Goal: Task Accomplishment & Management: Use online tool/utility

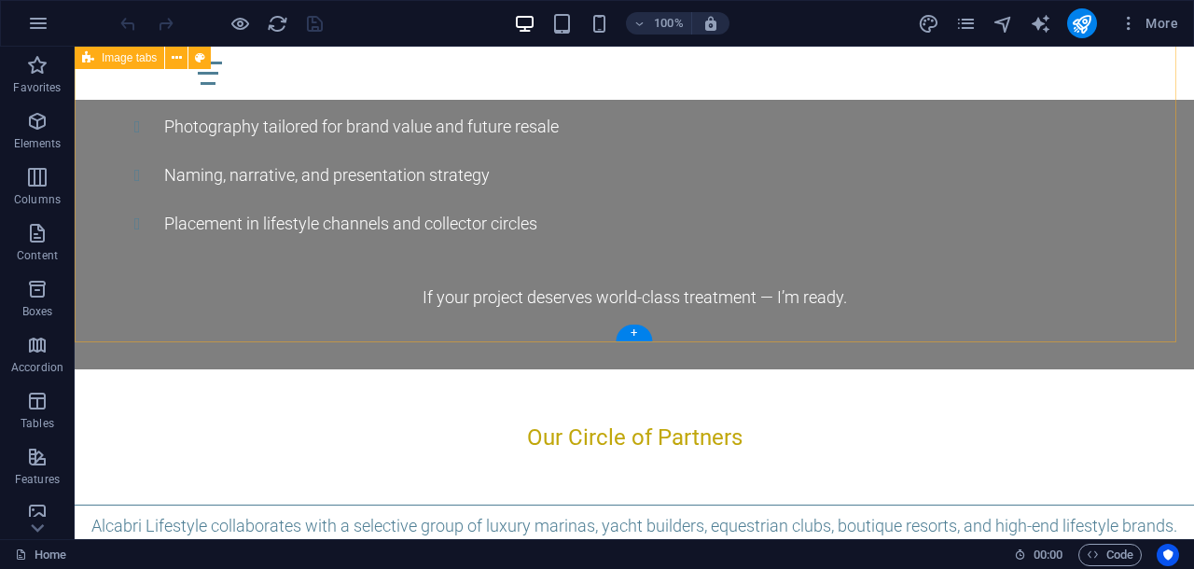
scroll to position [9093, 0]
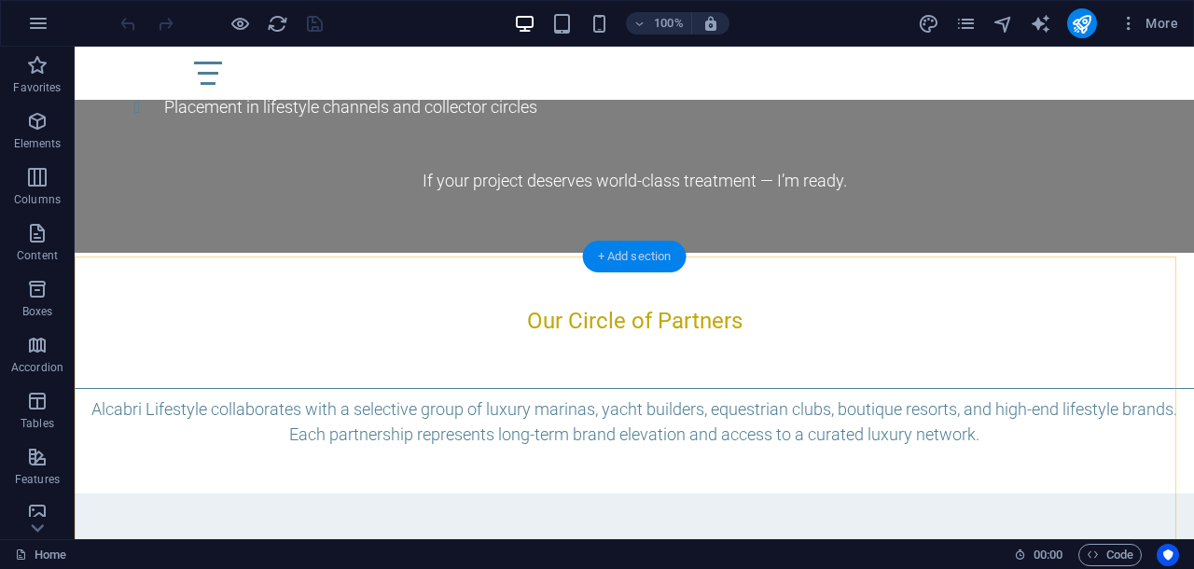
click at [625, 251] on div "+ Add section" at bounding box center [635, 257] width 104 height 32
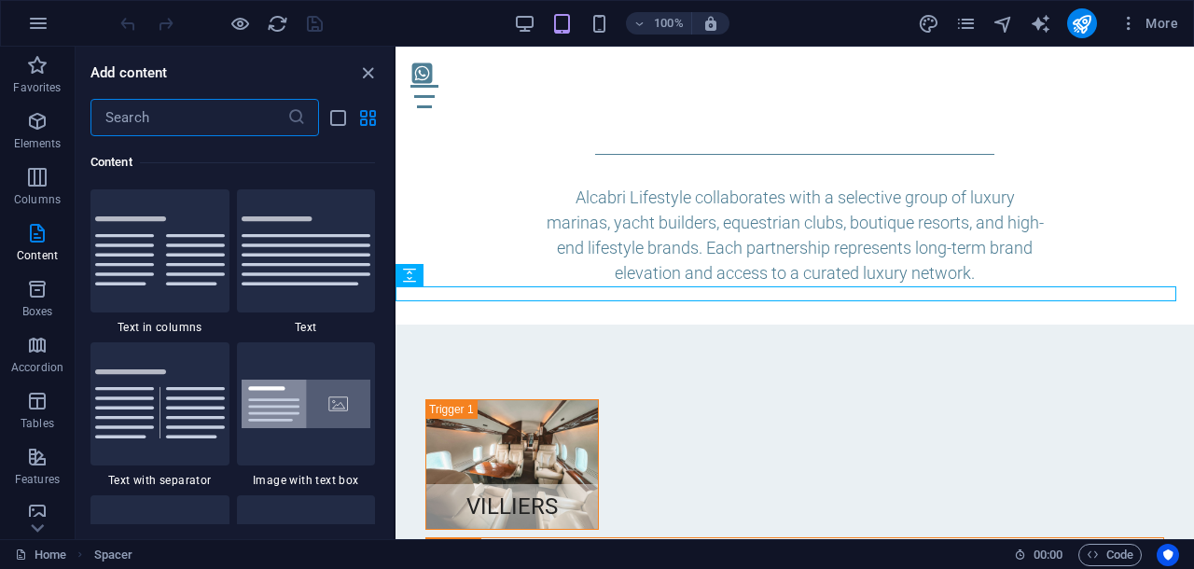
scroll to position [3453, 0]
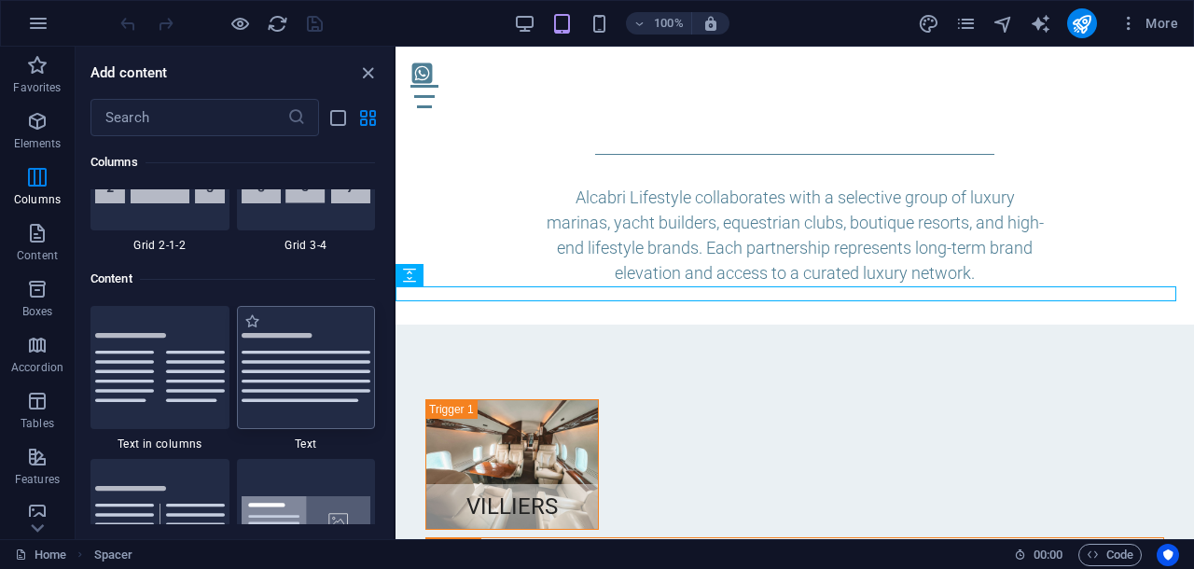
click at [311, 369] on img at bounding box center [307, 367] width 130 height 69
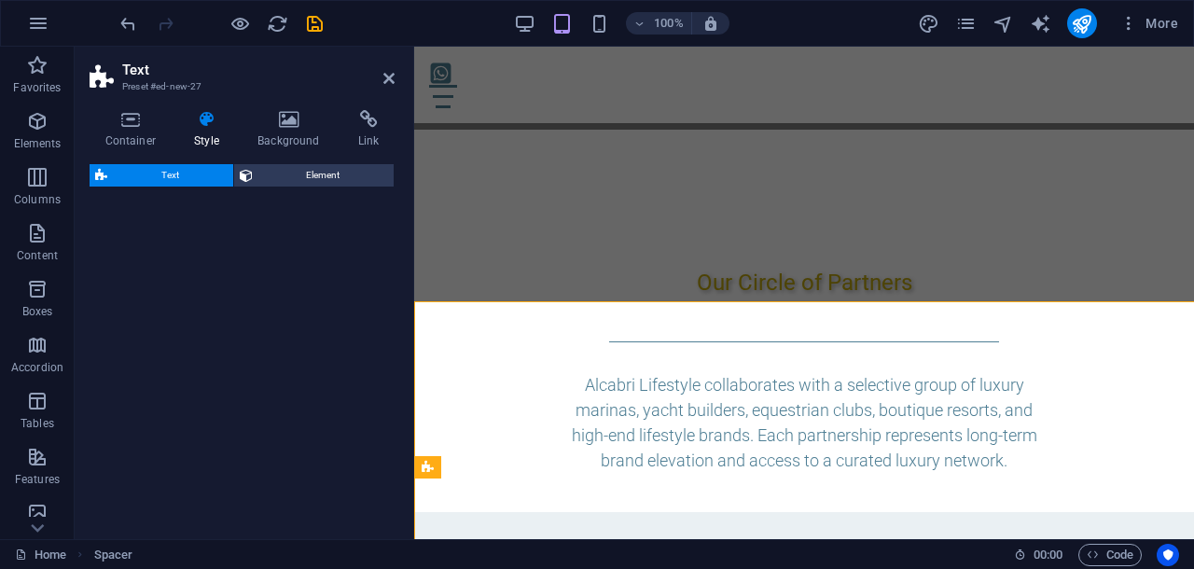
select select "preset-text-v2-default"
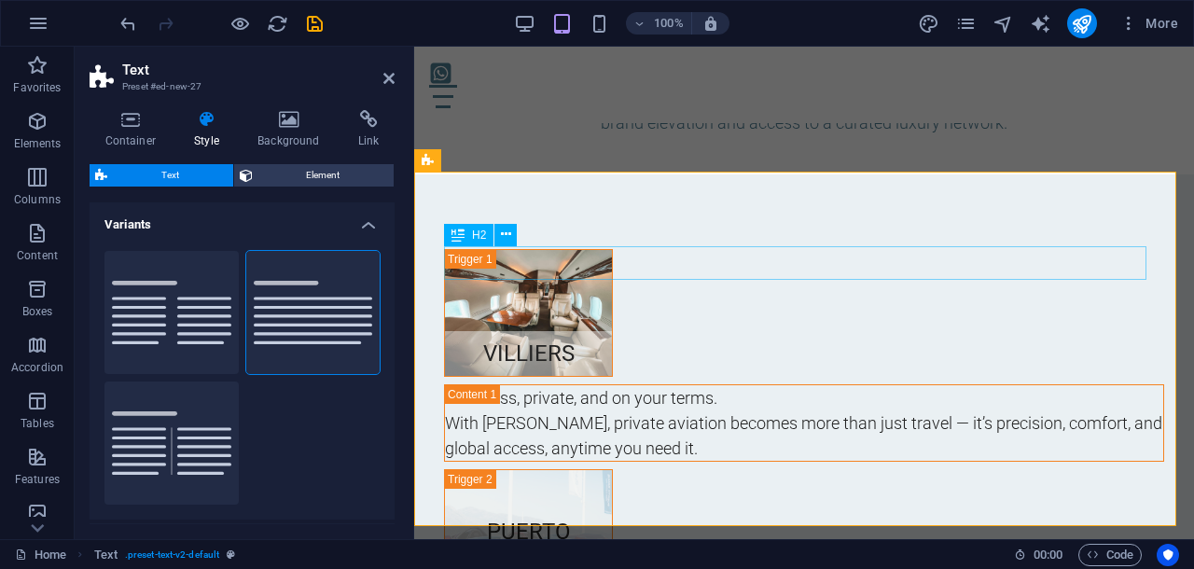
scroll to position [10451, 0]
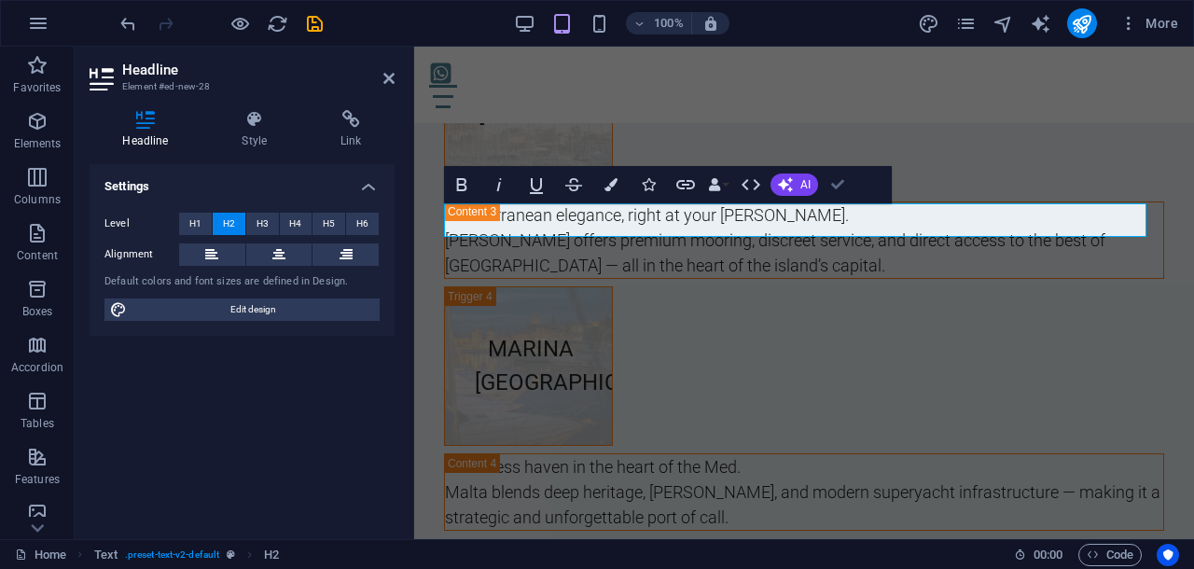
scroll to position [9220, 0]
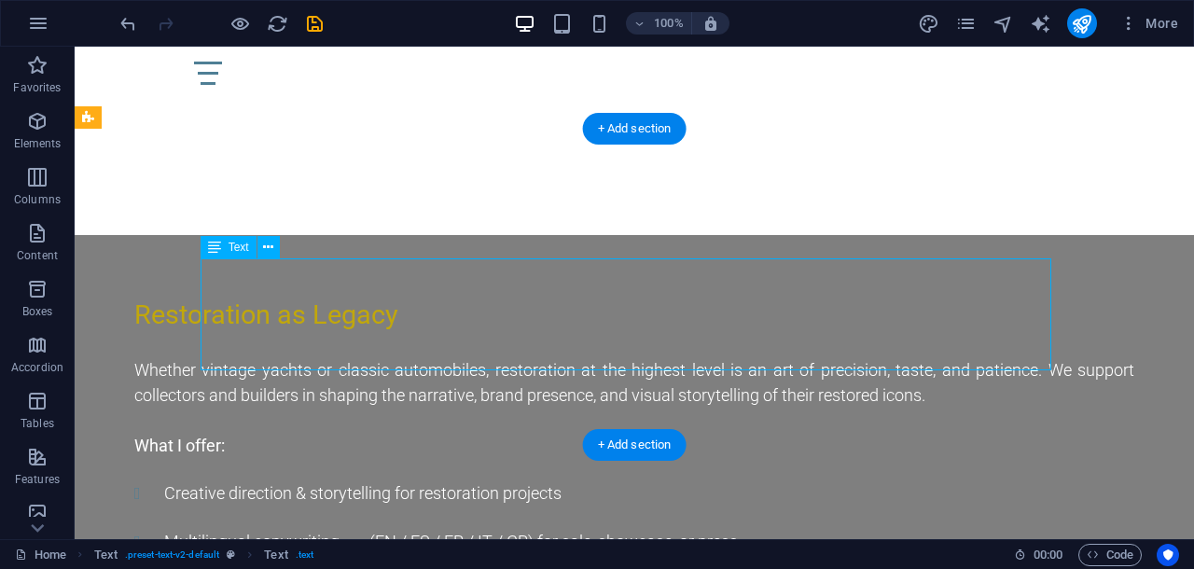
scroll to position [10380, 0]
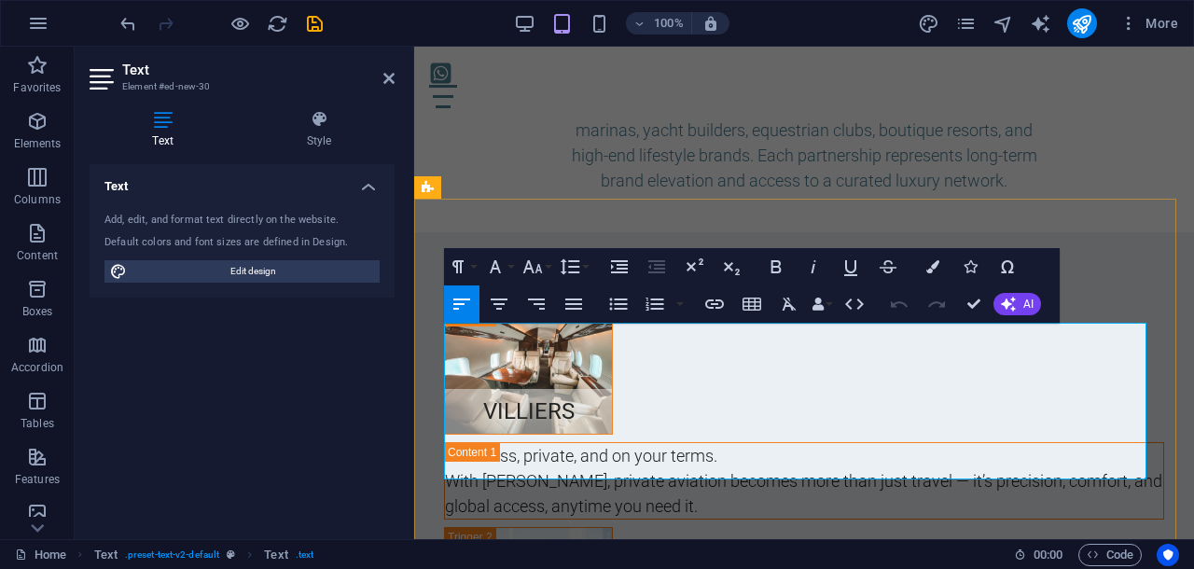
drag, startPoint x: 445, startPoint y: 335, endPoint x: 552, endPoint y: 469, distance: 171.9
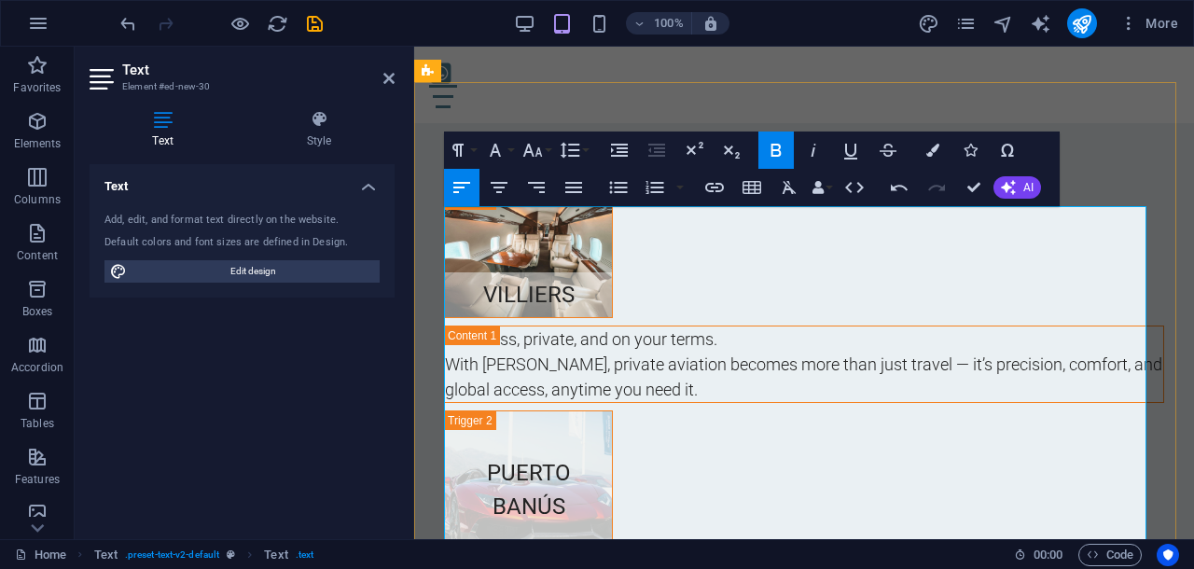
scroll to position [10613, 0]
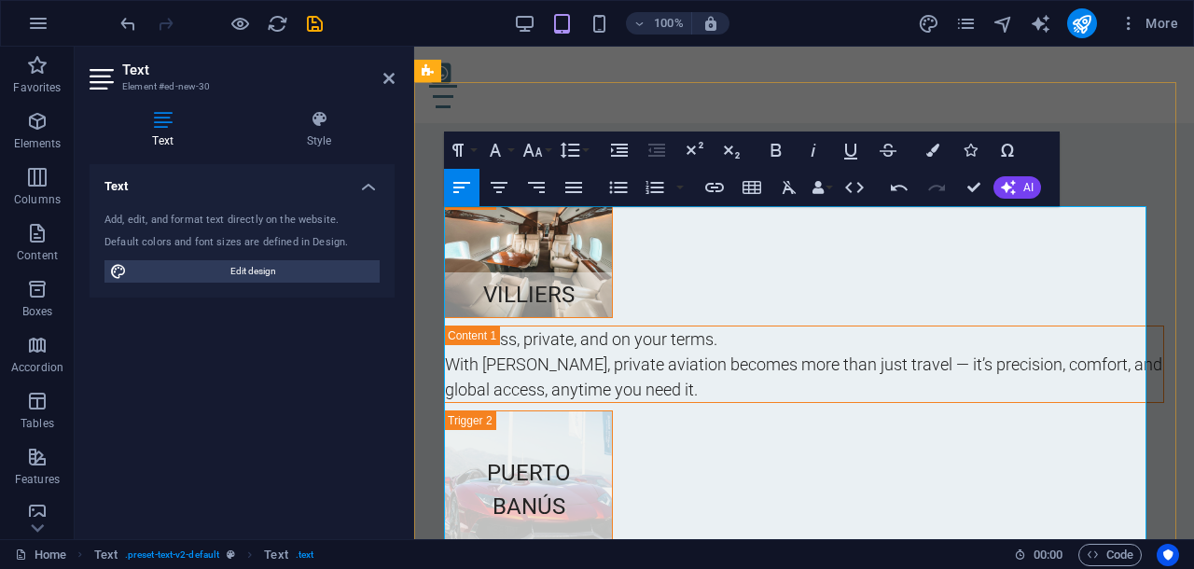
drag, startPoint x: 446, startPoint y: 215, endPoint x: 774, endPoint y: 318, distance: 343.9
click at [541, 152] on icon "button" at bounding box center [532, 150] width 22 height 22
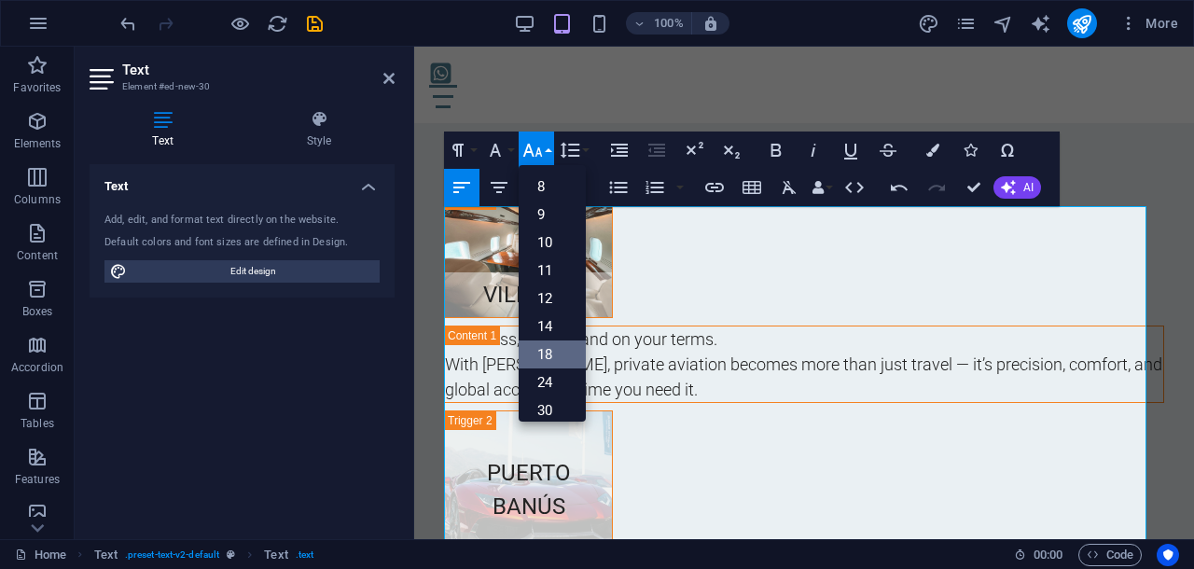
drag, startPoint x: 548, startPoint y: 347, endPoint x: 134, endPoint y: 301, distance: 416.6
click at [548, 348] on link "18" at bounding box center [552, 354] width 67 height 28
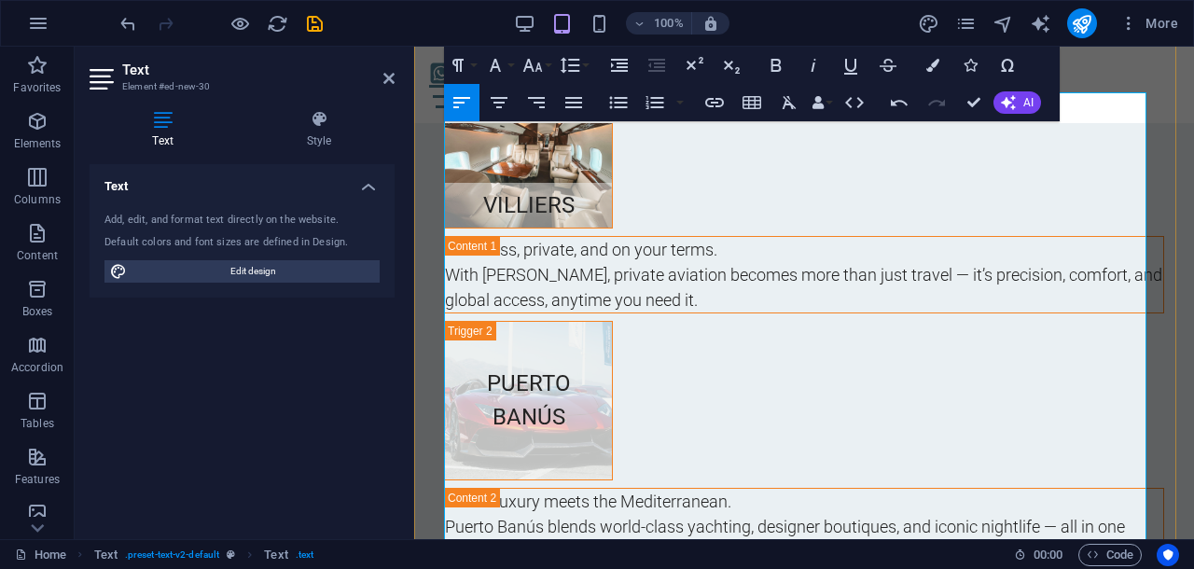
scroll to position [10613, 0]
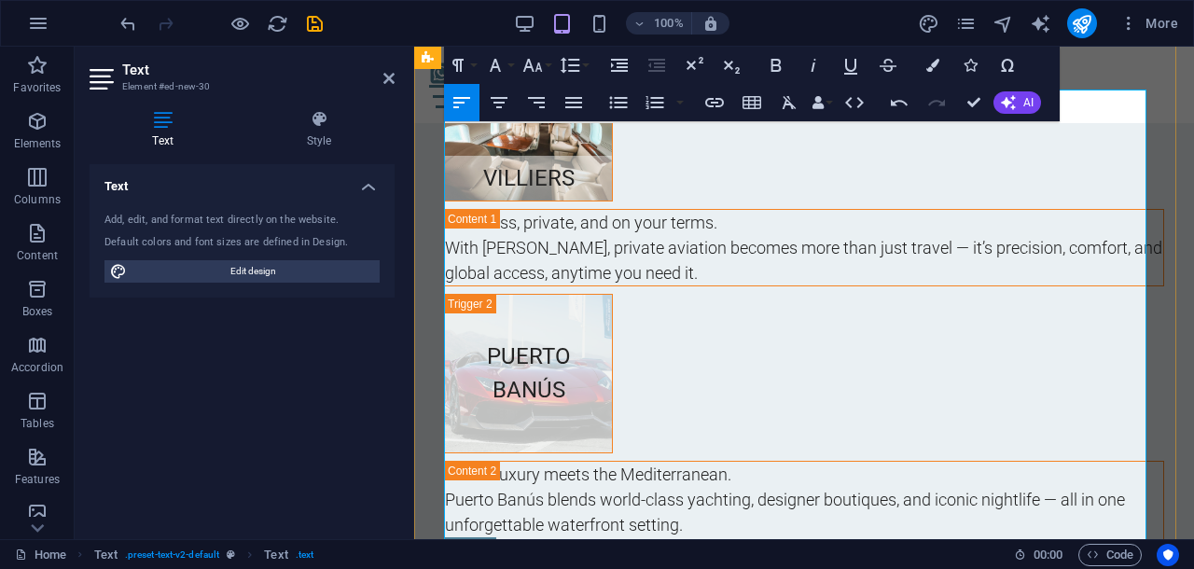
drag, startPoint x: 445, startPoint y: 278, endPoint x: 1134, endPoint y: 330, distance: 691.2
click at [541, 64] on icon "button" at bounding box center [532, 65] width 22 height 22
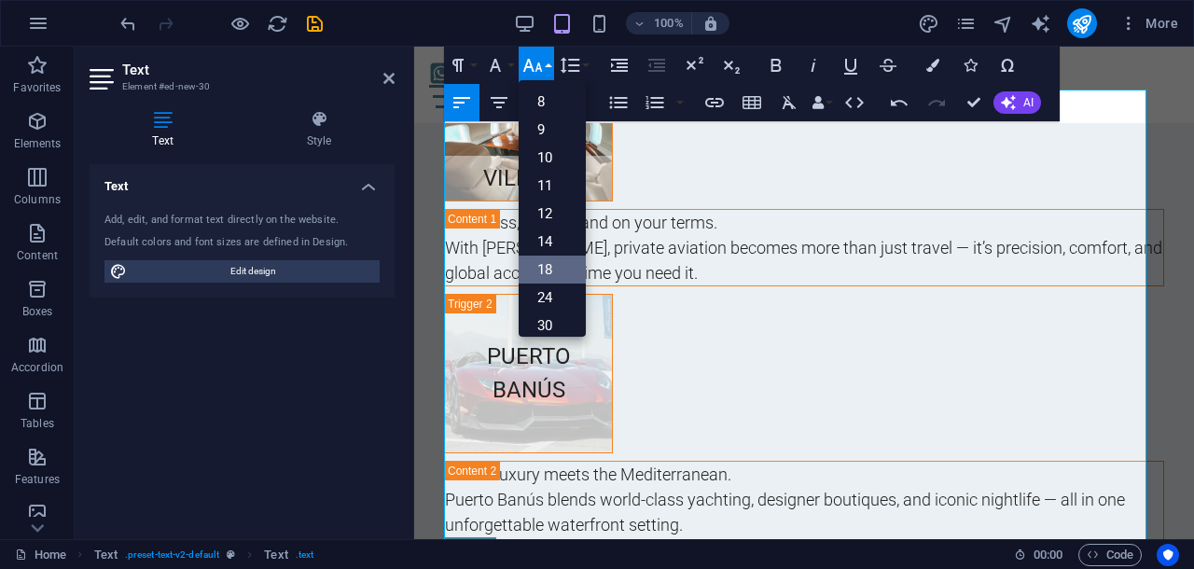
click at [559, 260] on link "18" at bounding box center [552, 270] width 67 height 28
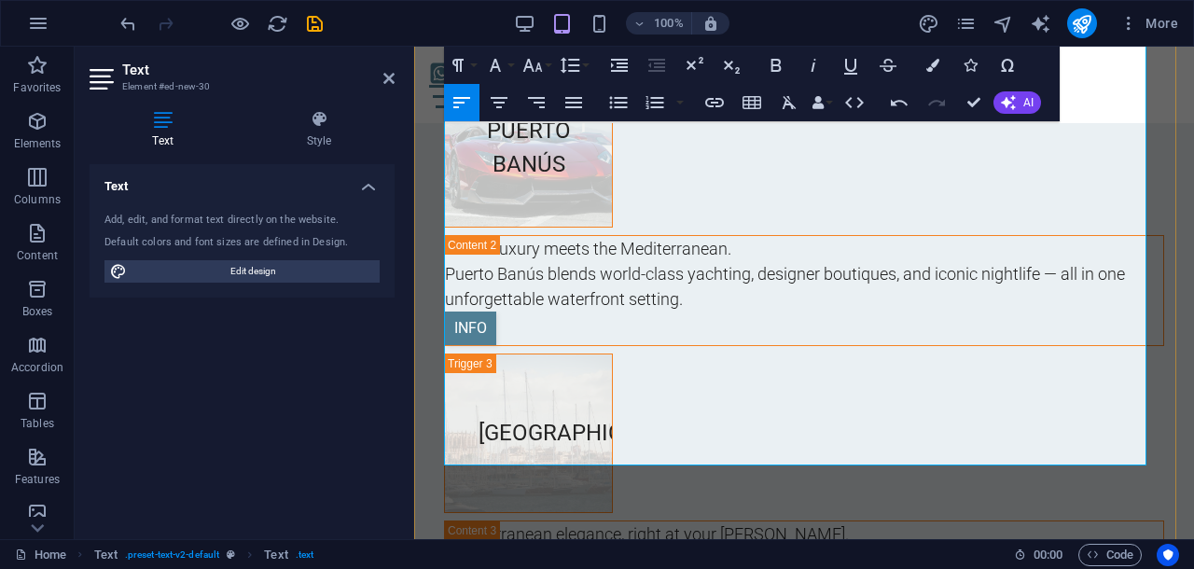
scroll to position [10846, 0]
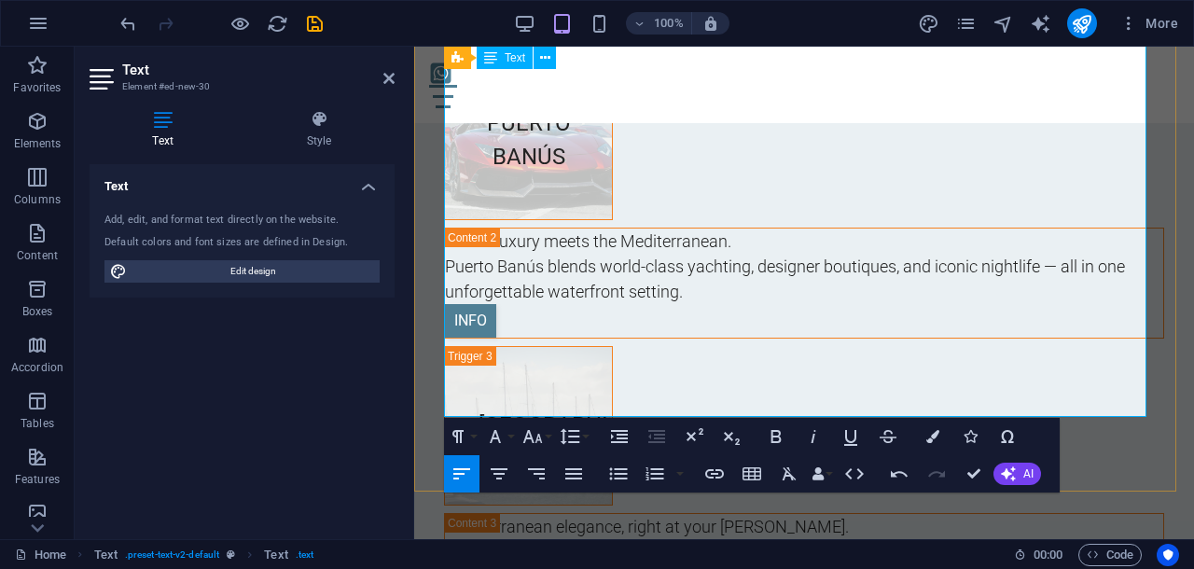
drag, startPoint x: 444, startPoint y: 219, endPoint x: 619, endPoint y: 277, distance: 184.6
click at [539, 437] on icon "button" at bounding box center [533, 436] width 20 height 13
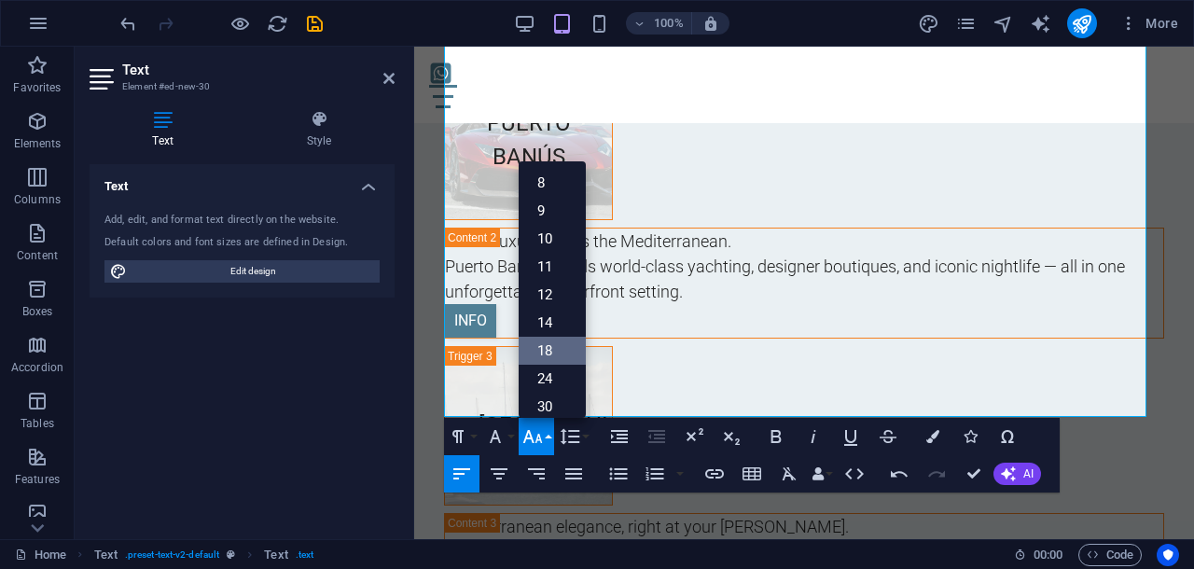
click at [550, 352] on link "18" at bounding box center [552, 351] width 67 height 28
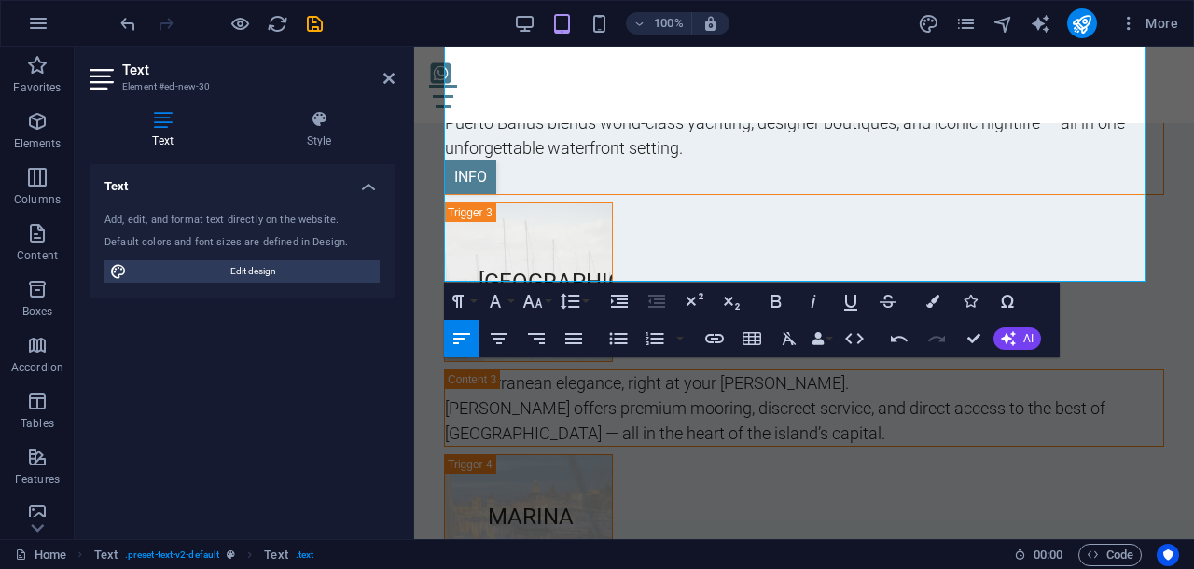
scroll to position [10963, 0]
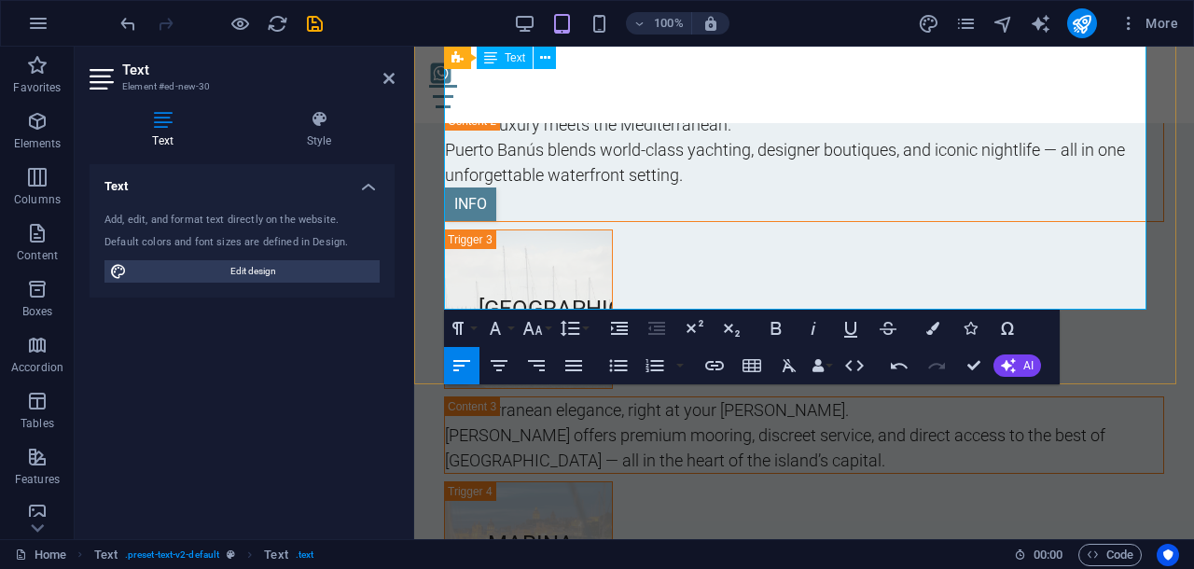
drag, startPoint x: 444, startPoint y: 246, endPoint x: 1009, endPoint y: 307, distance: 568.4
click at [538, 331] on icon "button" at bounding box center [533, 328] width 20 height 13
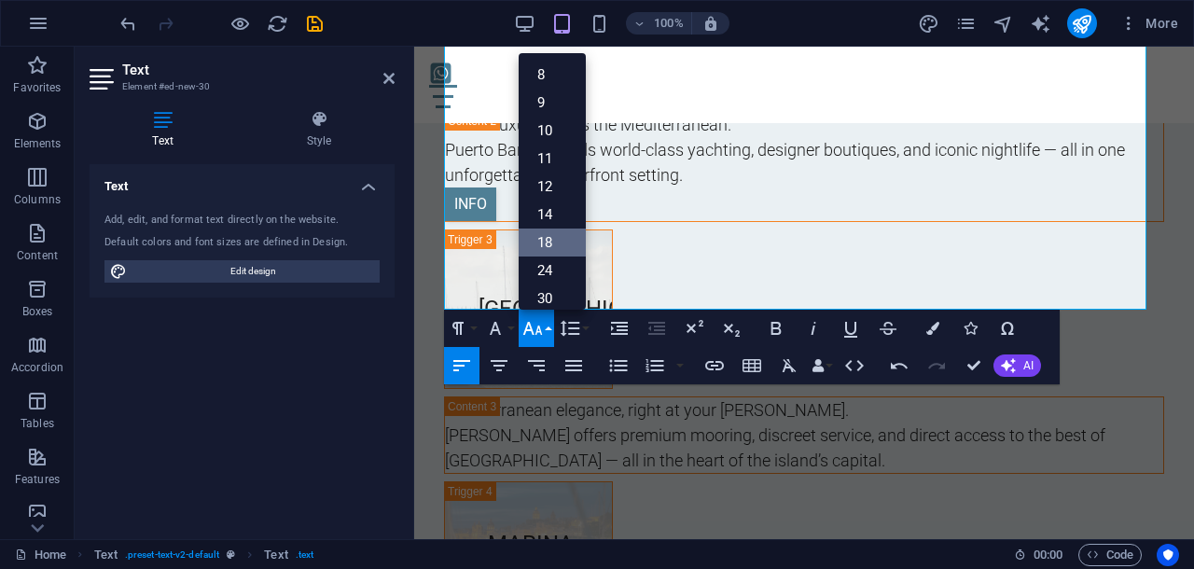
click at [543, 238] on link "18" at bounding box center [552, 242] width 67 height 28
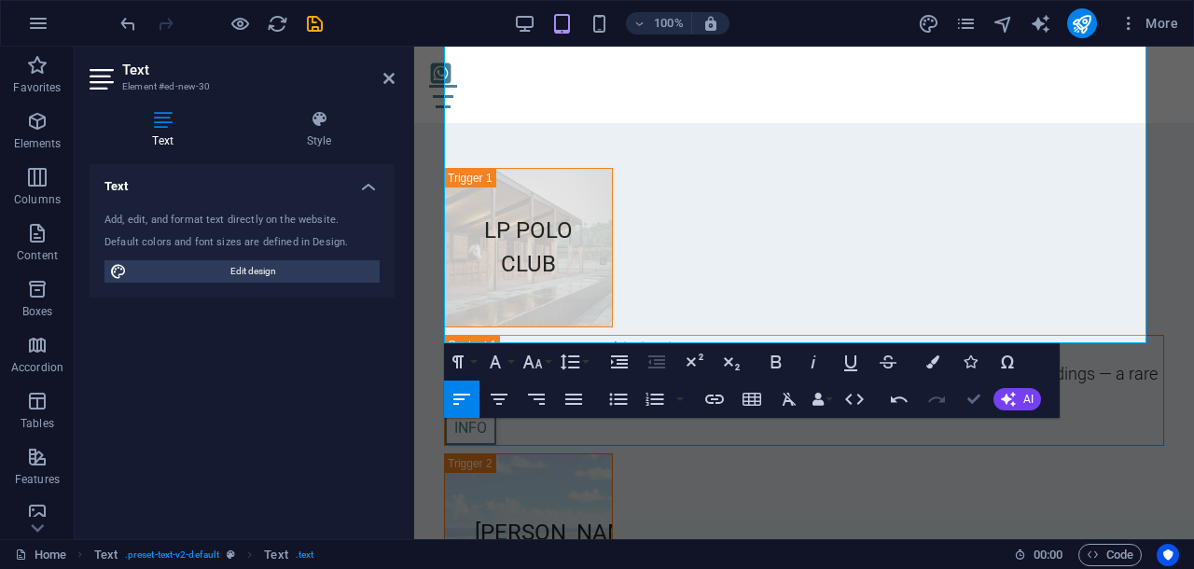
scroll to position [9718, 0]
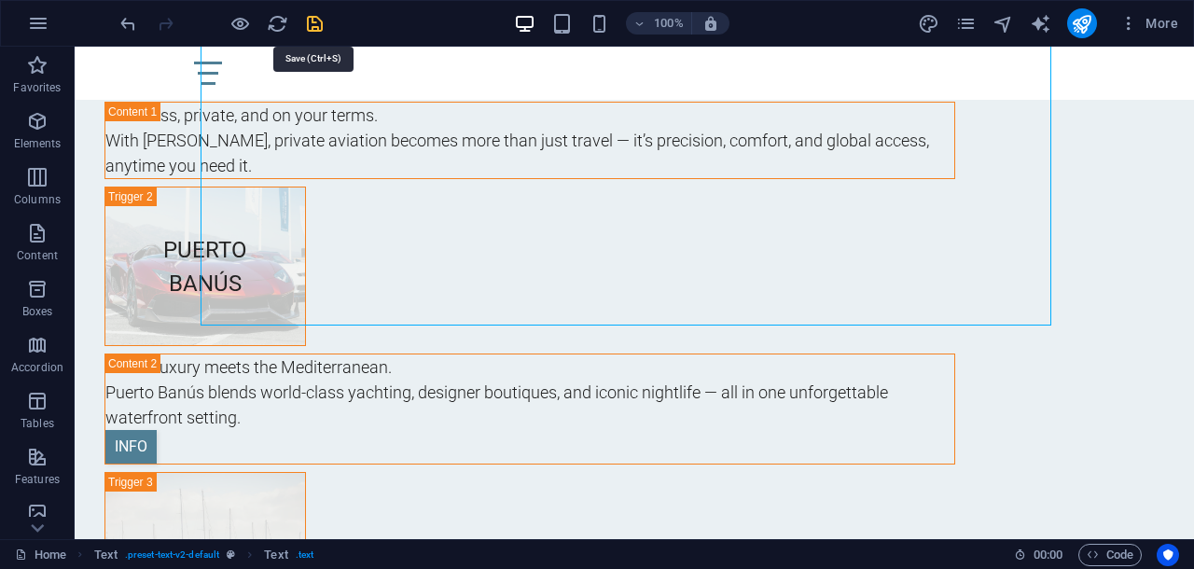
click at [307, 21] on icon "save" at bounding box center [314, 23] width 21 height 21
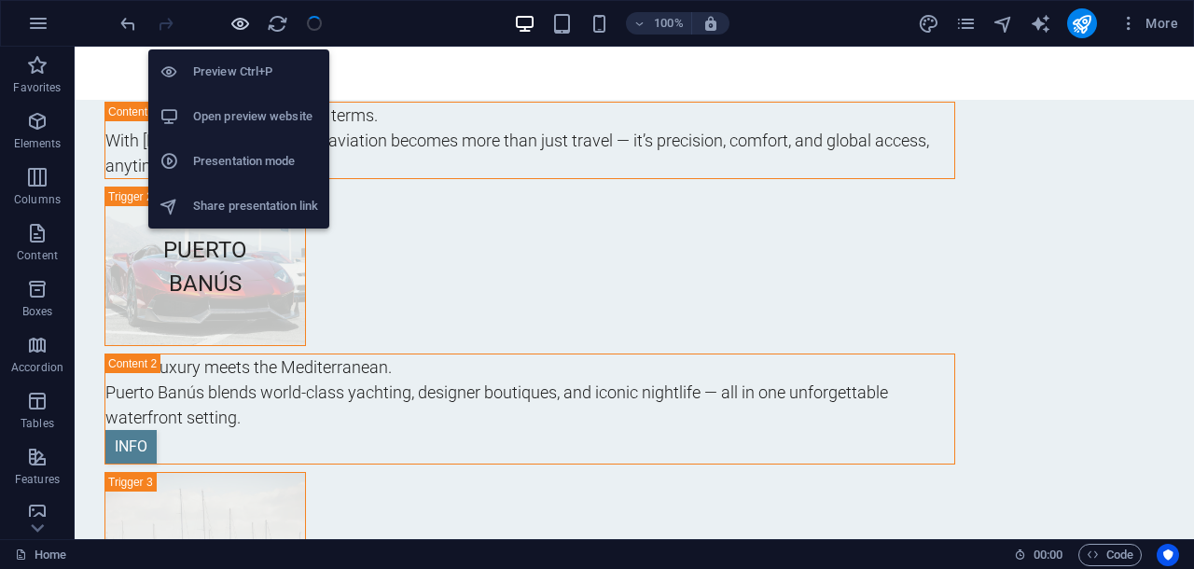
click at [242, 27] on icon "button" at bounding box center [239, 23] width 21 height 21
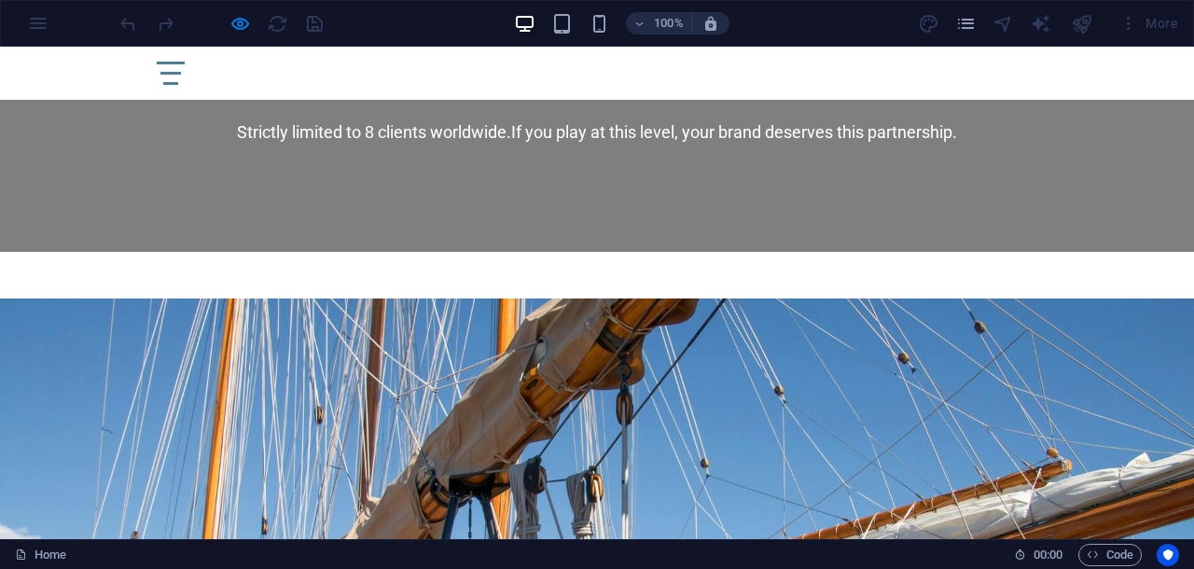
scroll to position [7712, 0]
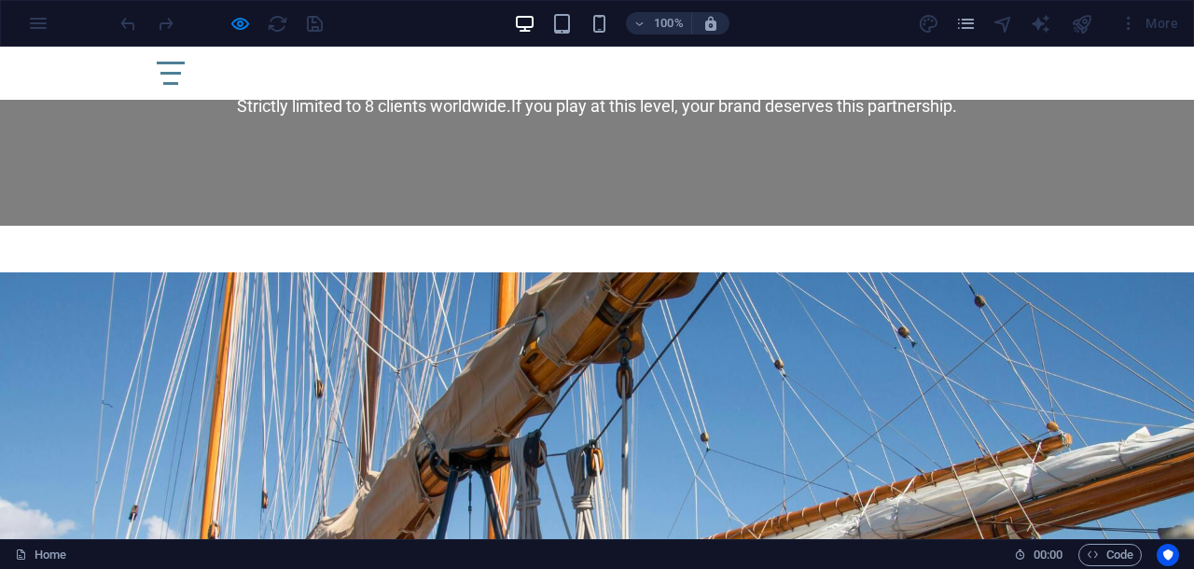
click at [319, 20] on div at bounding box center [221, 23] width 209 height 30
click at [967, 21] on icon "pages" at bounding box center [965, 23] width 21 height 21
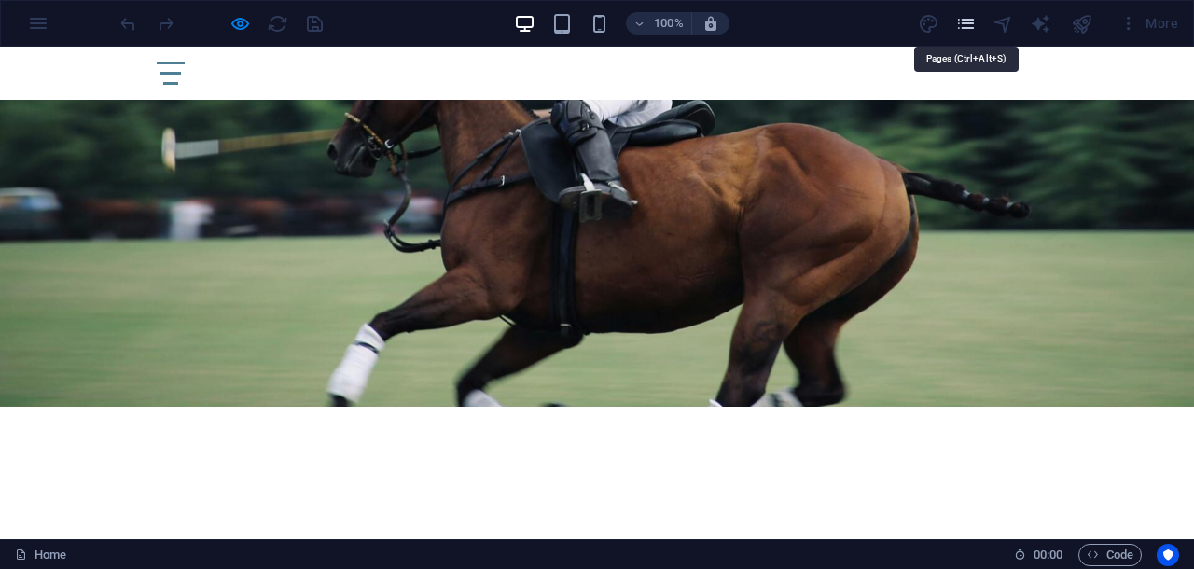
scroll to position [9595, 0]
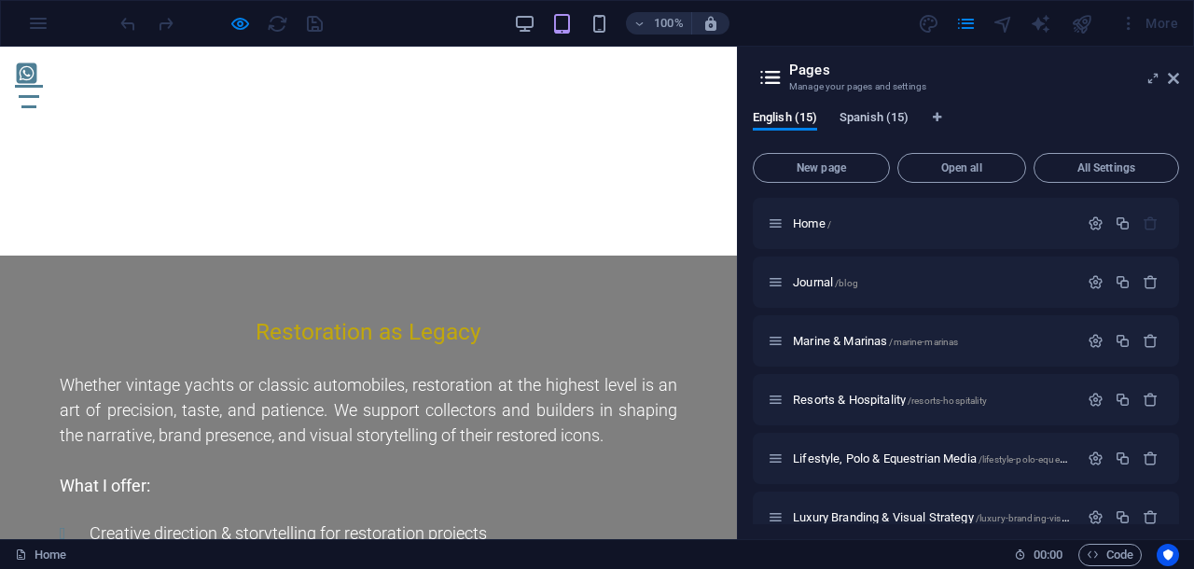
click at [858, 123] on span "Spanish (15)" at bounding box center [873, 119] width 69 height 26
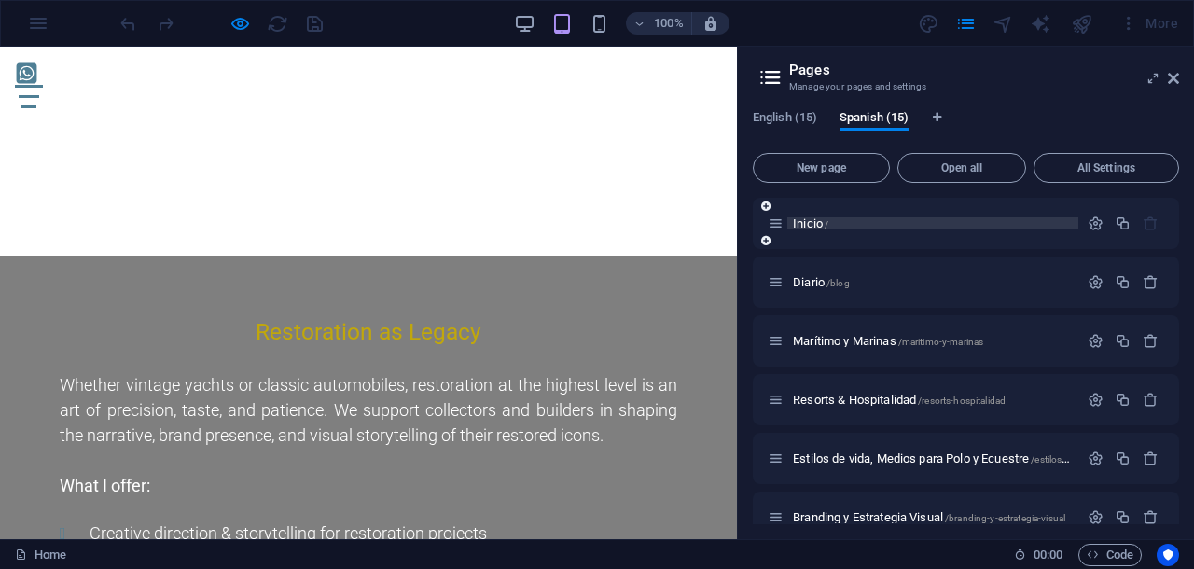
click at [815, 223] on span "Inicio /" at bounding box center [810, 223] width 35 height 14
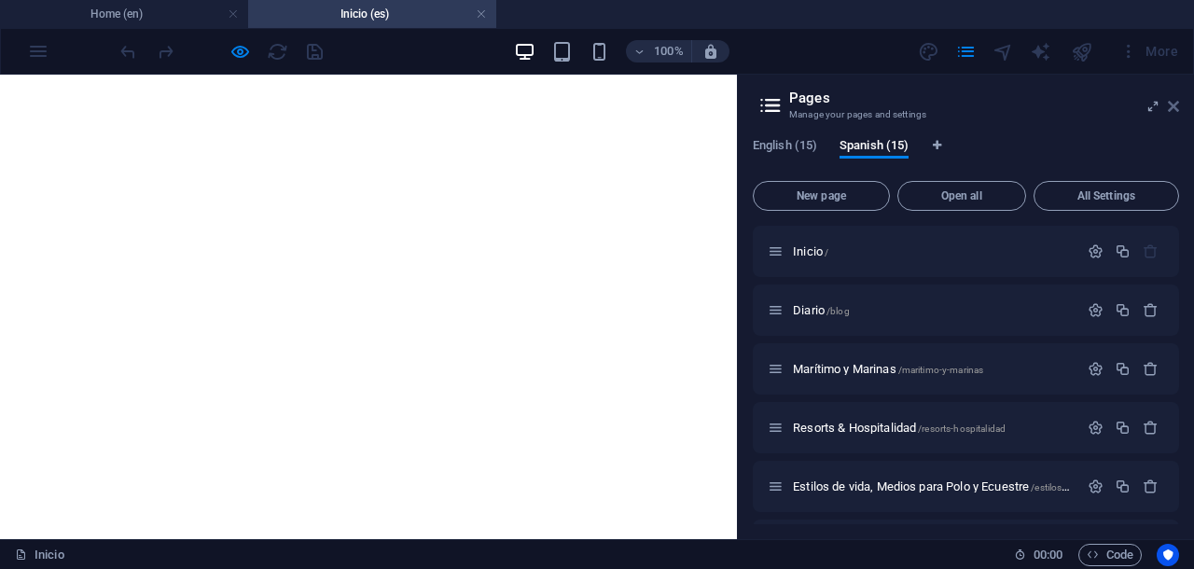
click at [1173, 62] on div "More" at bounding box center [1149, 51] width 74 height 30
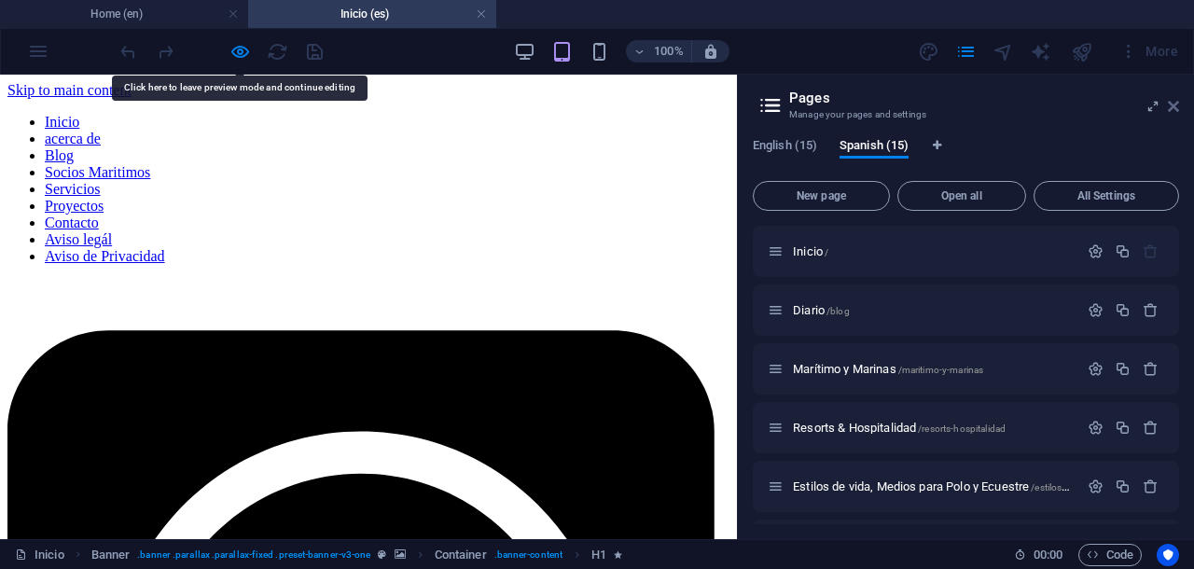
click at [1170, 105] on icon at bounding box center [1173, 106] width 11 height 15
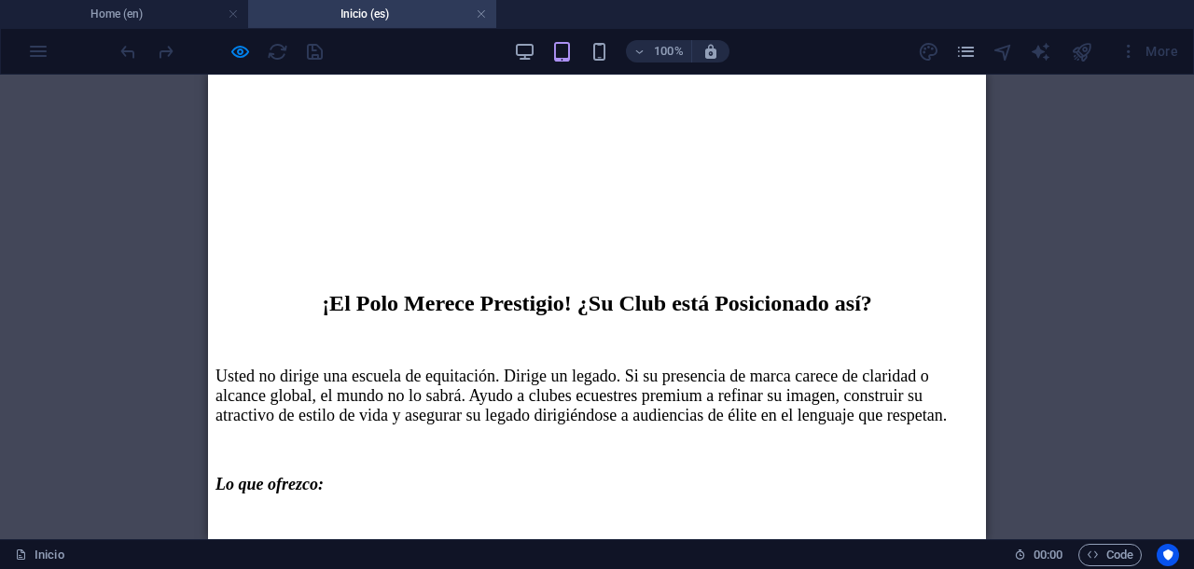
scroll to position [8627, 0]
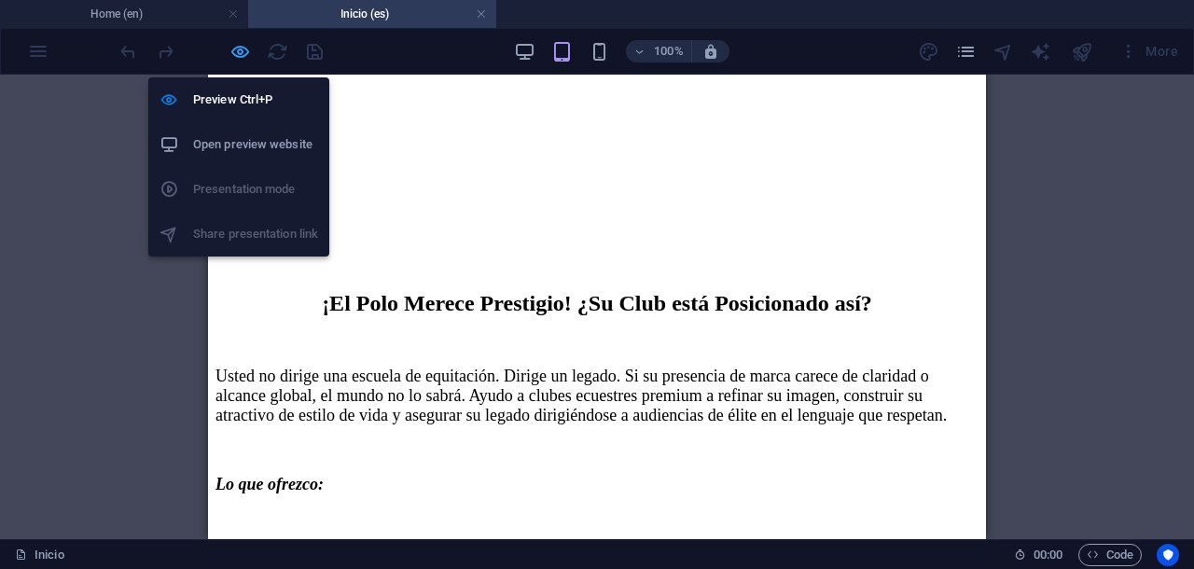
click at [240, 49] on icon "button" at bounding box center [239, 51] width 21 height 21
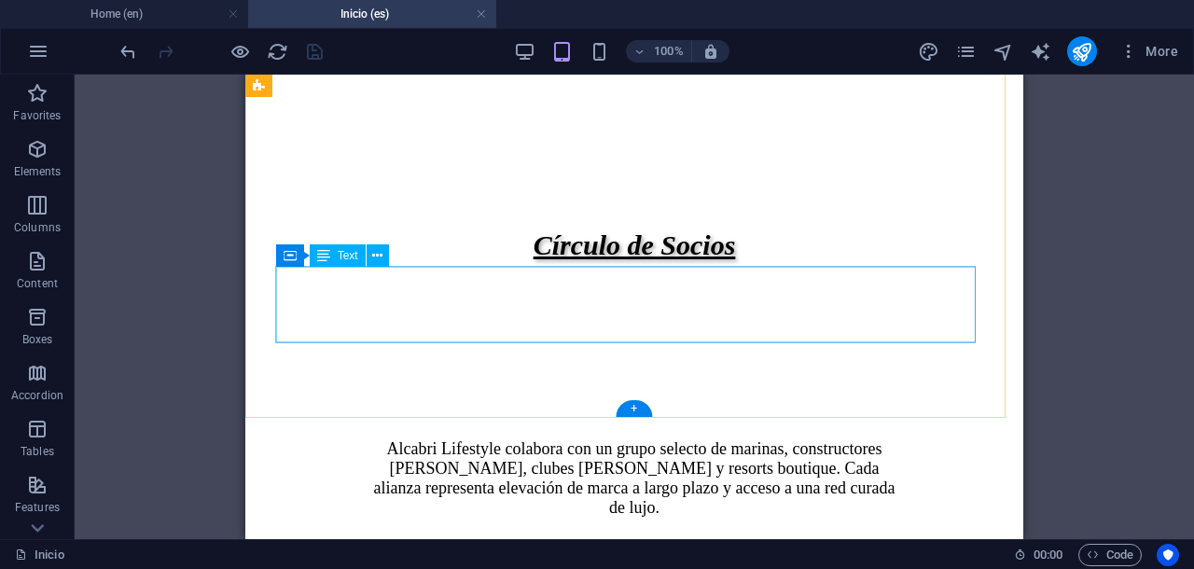
scroll to position [10586, 0]
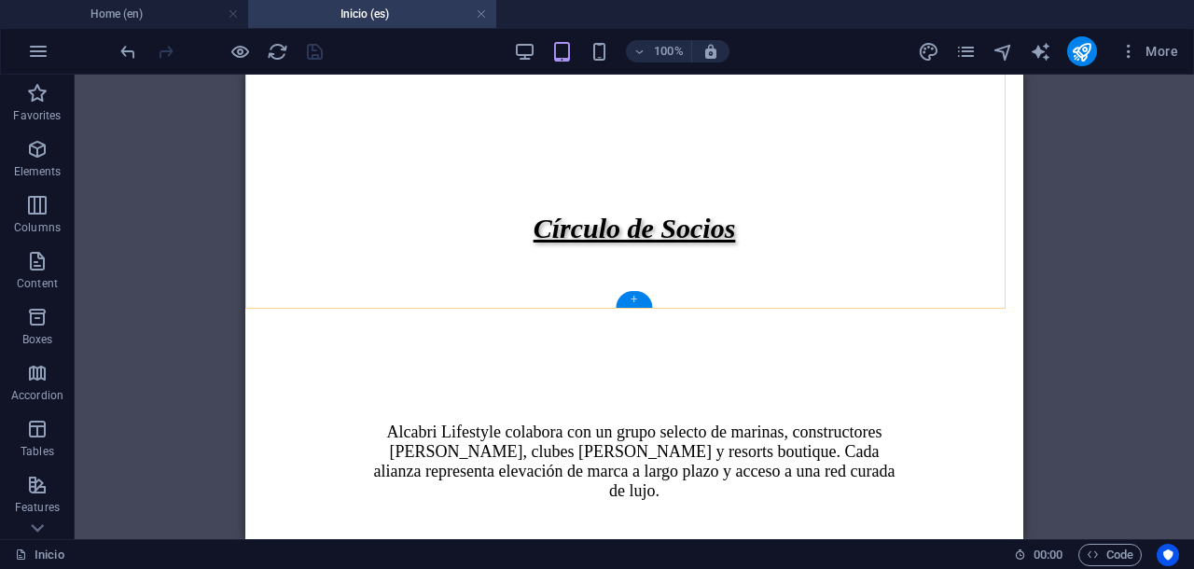
click at [632, 301] on div "+" at bounding box center [634, 299] width 36 height 17
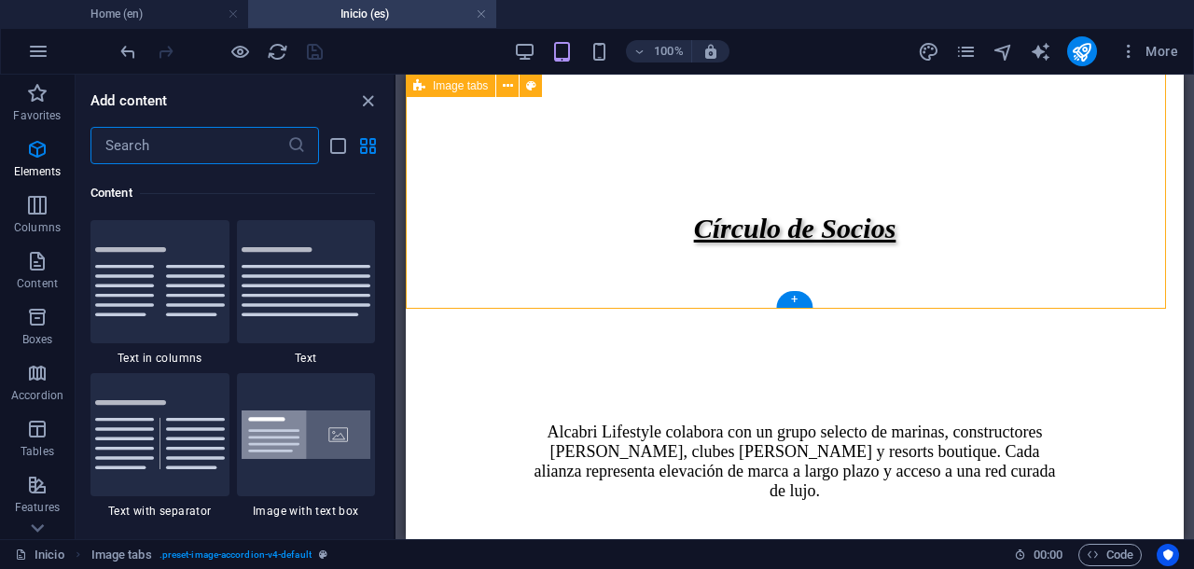
scroll to position [3569, 0]
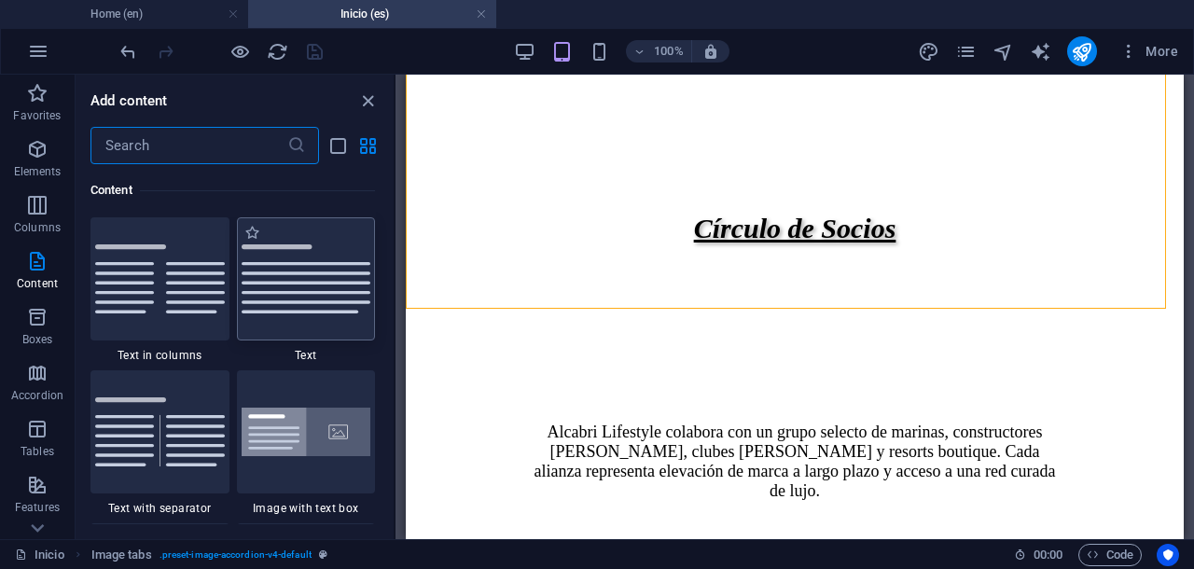
click at [327, 320] on div at bounding box center [306, 278] width 139 height 123
select select "preset-text-v2-default"
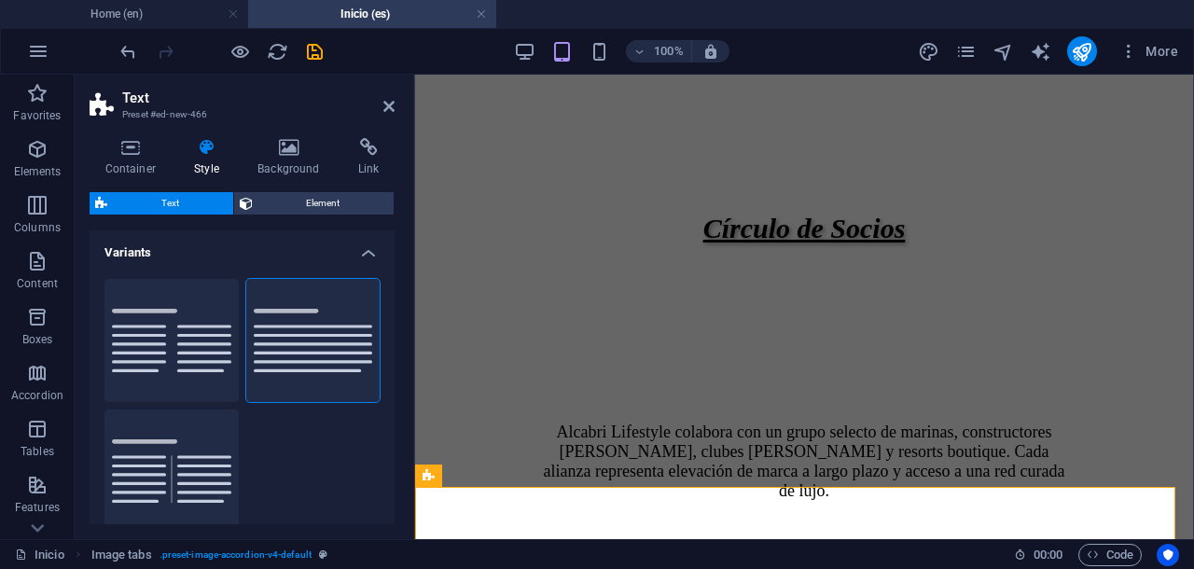
scroll to position [10766, 0]
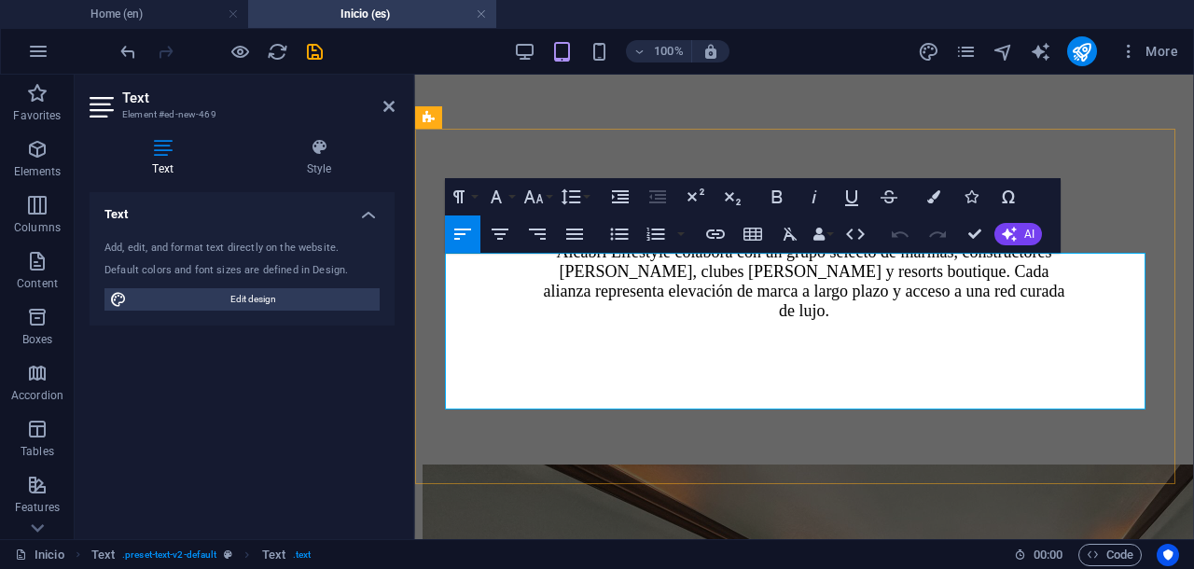
drag, startPoint x: 534, startPoint y: 397, endPoint x: 444, endPoint y: 262, distance: 162.7
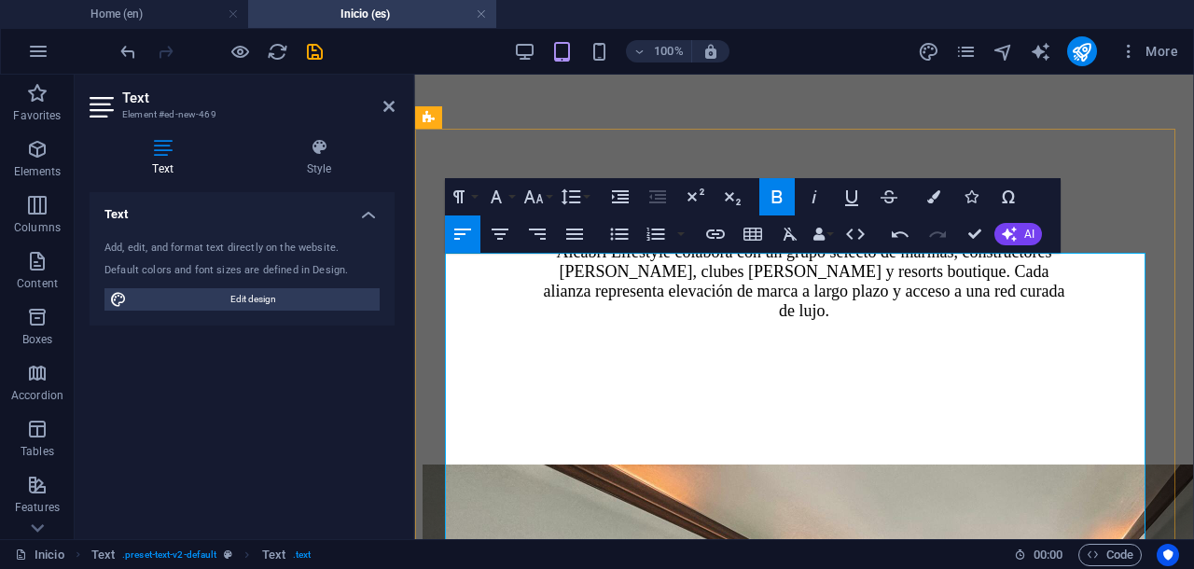
drag, startPoint x: 1059, startPoint y: 357, endPoint x: 449, endPoint y: 268, distance: 617.4
click at [533, 195] on icon "button" at bounding box center [533, 197] width 22 height 22
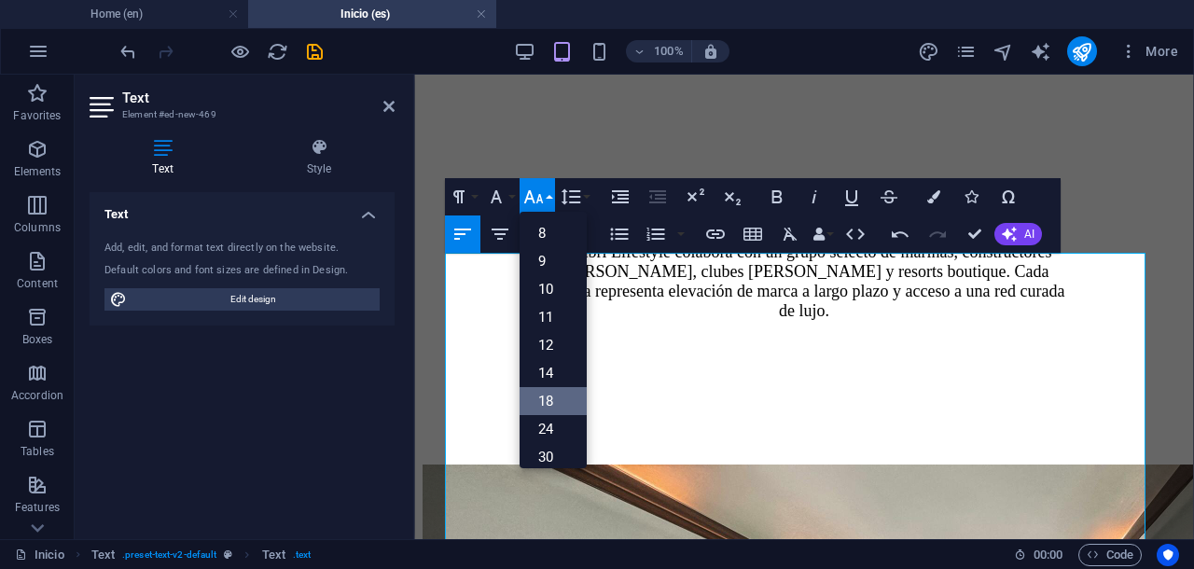
click at [550, 396] on link "18" at bounding box center [552, 401] width 67 height 28
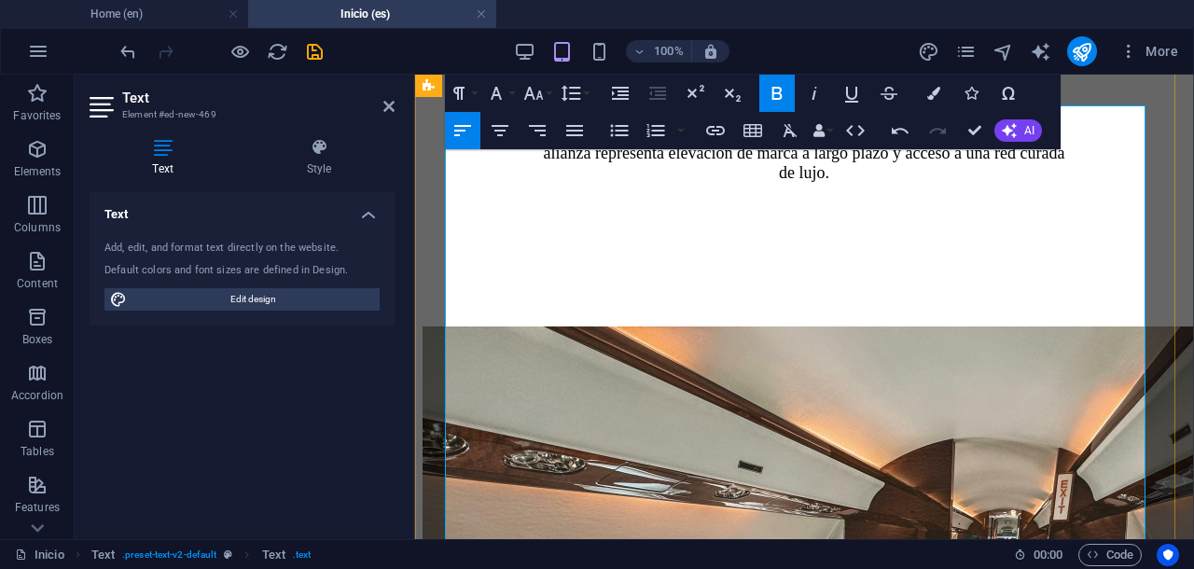
scroll to position [11022, 0]
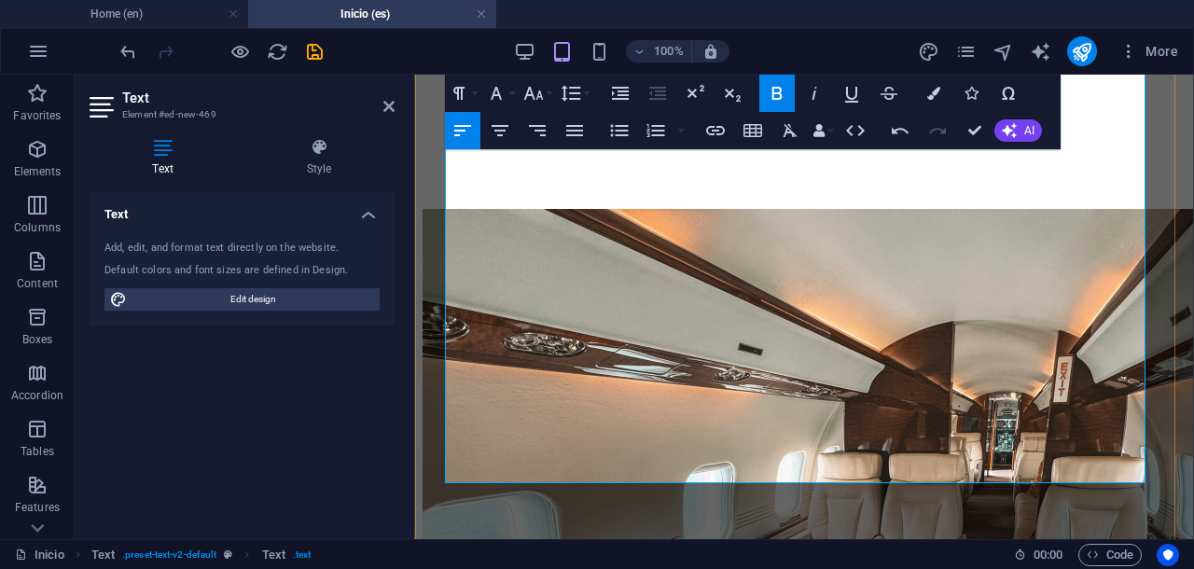
drag, startPoint x: 812, startPoint y: 276, endPoint x: 446, endPoint y: 206, distance: 373.1
click at [527, 98] on icon "button" at bounding box center [533, 93] width 22 height 22
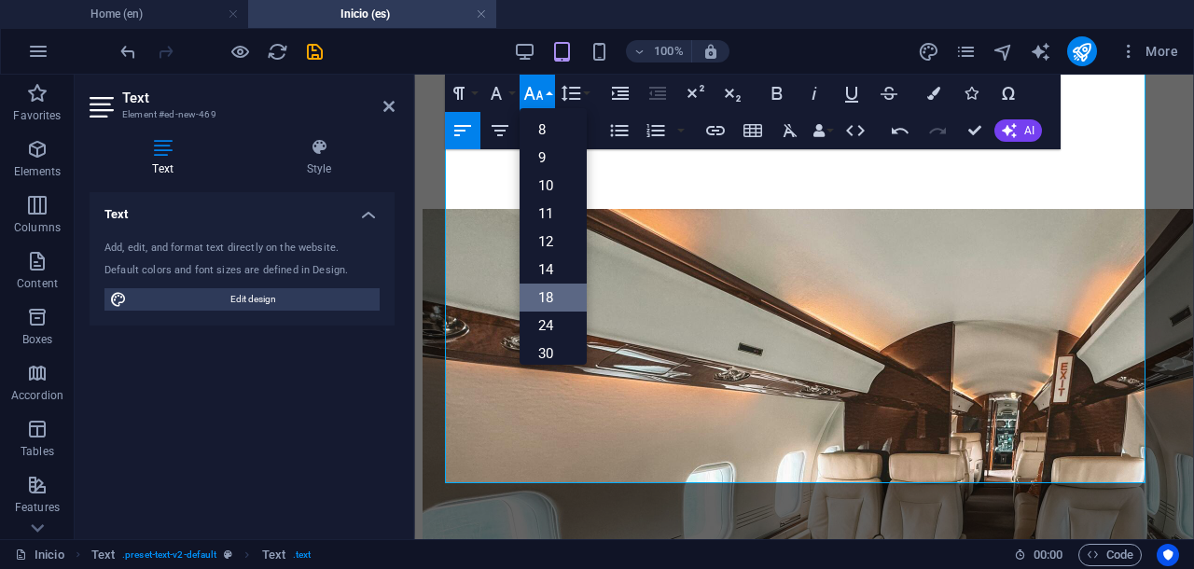
click at [537, 294] on link "18" at bounding box center [552, 298] width 67 height 28
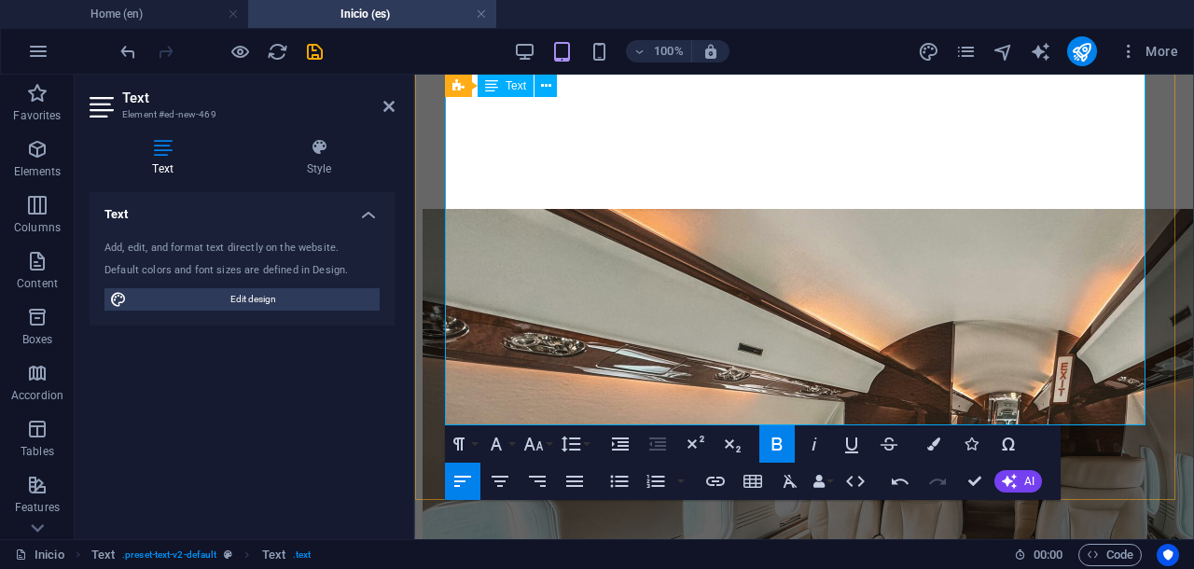
scroll to position [11137, 0]
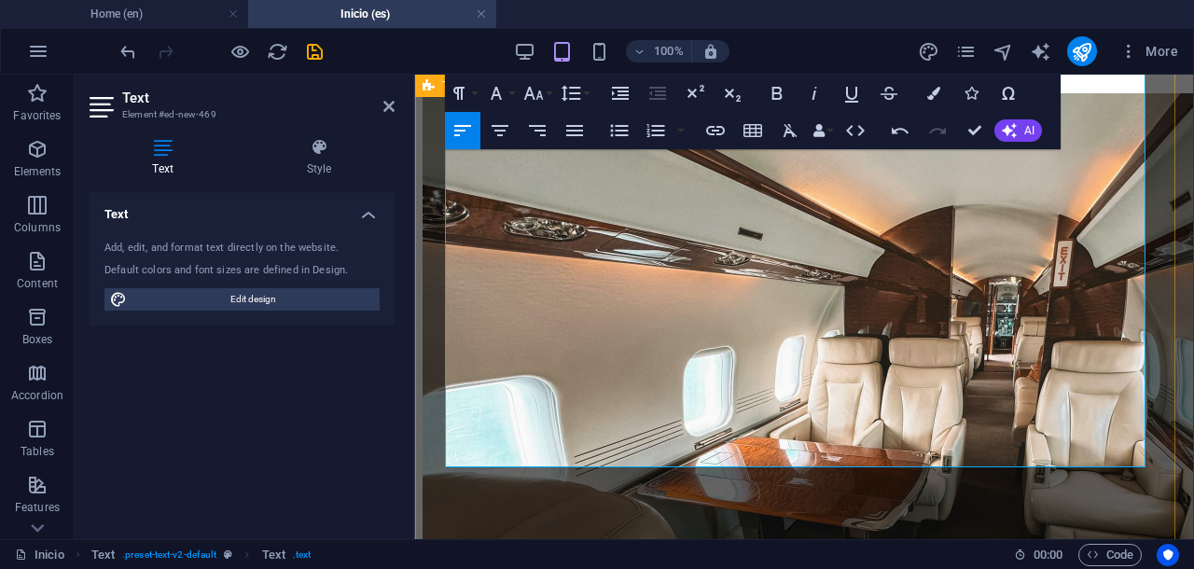
drag, startPoint x: 595, startPoint y: 339, endPoint x: 440, endPoint y: 284, distance: 164.3
click at [537, 96] on icon "button" at bounding box center [534, 93] width 20 height 13
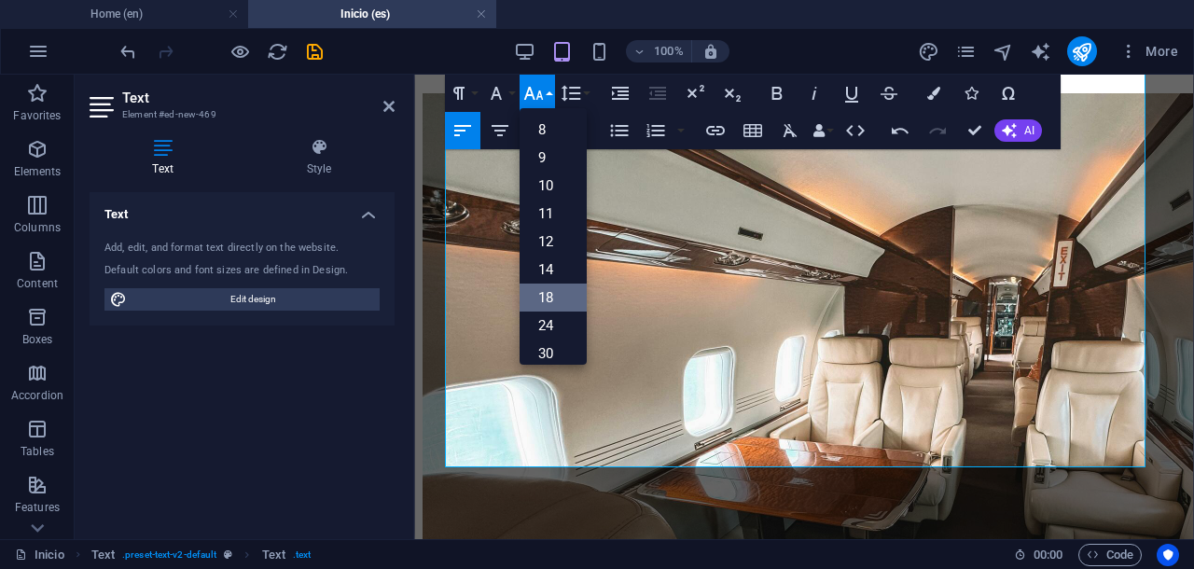
click at [544, 289] on link "18" at bounding box center [552, 298] width 67 height 28
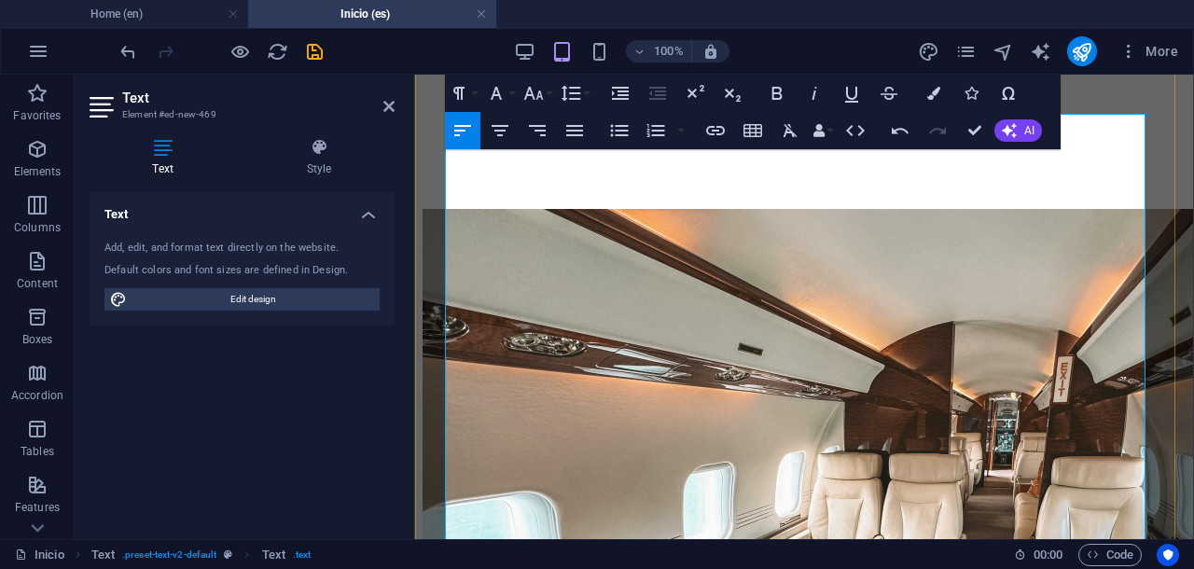
scroll to position [10904, 0]
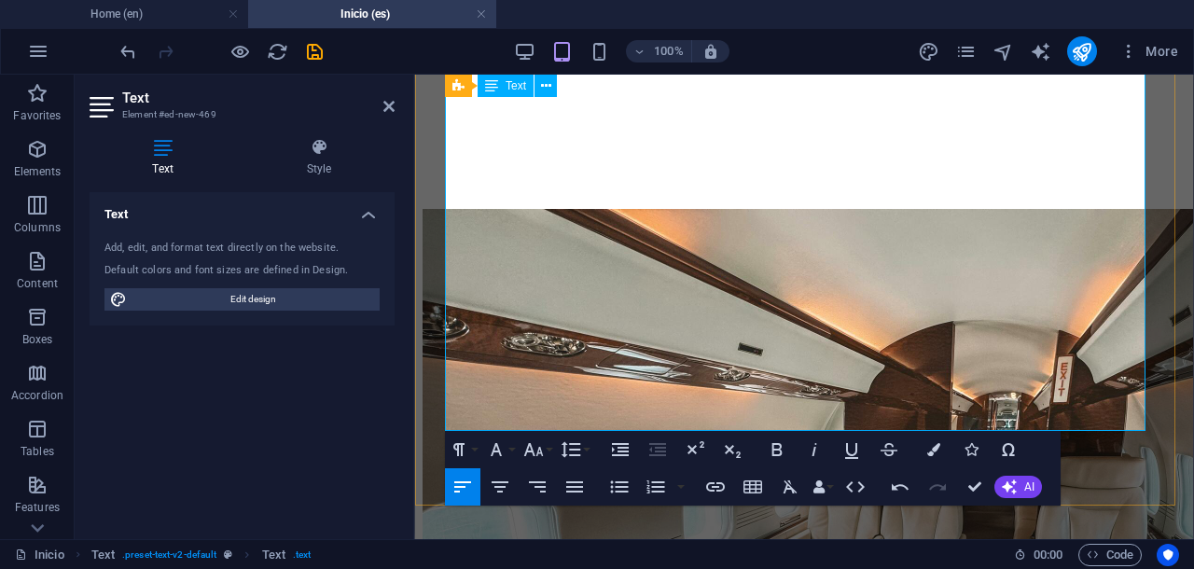
scroll to position [11137, 0]
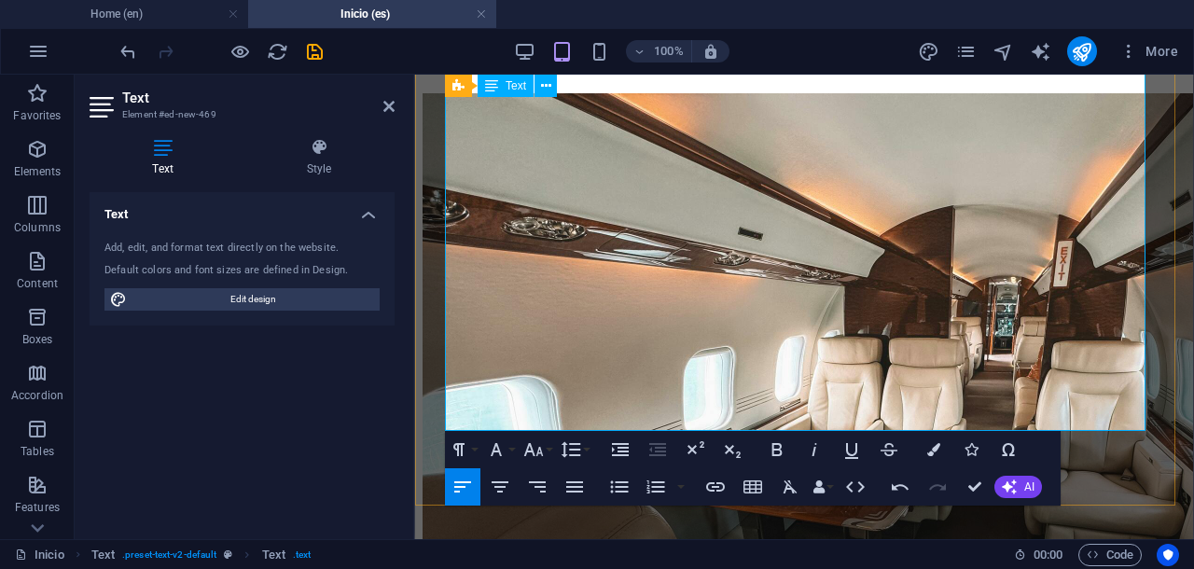
drag, startPoint x: 448, startPoint y: 376, endPoint x: 1110, endPoint y: 415, distance: 663.3
click at [533, 454] on icon "button" at bounding box center [534, 449] width 20 height 13
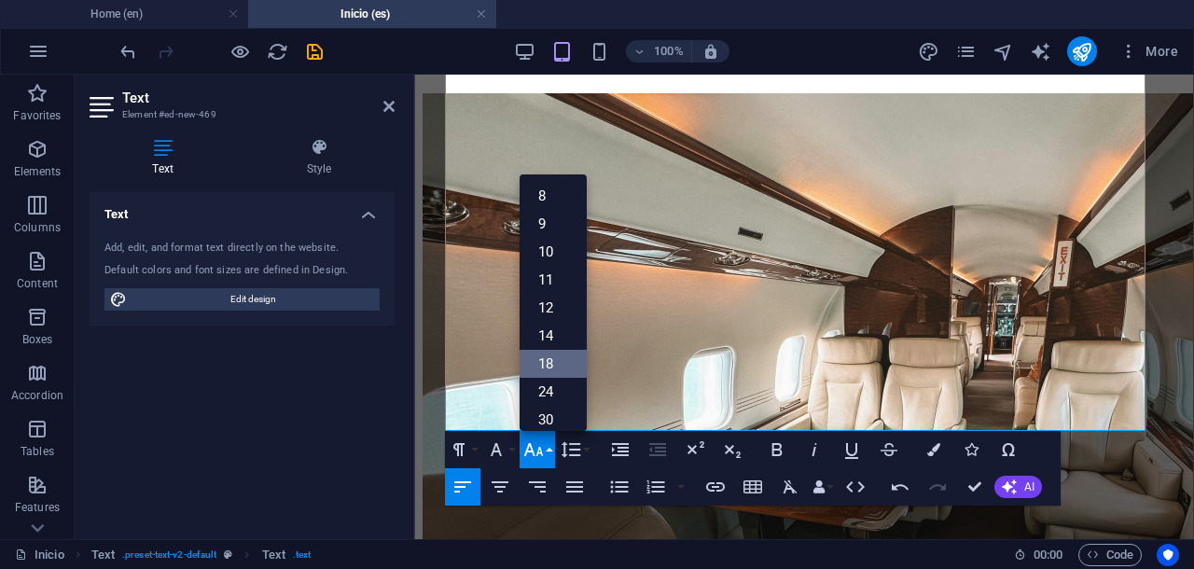
click at [545, 364] on link "18" at bounding box center [552, 364] width 67 height 28
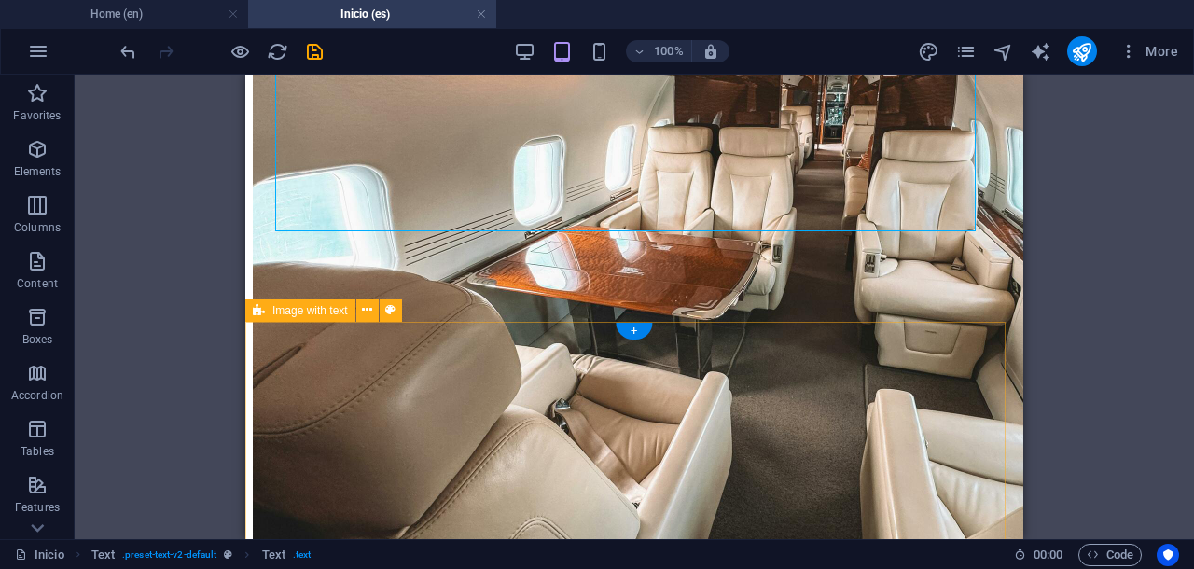
scroll to position [11370, 0]
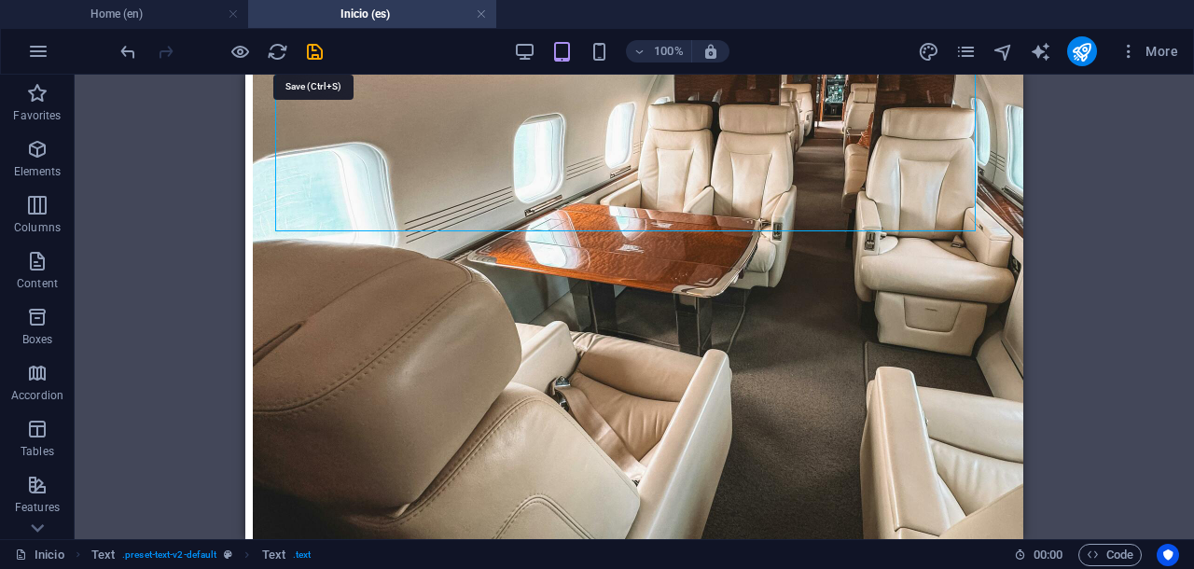
click at [311, 50] on icon "save" at bounding box center [314, 51] width 21 height 21
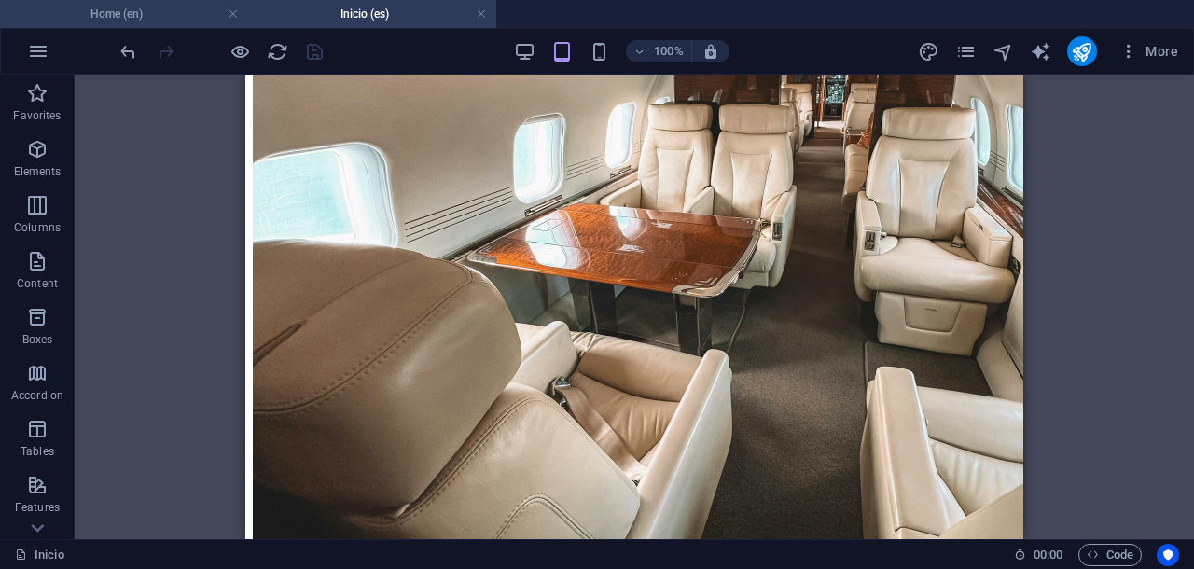
click at [187, 23] on h4 "Home (en)" at bounding box center [124, 14] width 248 height 21
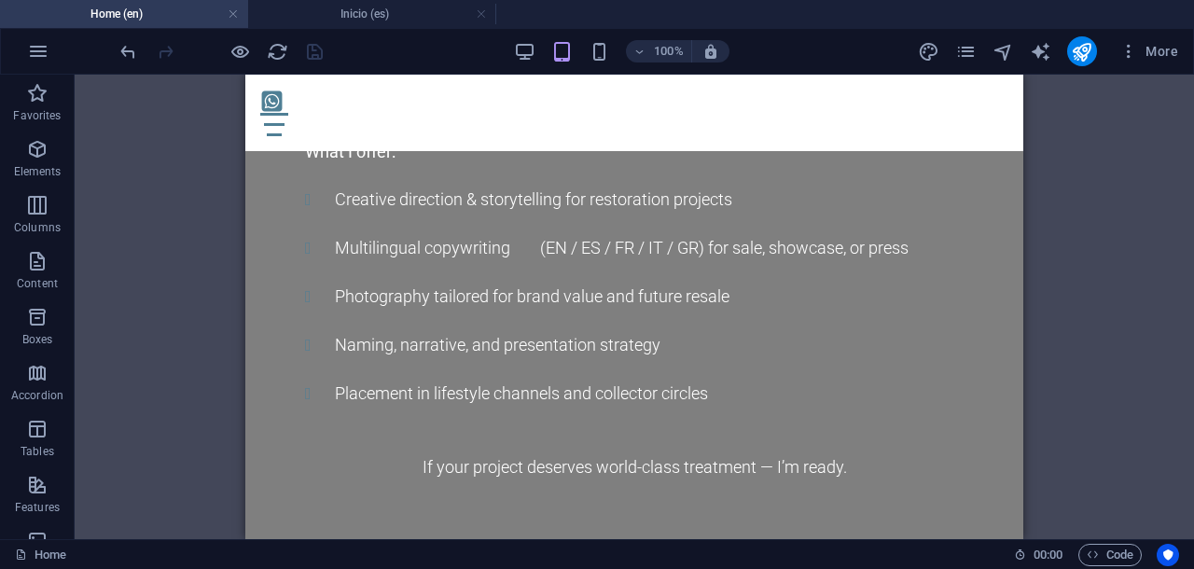
scroll to position [0, 0]
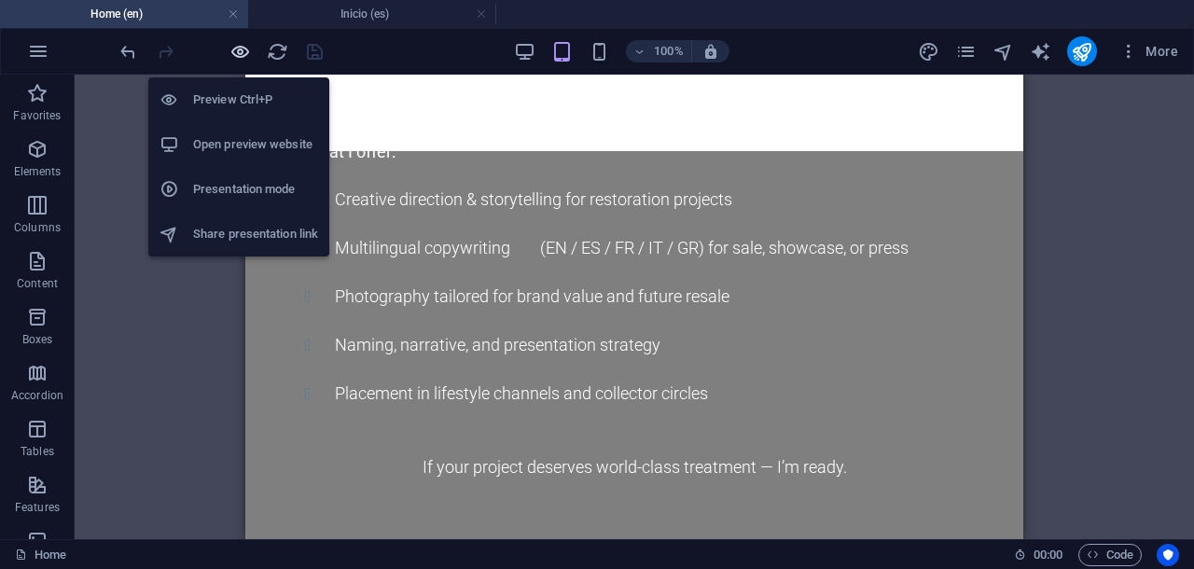
click at [243, 50] on icon "button" at bounding box center [239, 51] width 21 height 21
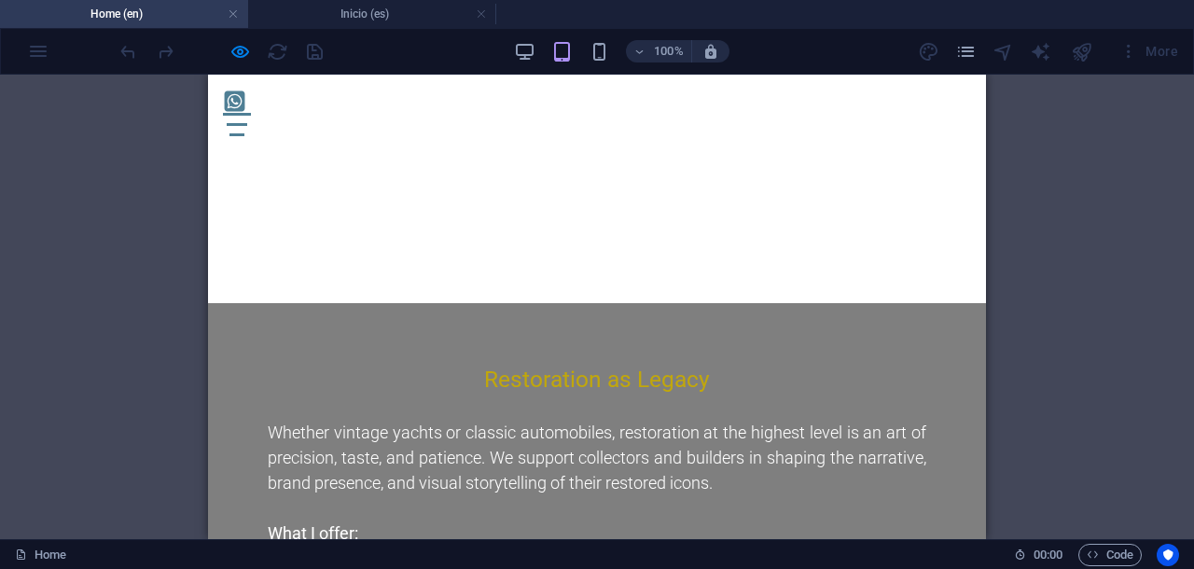
scroll to position [9149, 0]
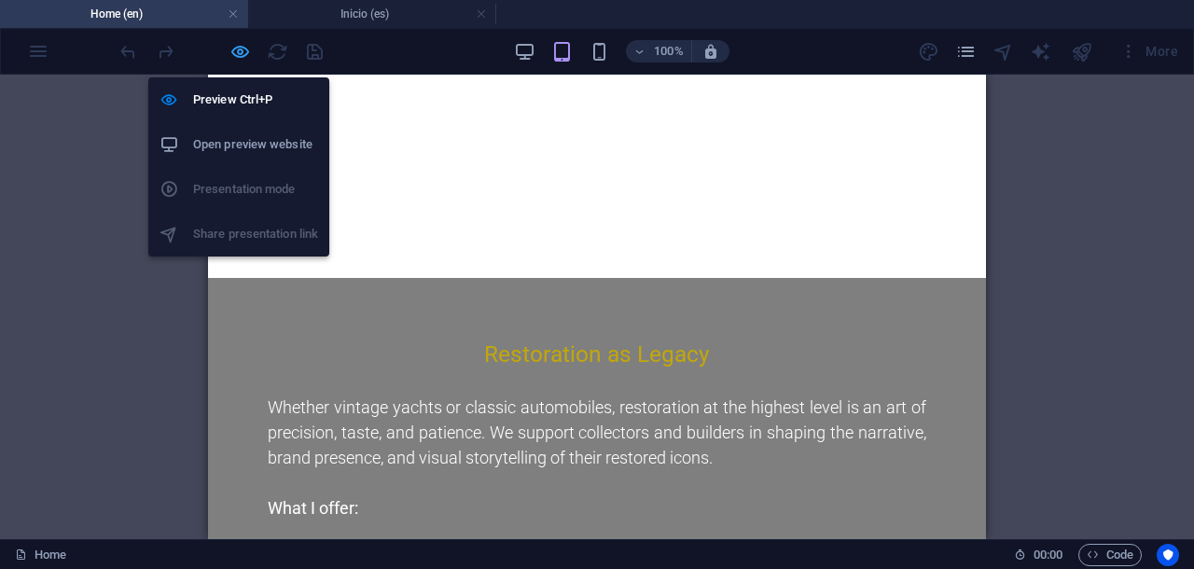
click at [241, 53] on icon "button" at bounding box center [239, 51] width 21 height 21
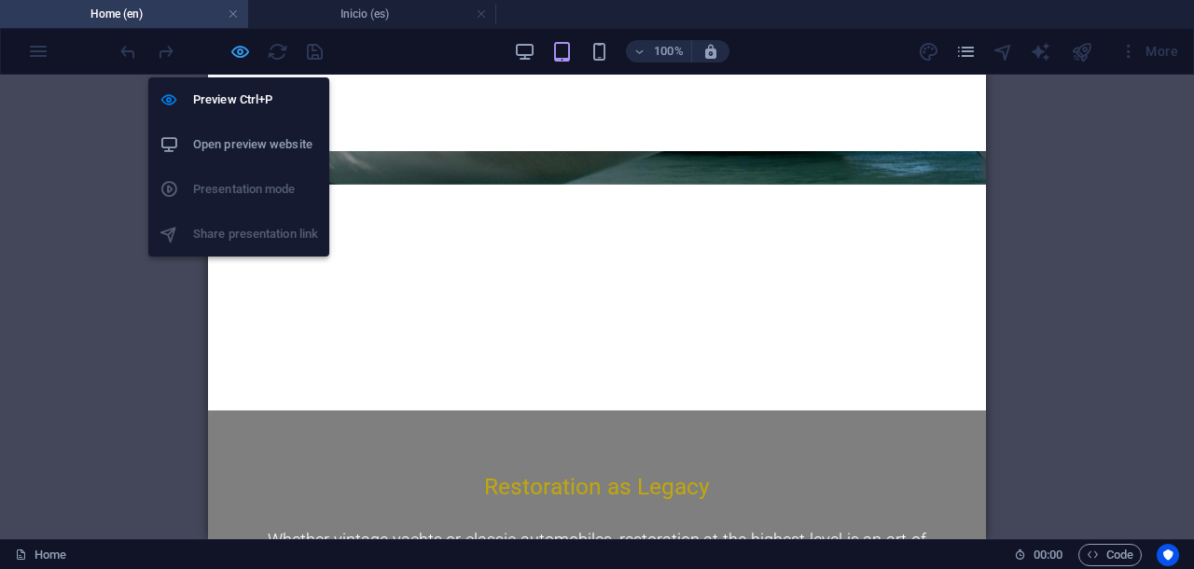
scroll to position [11052, 0]
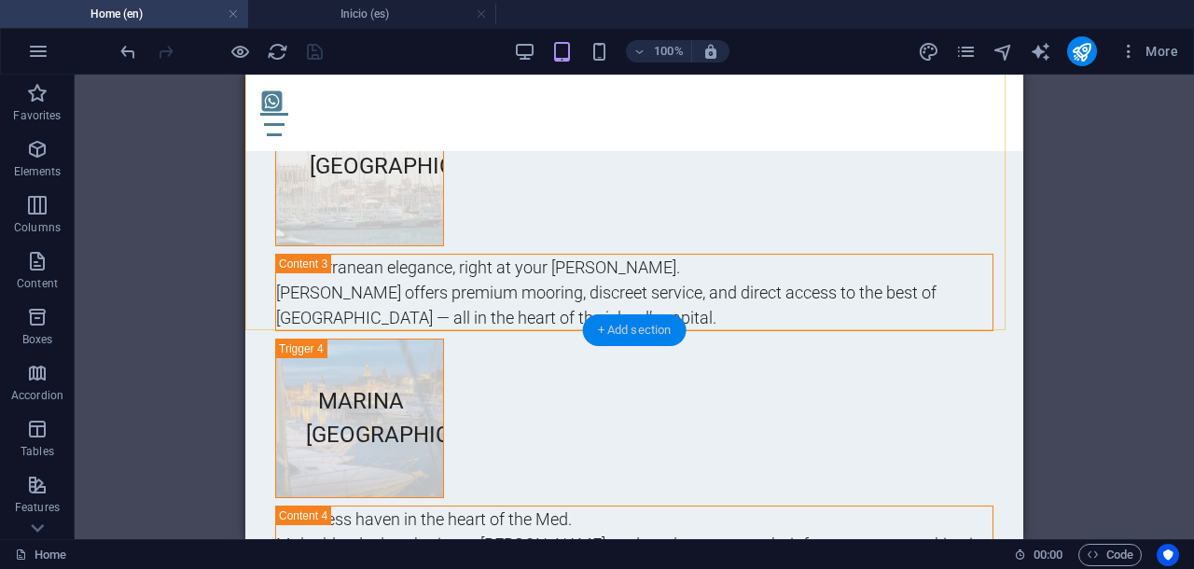
drag, startPoint x: 627, startPoint y: 326, endPoint x: 221, endPoint y: 251, distance: 412.7
click at [627, 326] on div "+ Add section" at bounding box center [635, 330] width 104 height 32
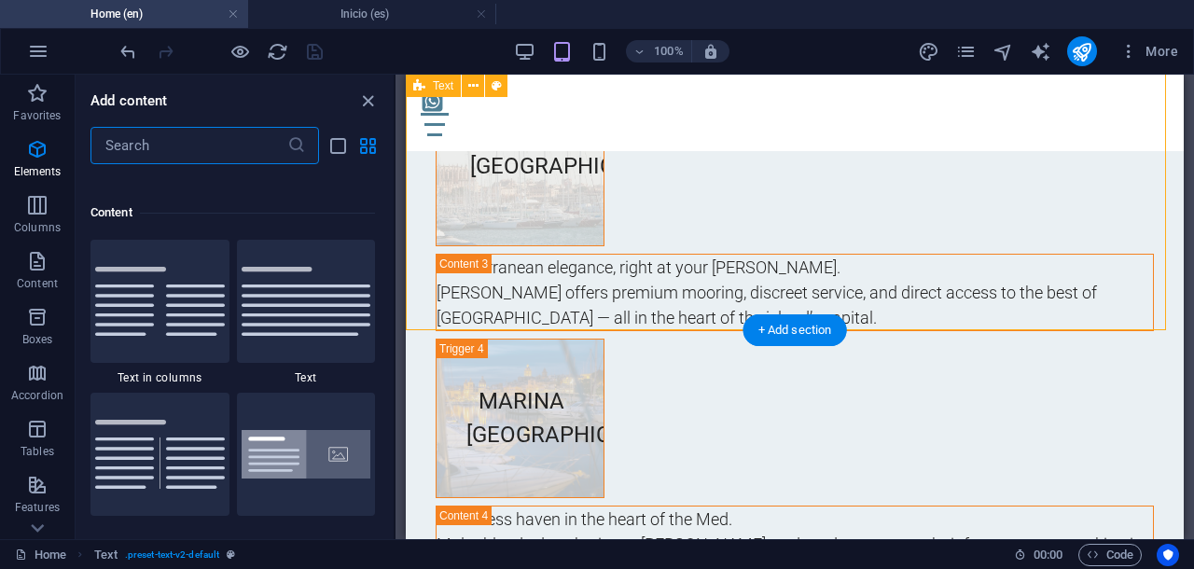
scroll to position [3569, 0]
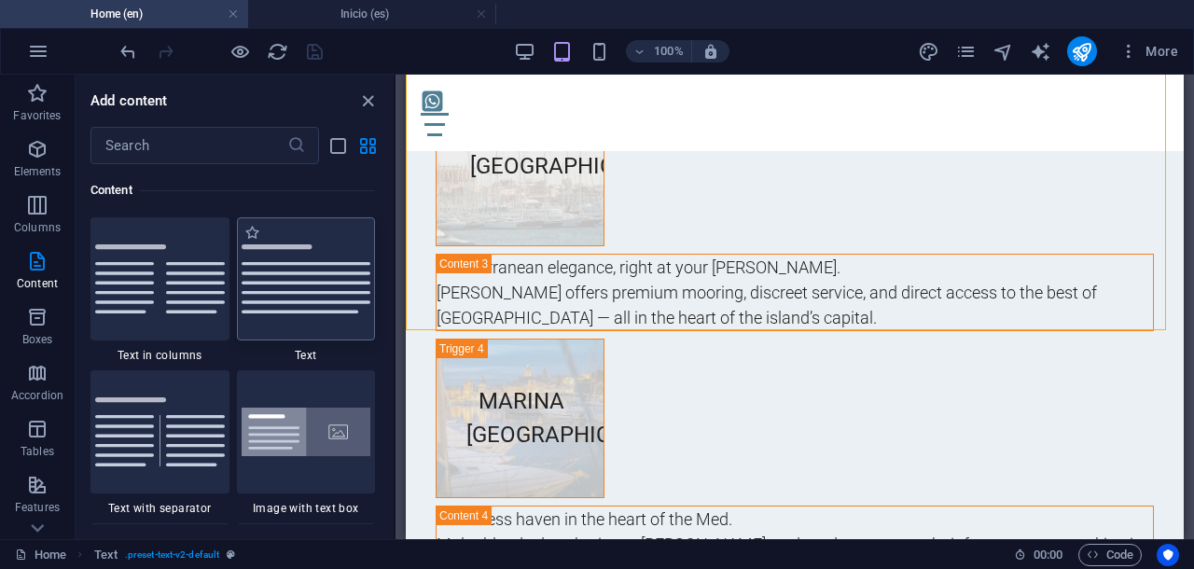
click at [338, 267] on img at bounding box center [307, 278] width 130 height 69
select select "preset-text-v2-default"
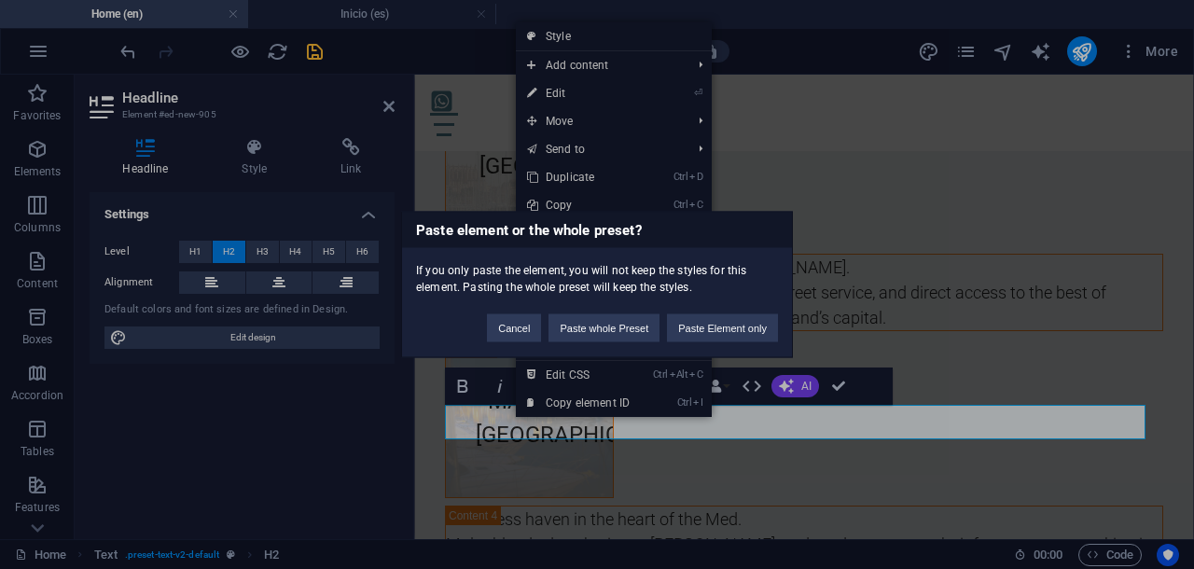
click at [871, 305] on div "Paste element or the whole preset? If you only paste the element, you will not …" at bounding box center [597, 284] width 1194 height 569
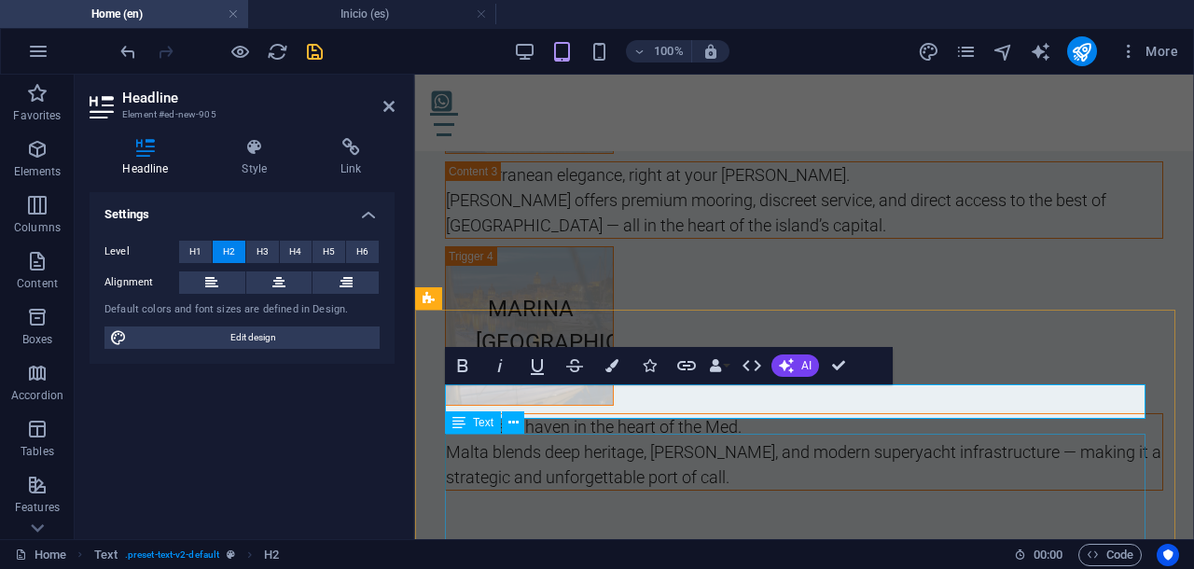
scroll to position [11169, 0]
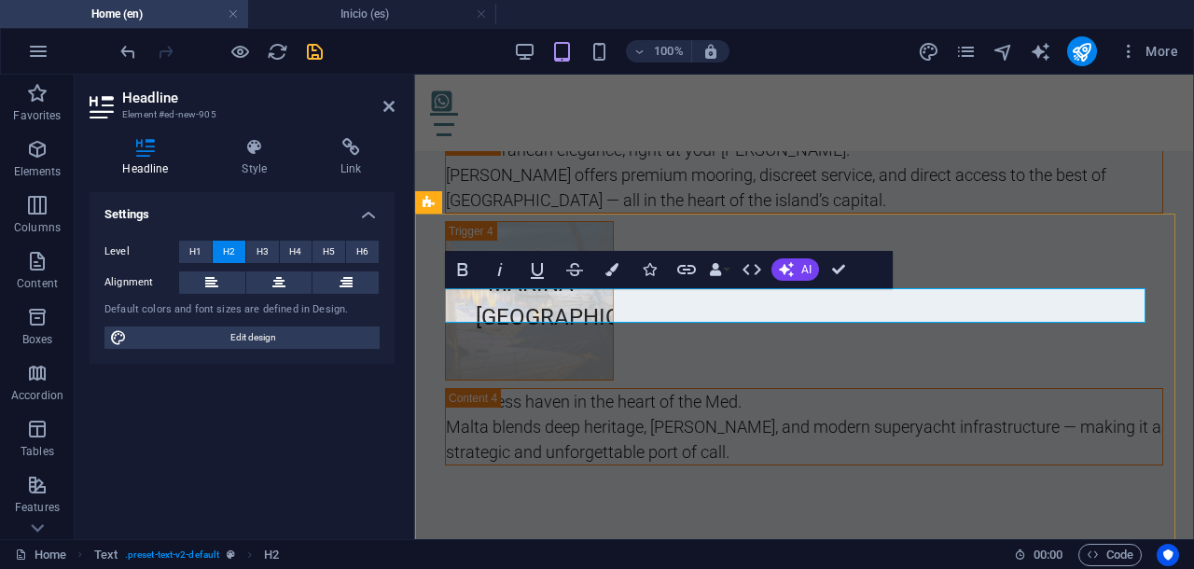
drag, startPoint x: 649, startPoint y: 305, endPoint x: 448, endPoint y: 319, distance: 201.9
drag, startPoint x: 942, startPoint y: 311, endPoint x: 444, endPoint y: 300, distance: 498.1
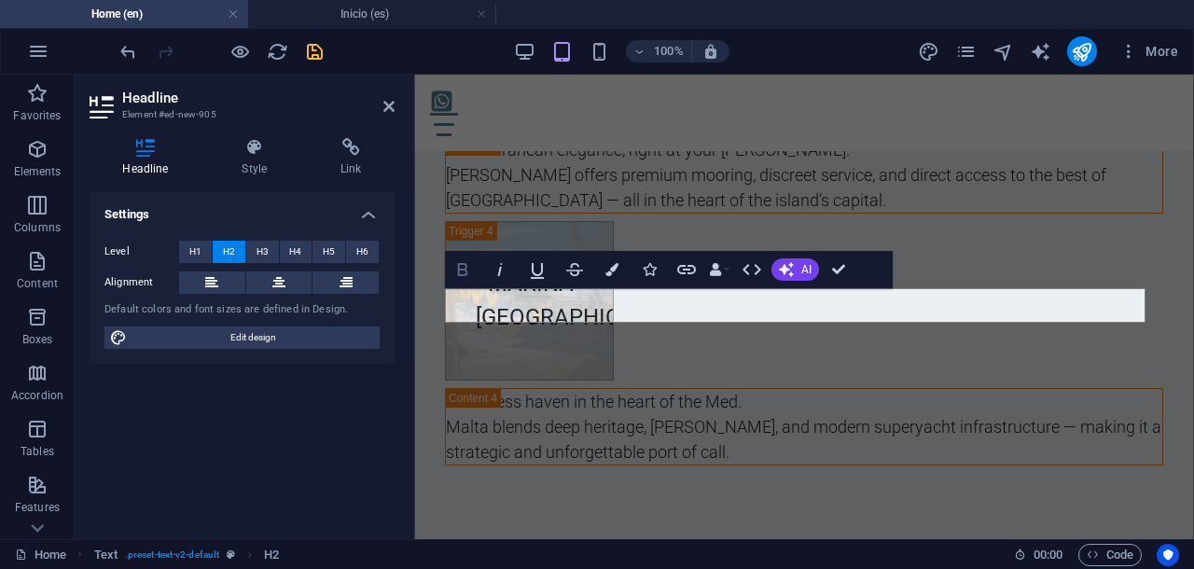
click at [461, 271] on icon "button" at bounding box center [462, 269] width 22 height 22
click at [461, 270] on icon "button" at bounding box center [463, 269] width 10 height 13
select select "preset-text-v2-default"
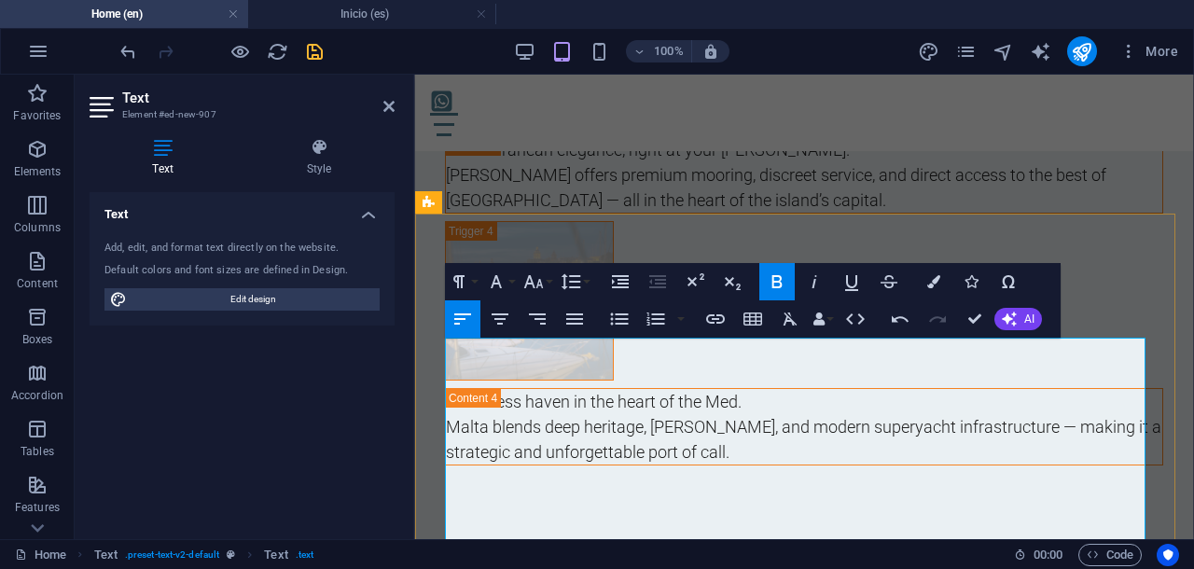
drag, startPoint x: 514, startPoint y: 416, endPoint x: 453, endPoint y: 346, distance: 92.6
click at [526, 276] on icon "button" at bounding box center [533, 281] width 22 height 22
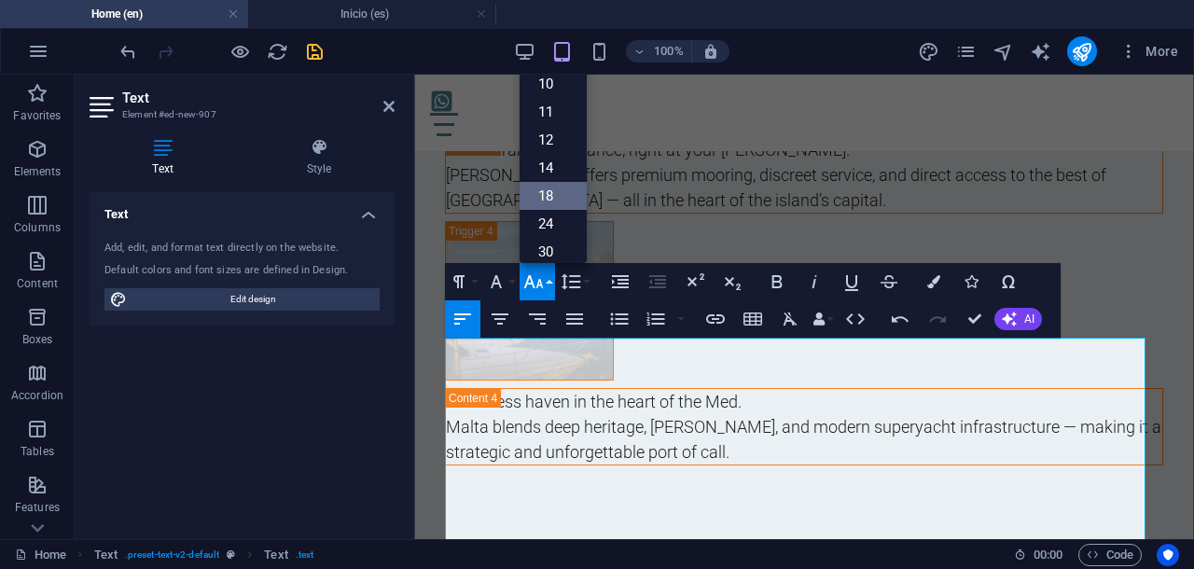
click at [544, 191] on link "18" at bounding box center [552, 196] width 67 height 28
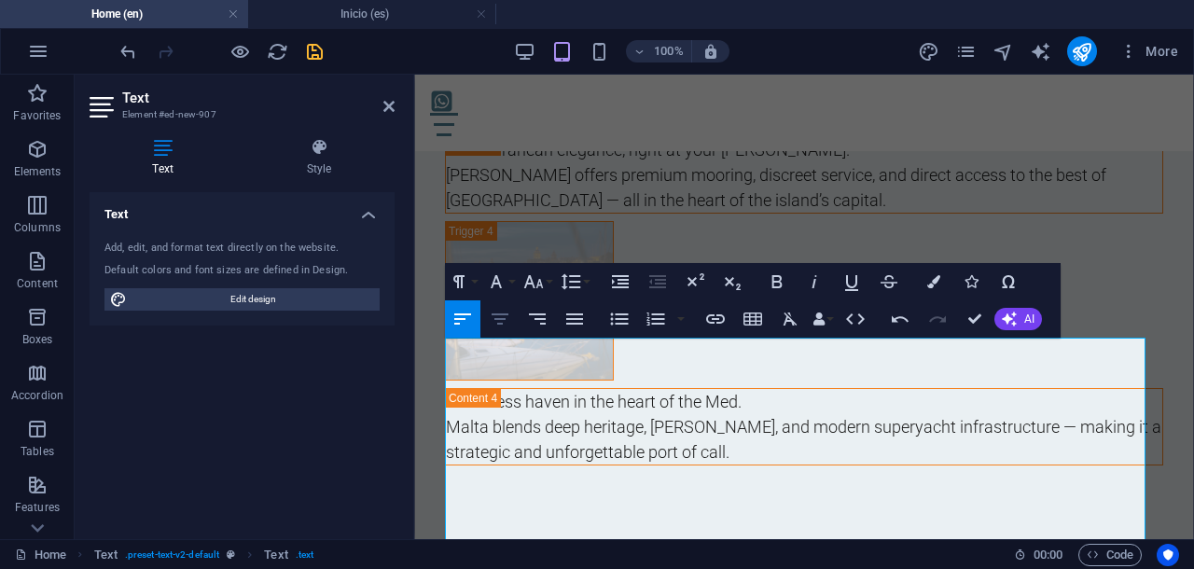
click at [498, 316] on icon "button" at bounding box center [500, 319] width 22 height 22
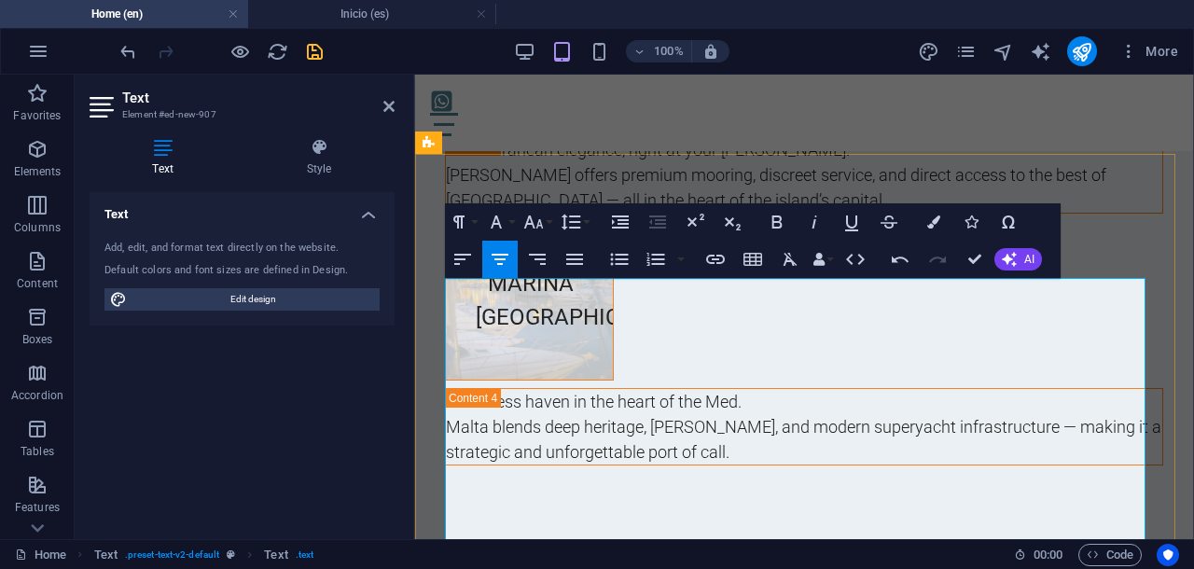
scroll to position [11285, 0]
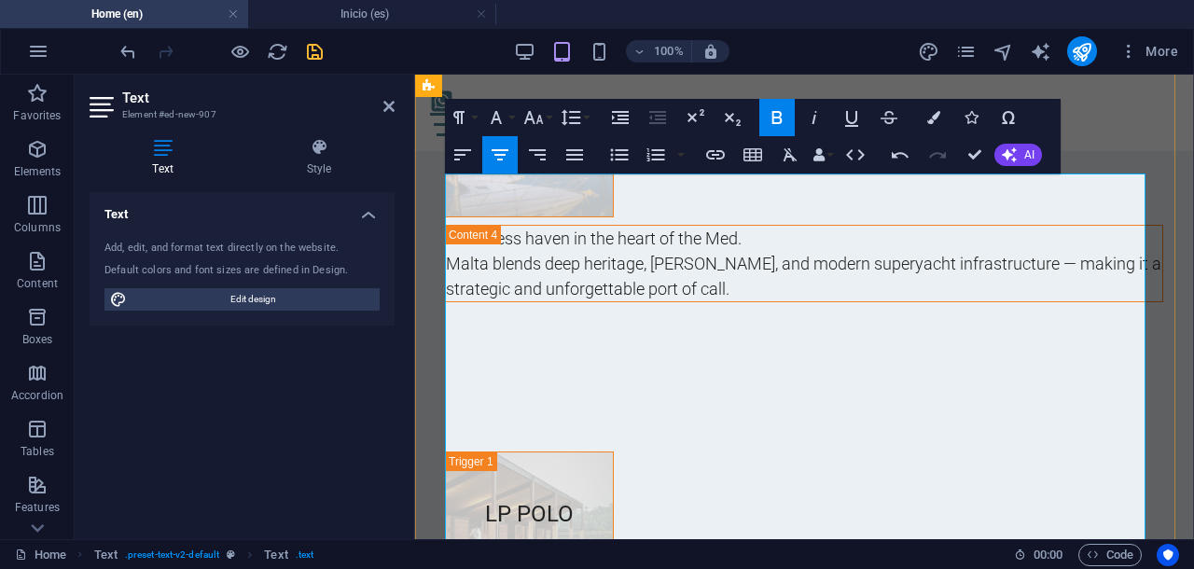
scroll to position [11307, 0]
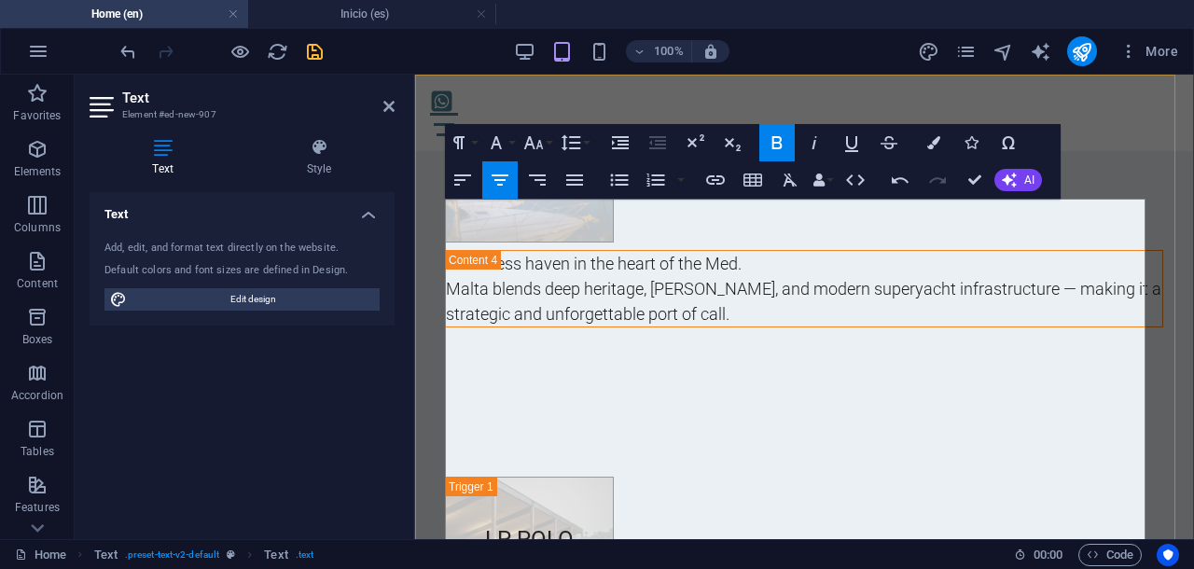
drag, startPoint x: 447, startPoint y: 363, endPoint x: 1086, endPoint y: 409, distance: 640.5
click at [535, 145] on icon "button" at bounding box center [533, 142] width 22 height 22
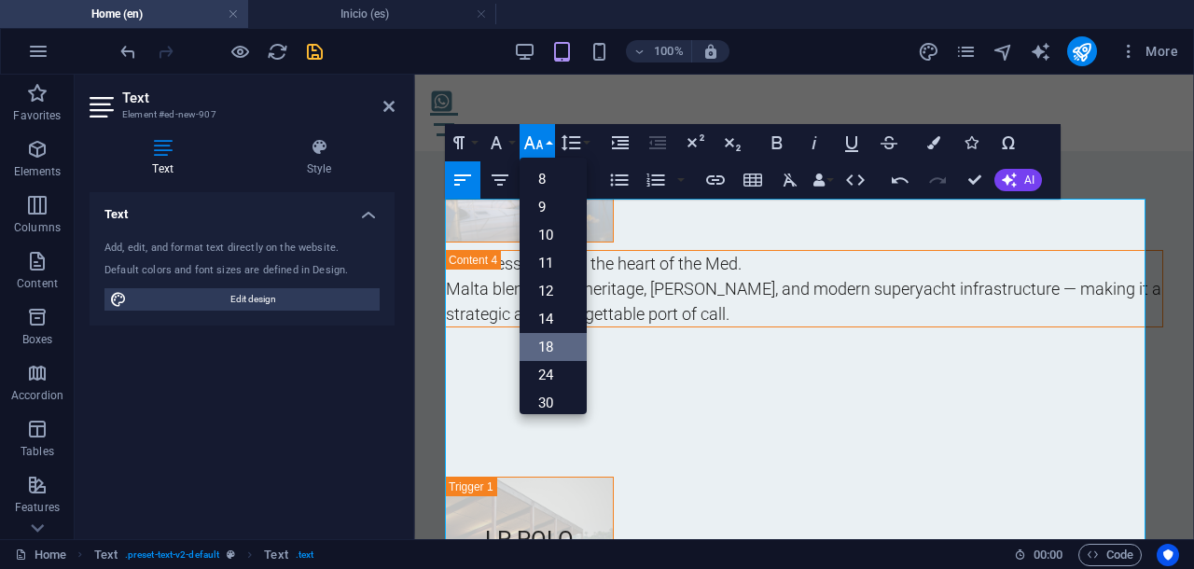
click at [558, 348] on link "18" at bounding box center [552, 347] width 67 height 28
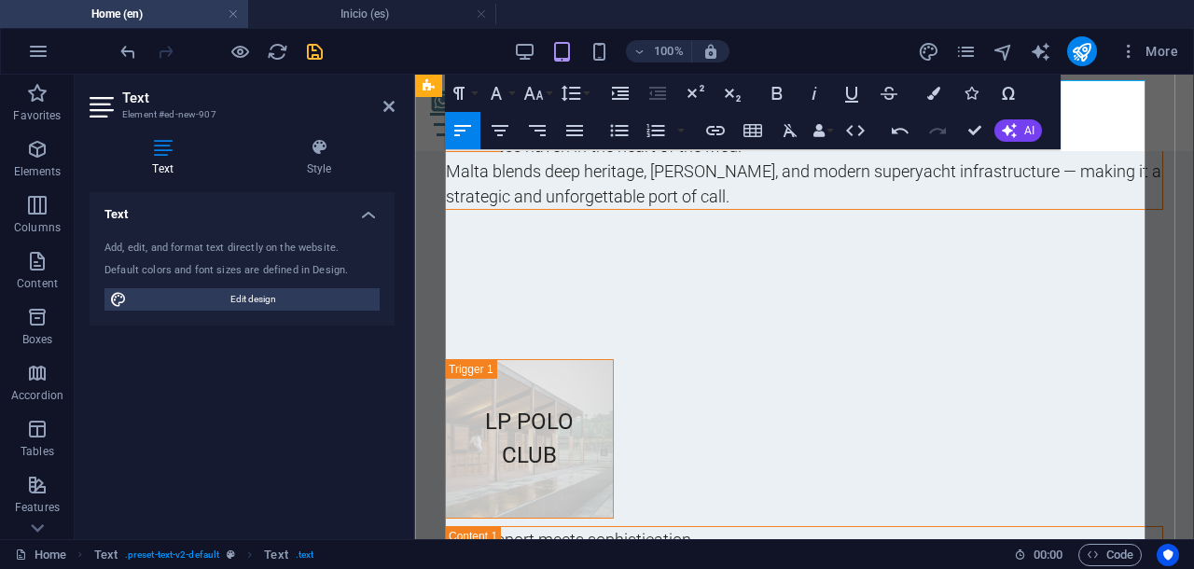
scroll to position [11540, 0]
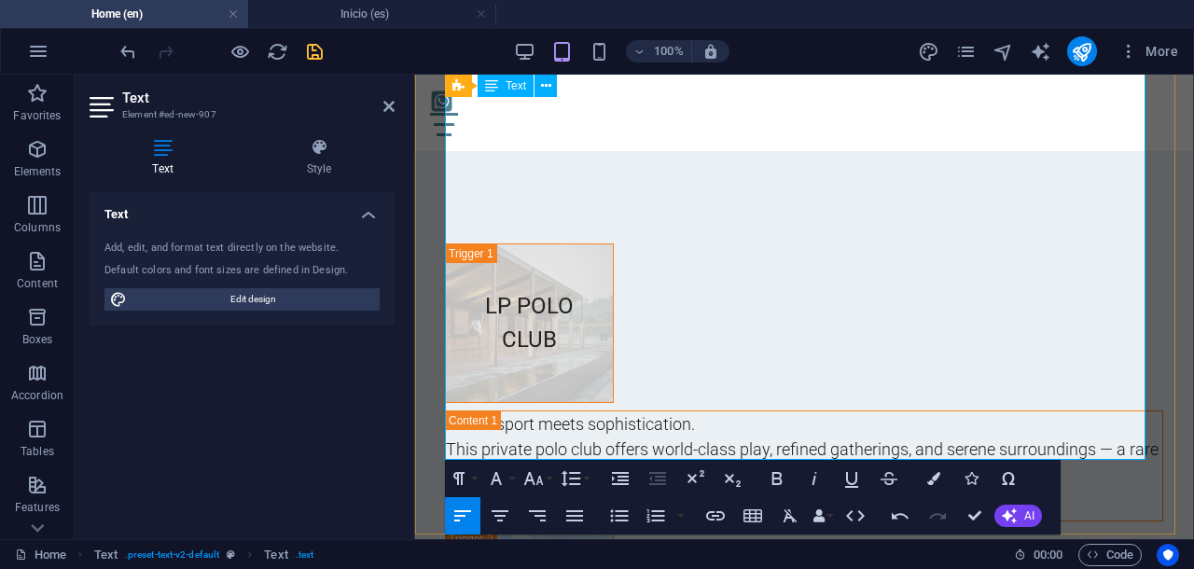
drag, startPoint x: 448, startPoint y: 305, endPoint x: 987, endPoint y: 352, distance: 541.1
click at [533, 473] on icon "button" at bounding box center [533, 478] width 22 height 22
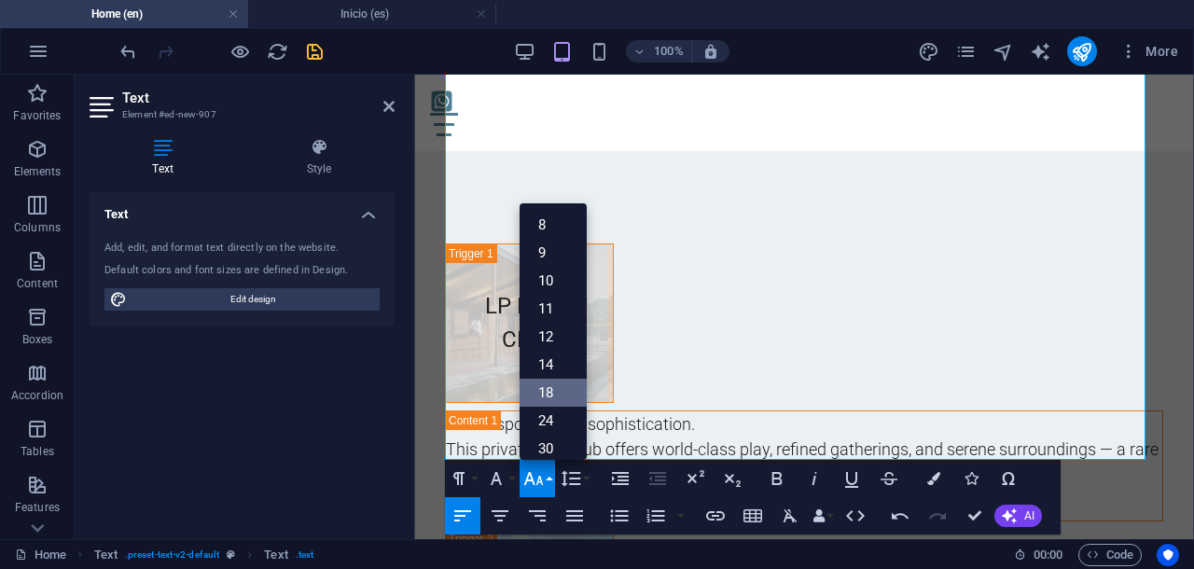
click at [548, 399] on link "18" at bounding box center [552, 393] width 67 height 28
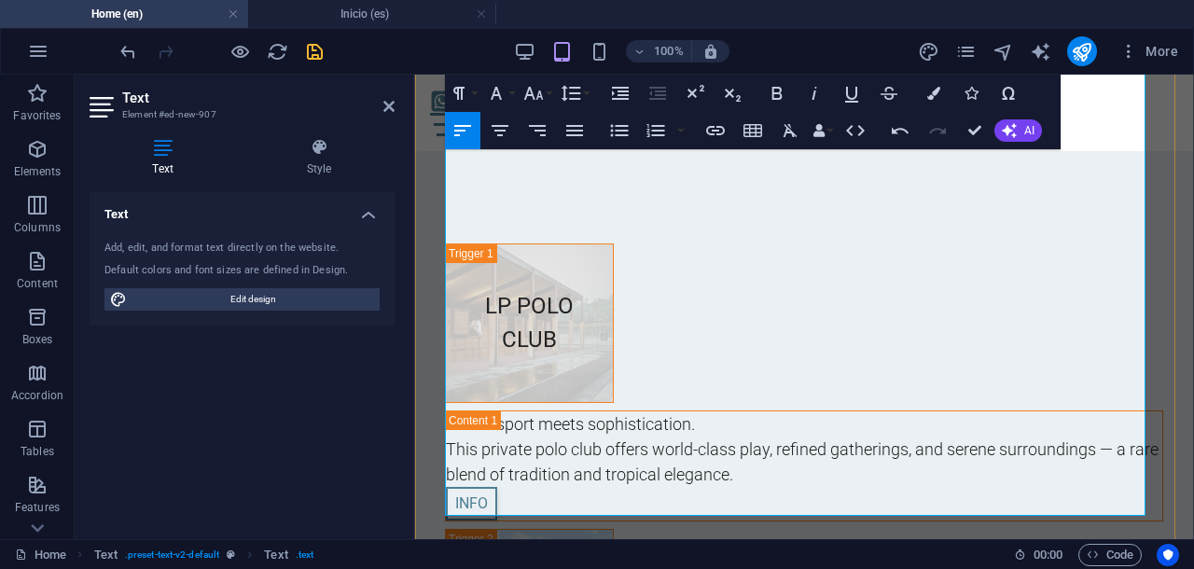
scroll to position [11658, 0]
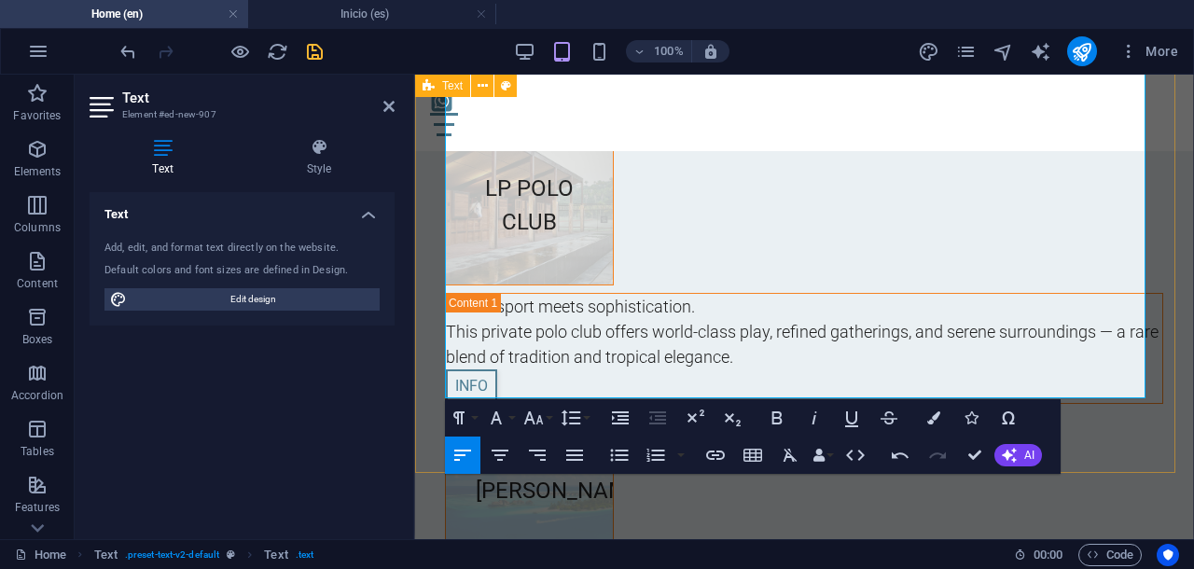
drag, startPoint x: 445, startPoint y: 342, endPoint x: 1122, endPoint y: 399, distance: 679.5
click at [548, 418] on button "Font Size" at bounding box center [536, 417] width 35 height 37
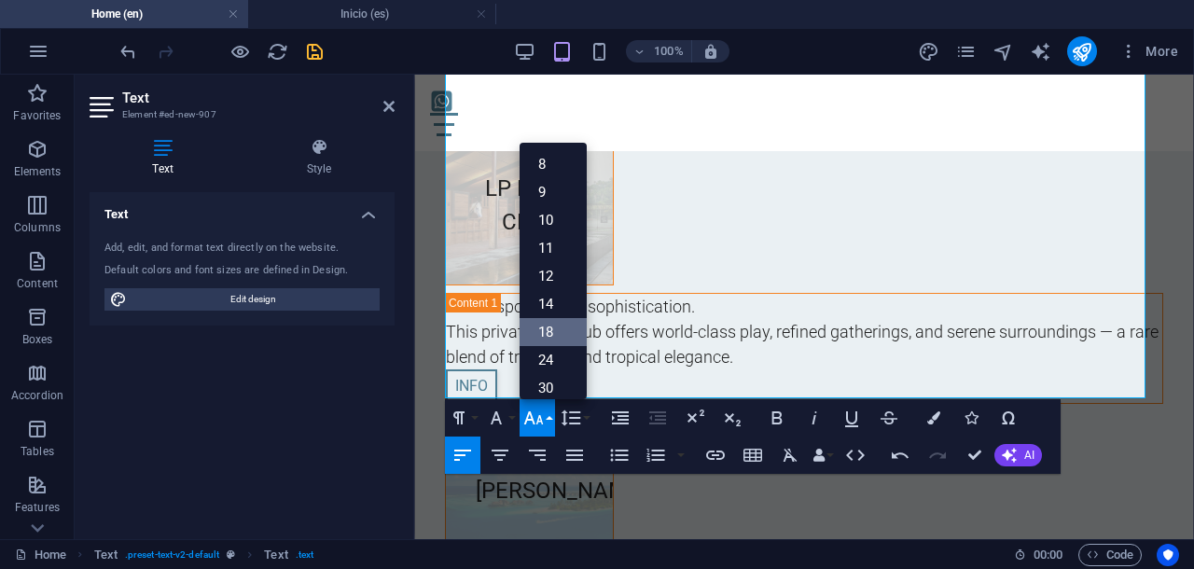
click at [556, 337] on link "18" at bounding box center [552, 332] width 67 height 28
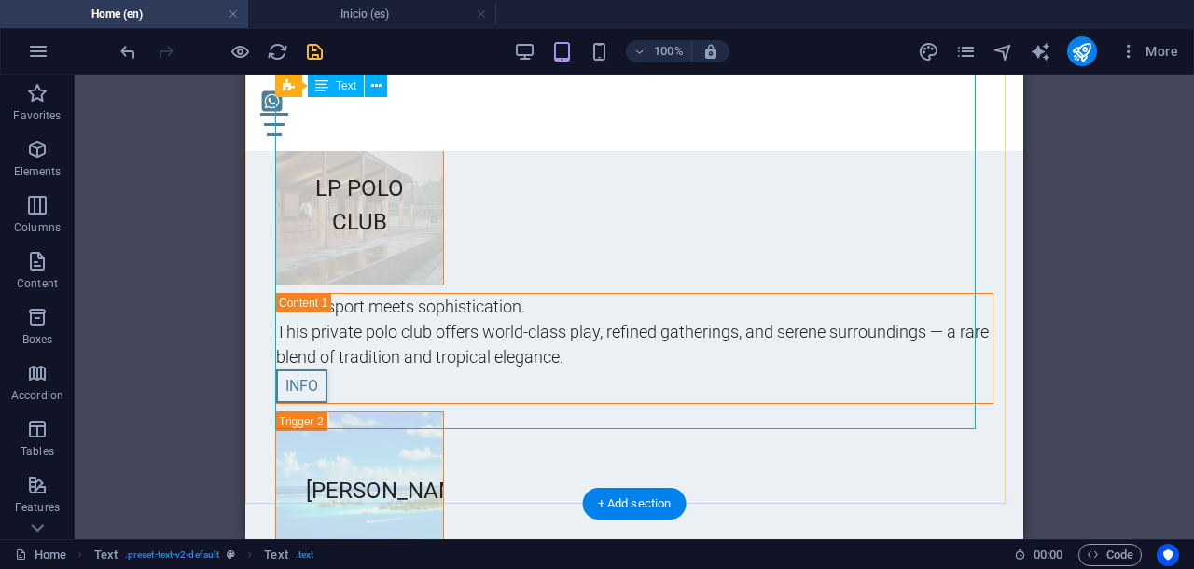
scroll to position [11540, 0]
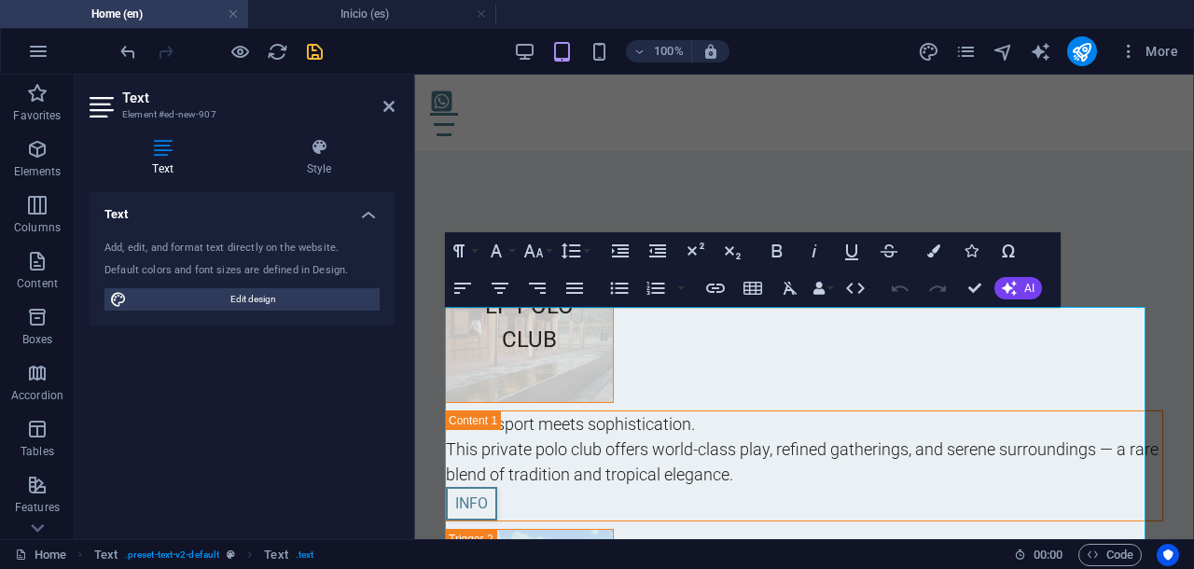
scroll to position [11199, 0]
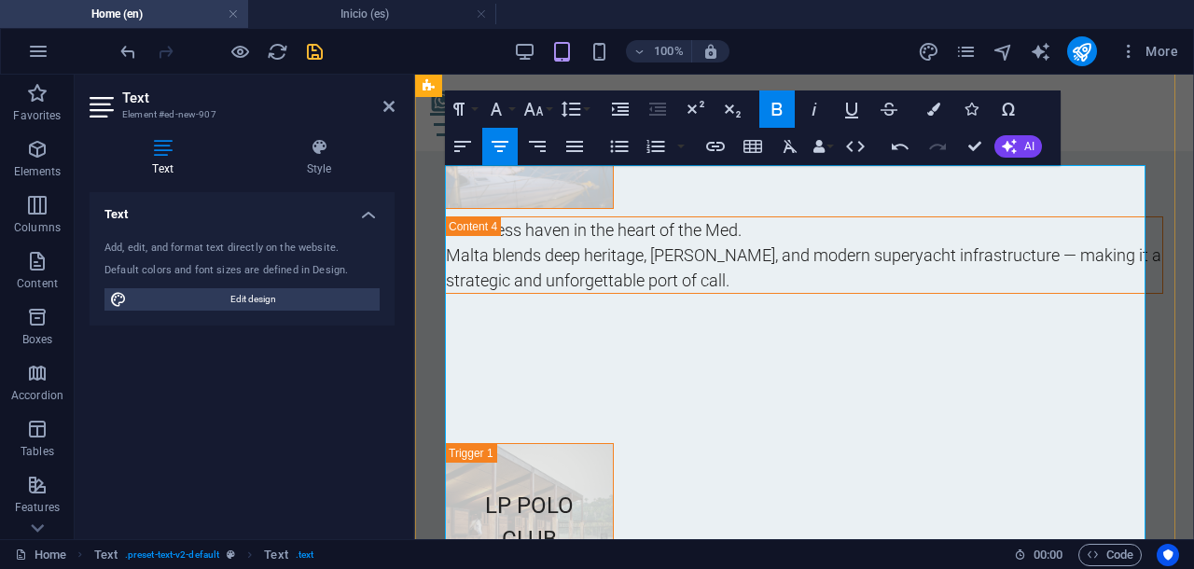
scroll to position [11457, 0]
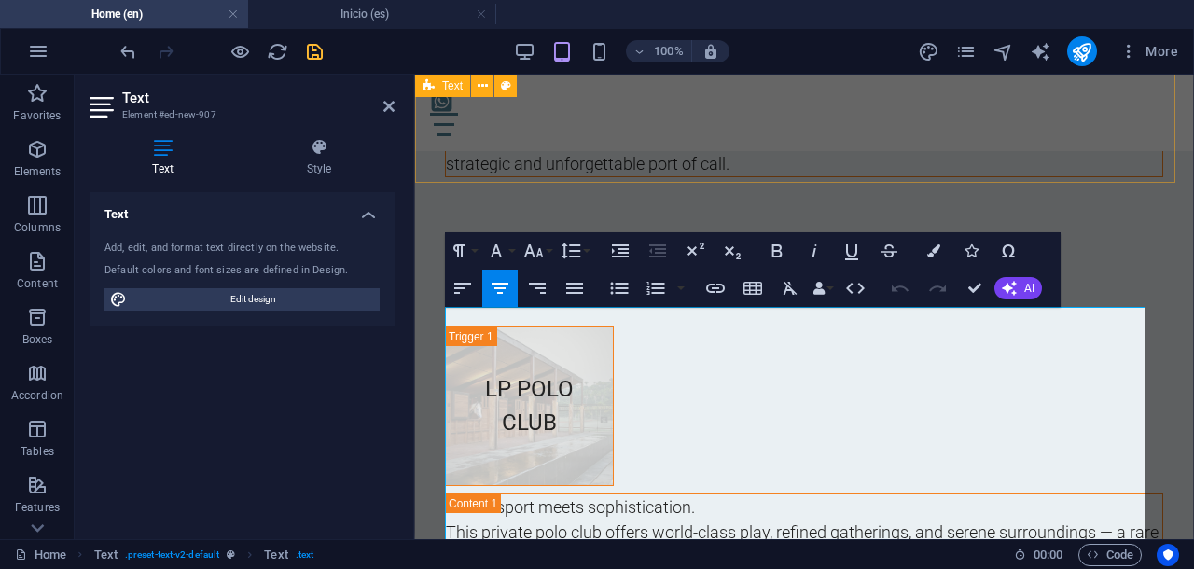
scroll to position [11199, 0]
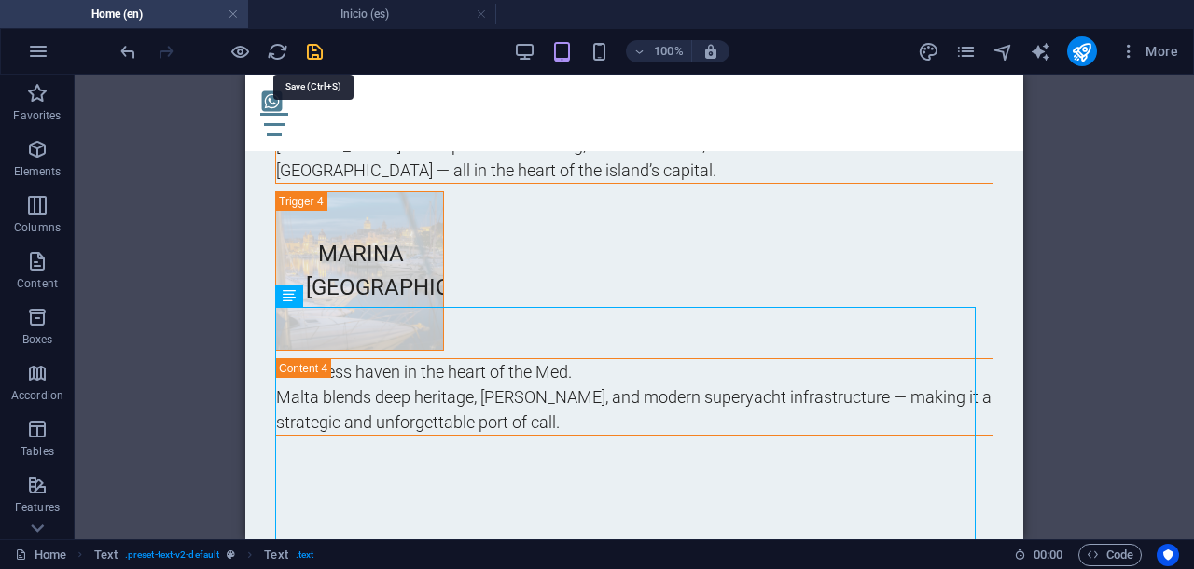
click at [312, 54] on icon "save" at bounding box center [314, 51] width 21 height 21
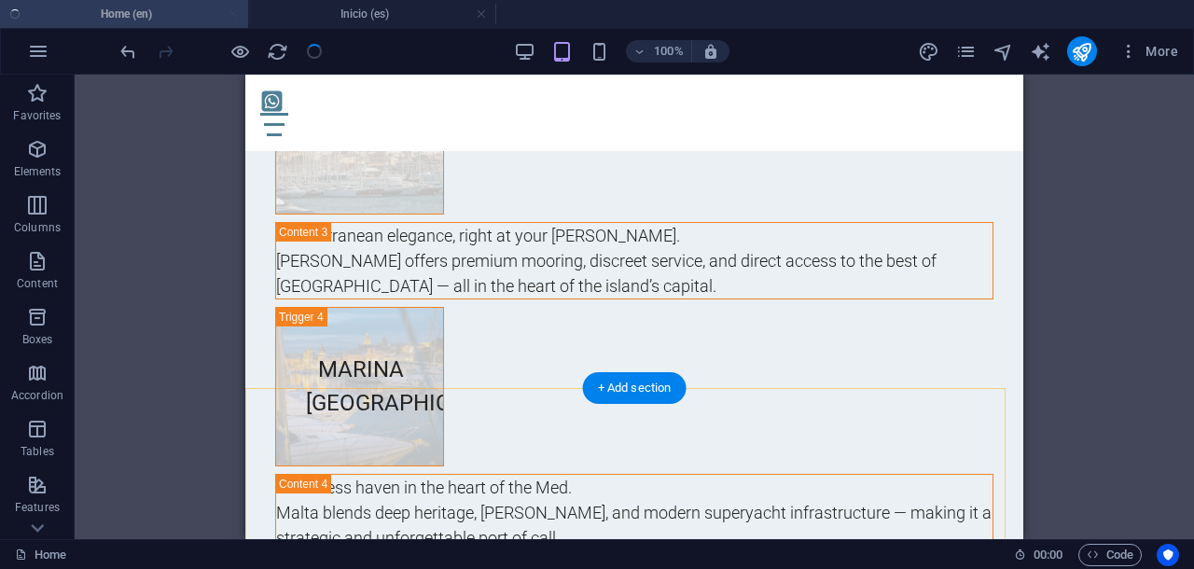
scroll to position [10966, 0]
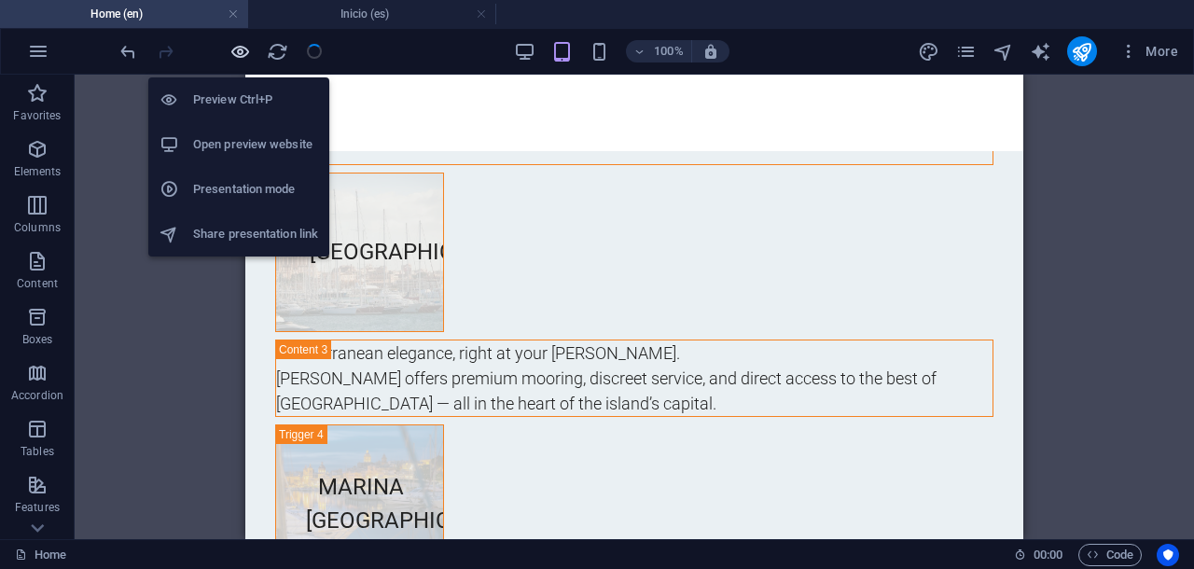
click at [238, 48] on icon "button" at bounding box center [239, 51] width 21 height 21
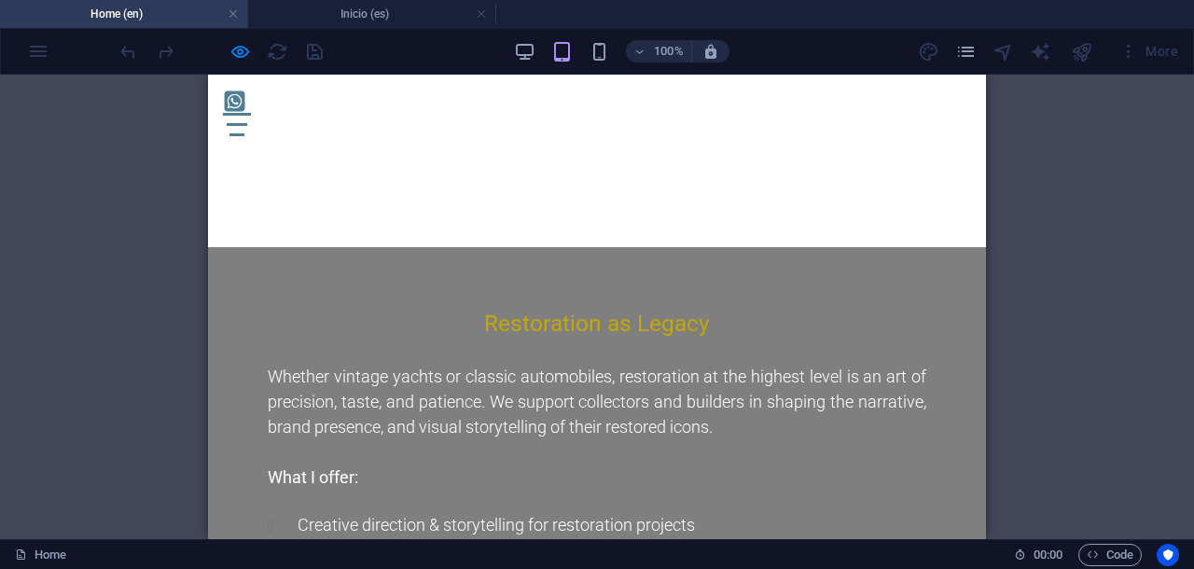
scroll to position [9296, 0]
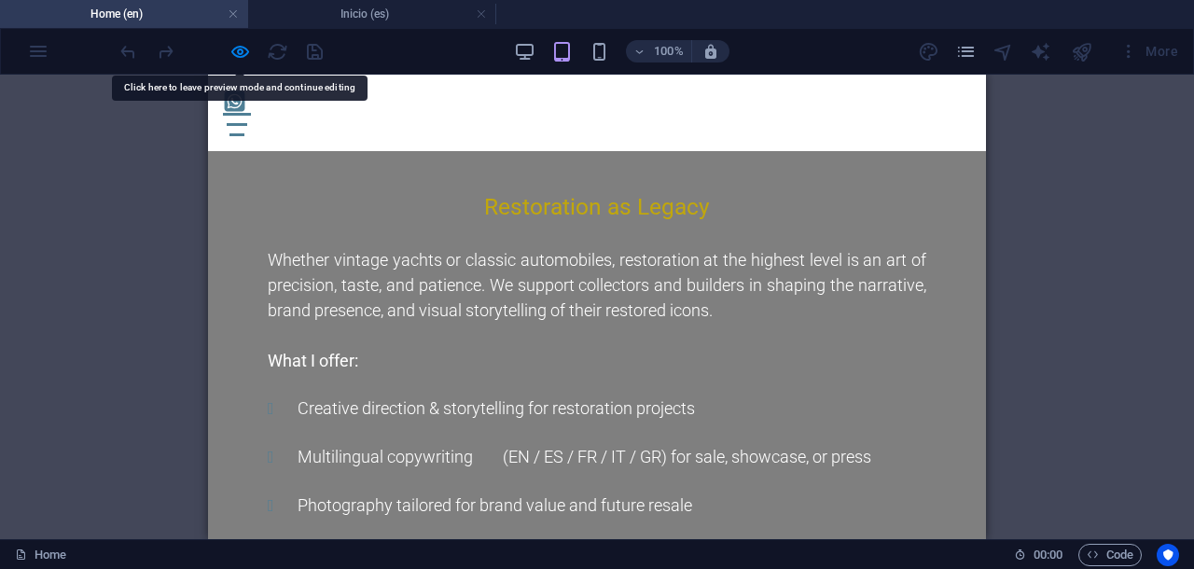
drag, startPoint x: 537, startPoint y: 314, endPoint x: 480, endPoint y: 215, distance: 114.1
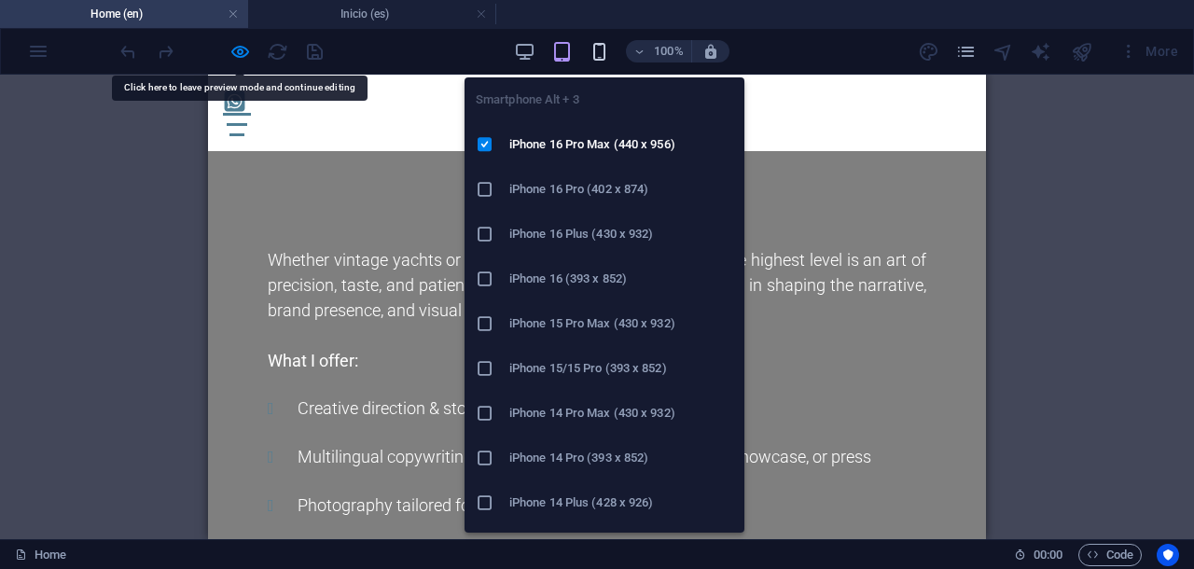
click at [590, 55] on icon "button" at bounding box center [598, 51] width 21 height 21
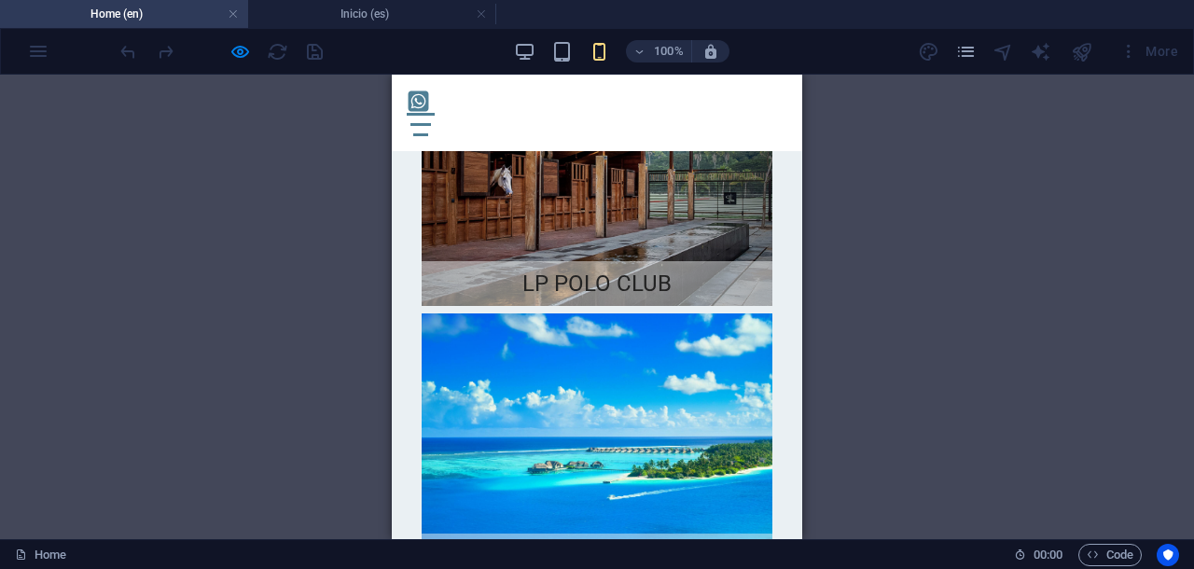
scroll to position [10579, 0]
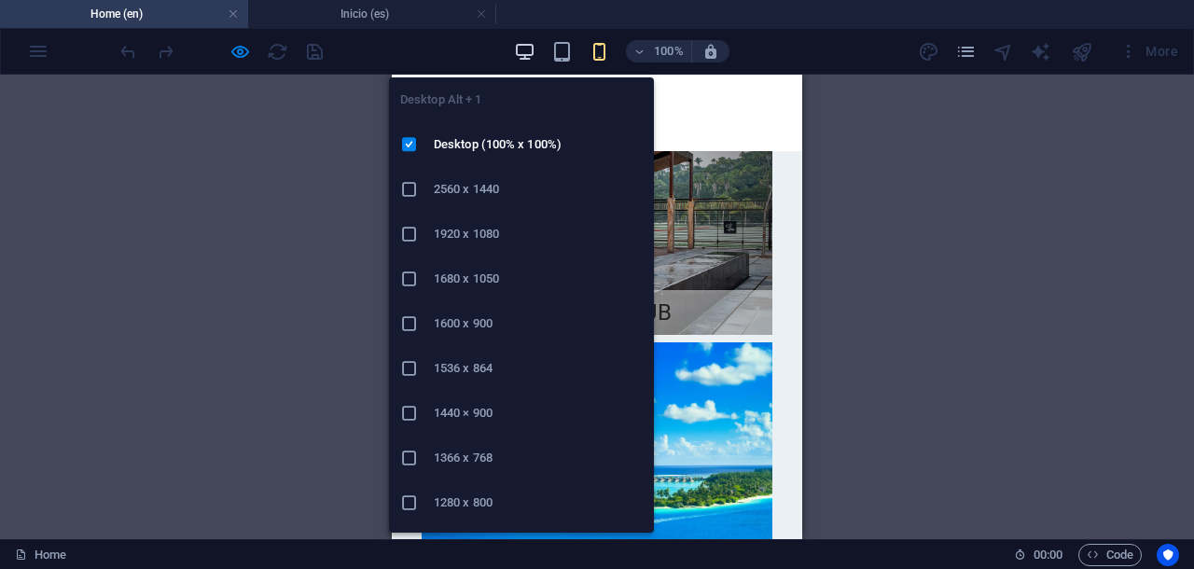
click at [525, 45] on icon "button" at bounding box center [524, 51] width 21 height 21
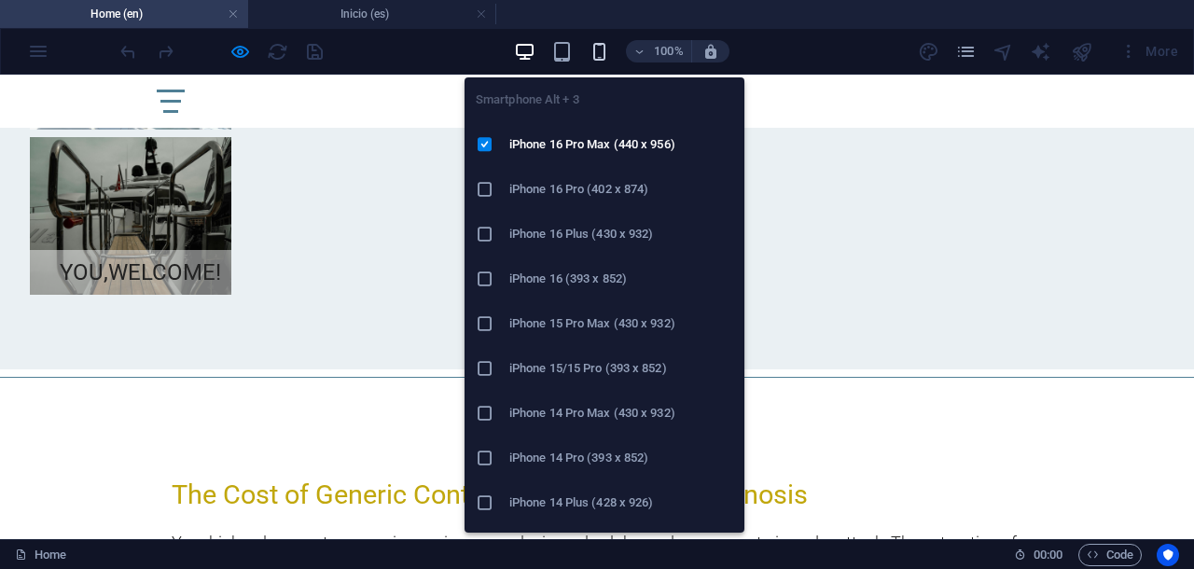
click at [597, 53] on icon "button" at bounding box center [598, 51] width 21 height 21
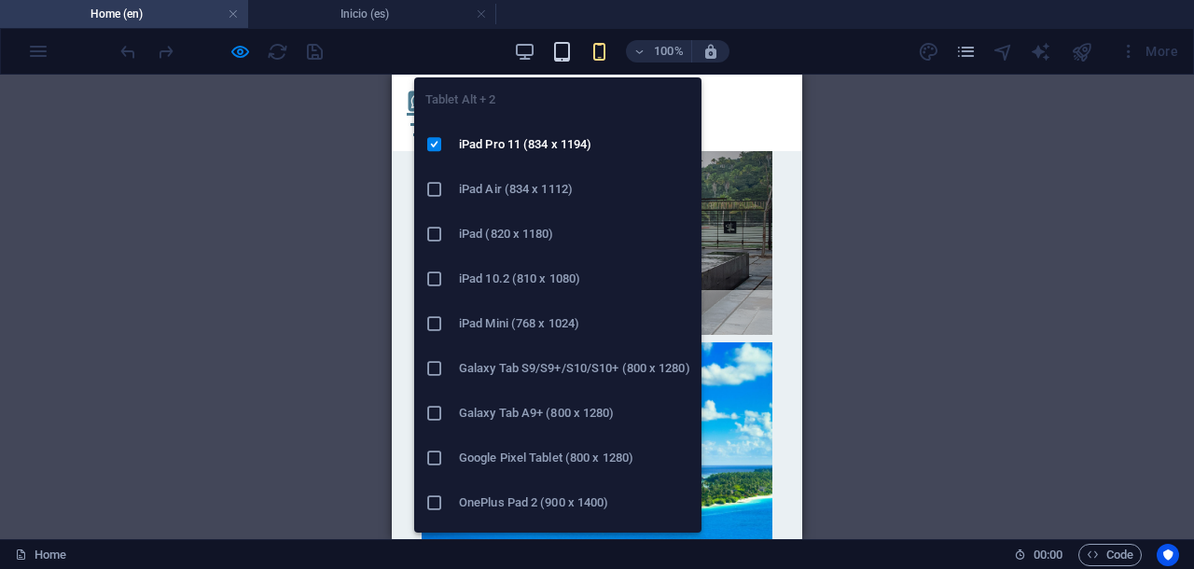
click at [564, 51] on icon "button" at bounding box center [561, 51] width 21 height 21
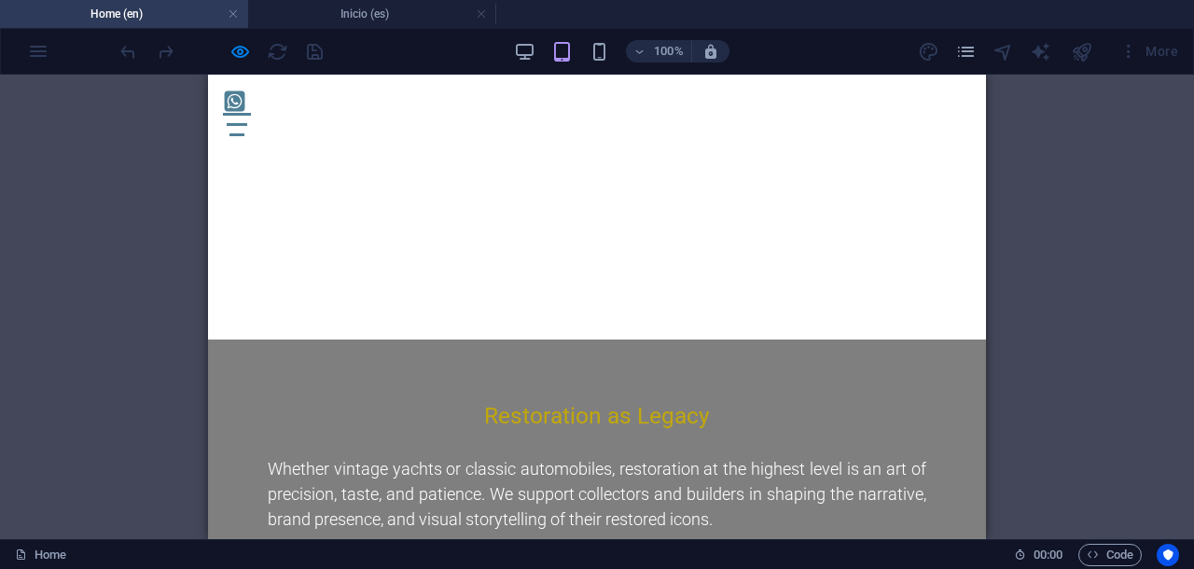
scroll to position [8947, 0]
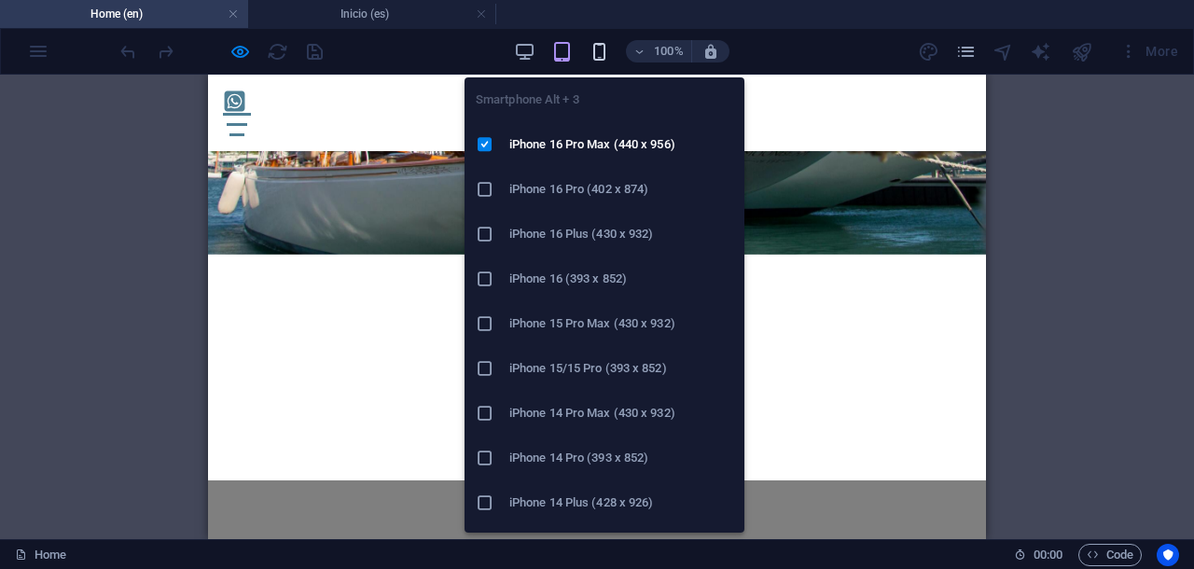
click at [597, 55] on icon "button" at bounding box center [598, 51] width 21 height 21
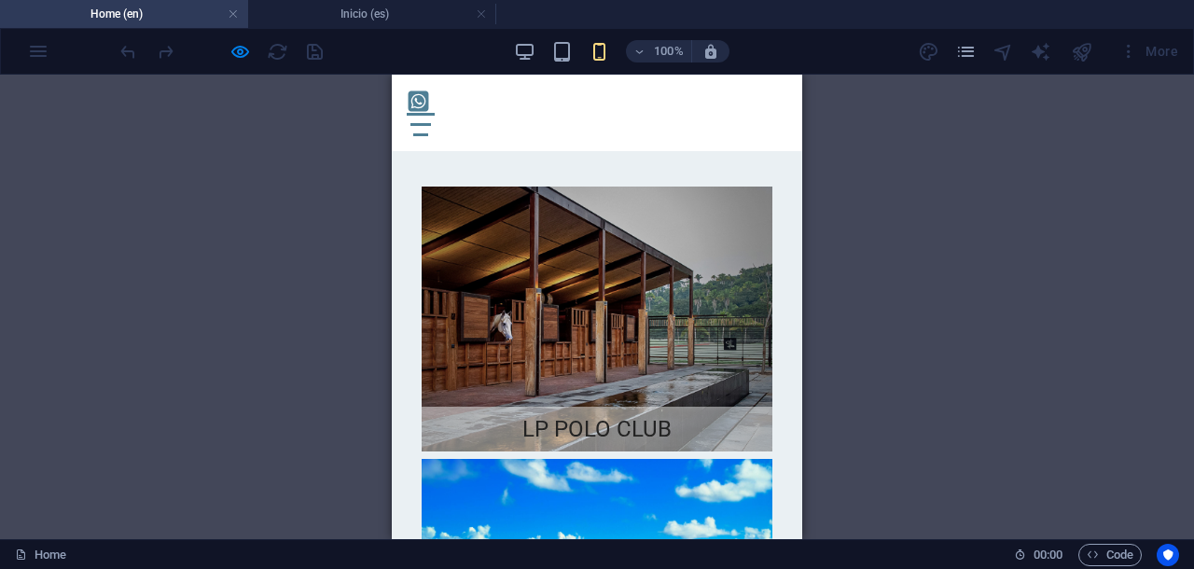
scroll to position [10579, 0]
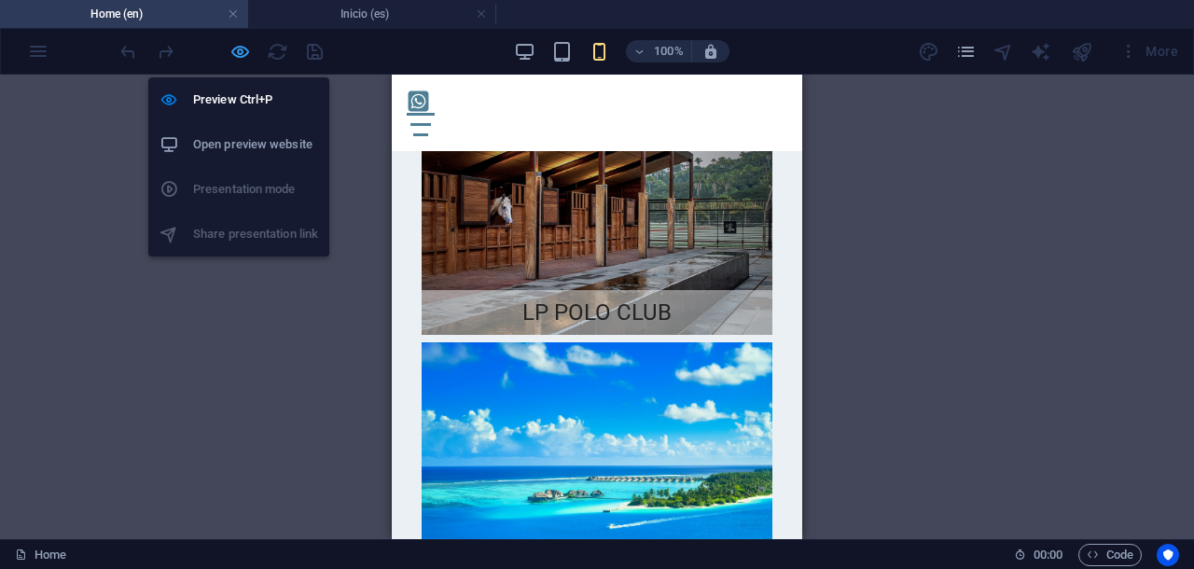
click at [241, 51] on icon "button" at bounding box center [239, 51] width 21 height 21
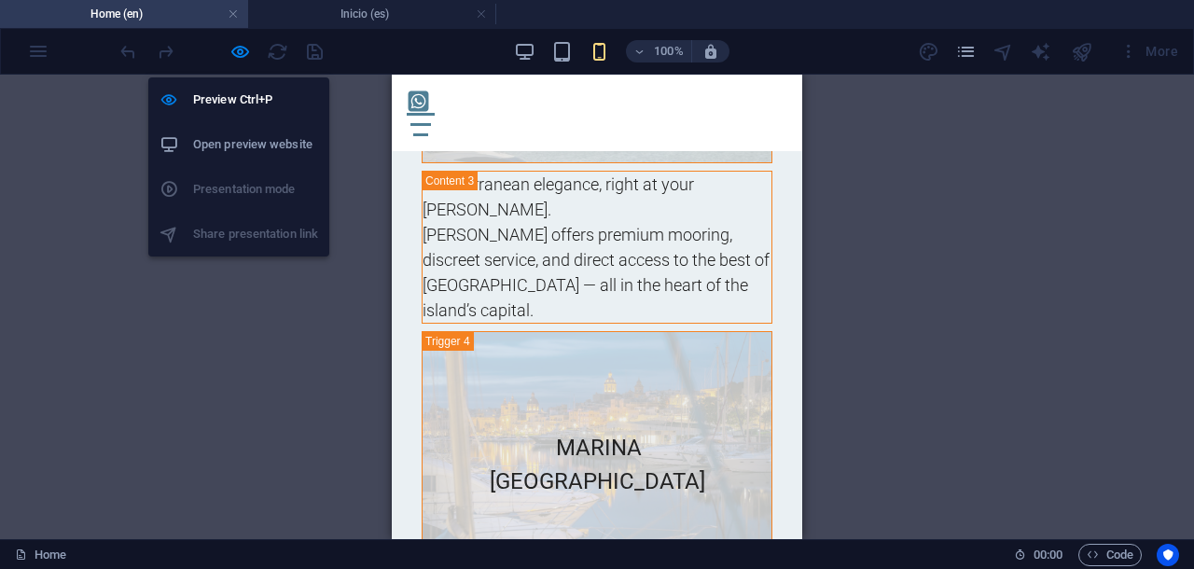
scroll to position [11923, 0]
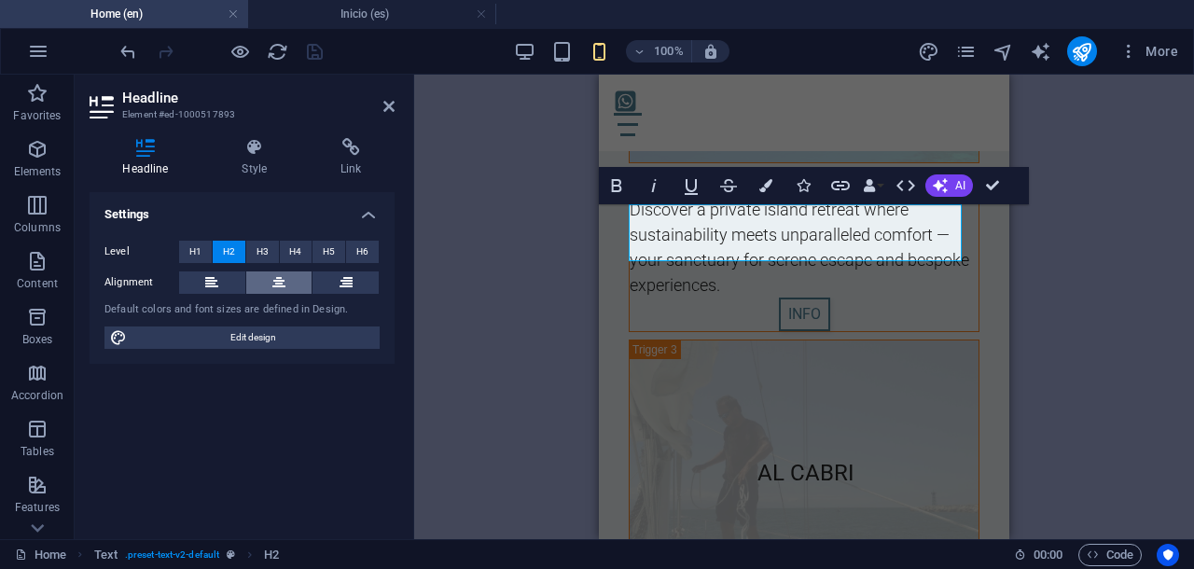
click at [277, 277] on icon at bounding box center [278, 282] width 13 height 22
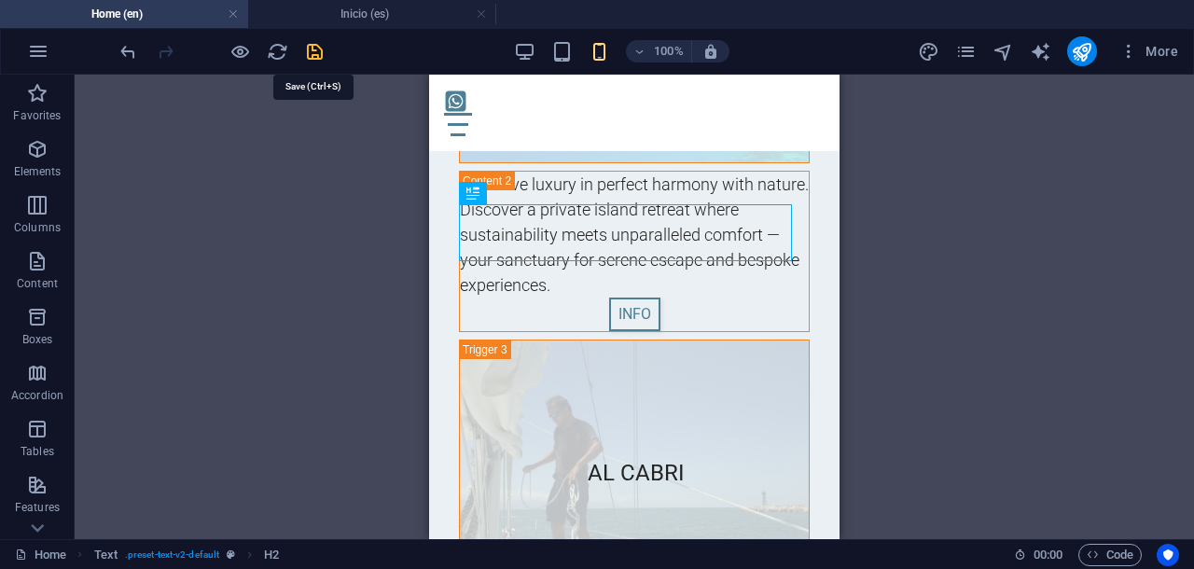
click at [311, 48] on icon "save" at bounding box center [314, 51] width 21 height 21
click at [311, 48] on div at bounding box center [221, 51] width 209 height 30
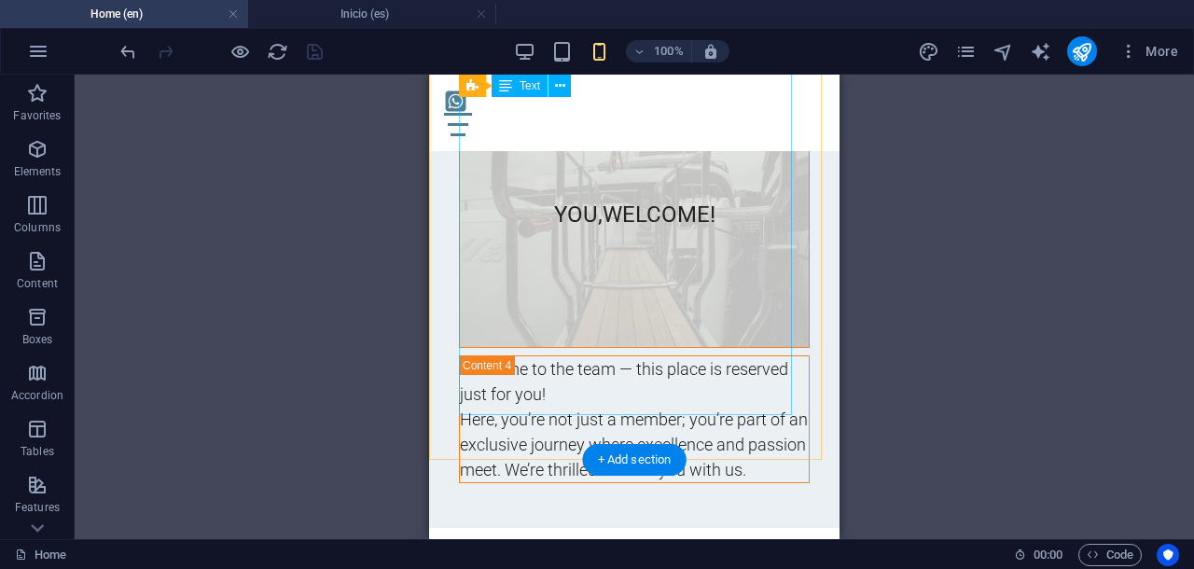
scroll to position [12622, 0]
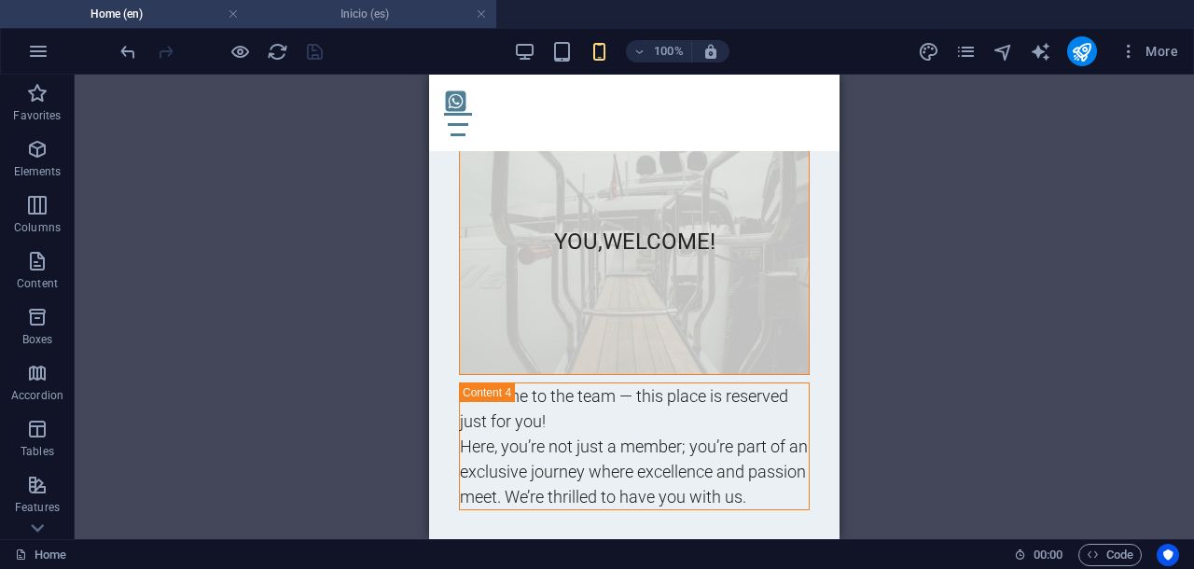
click at [356, 17] on h4 "Inicio (es)" at bounding box center [372, 14] width 248 height 21
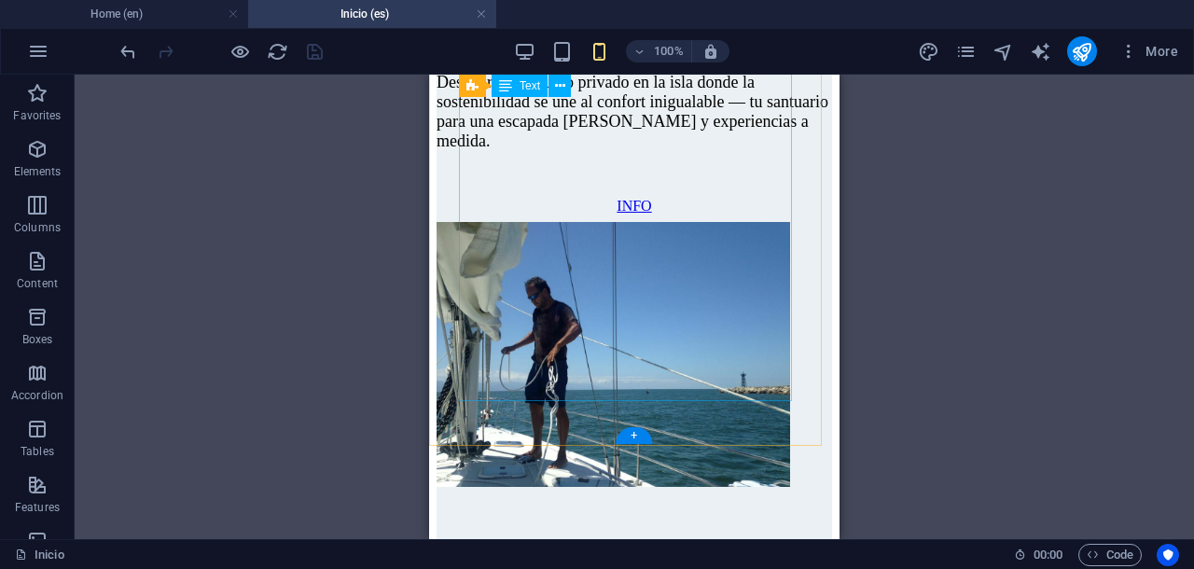
scroll to position [12070, 0]
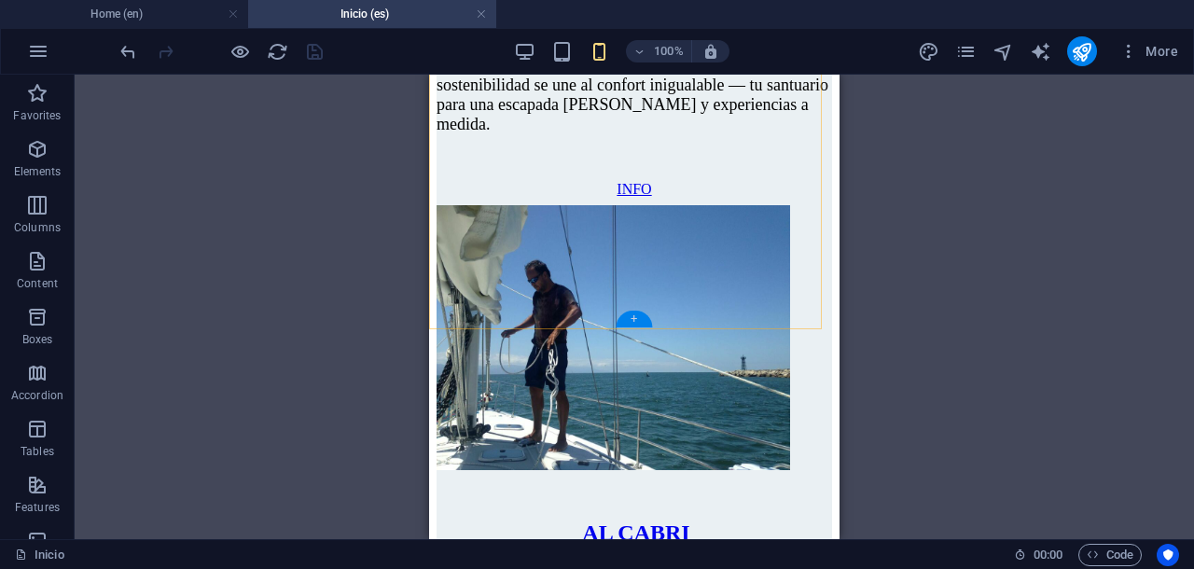
click at [632, 316] on div "+" at bounding box center [634, 319] width 36 height 17
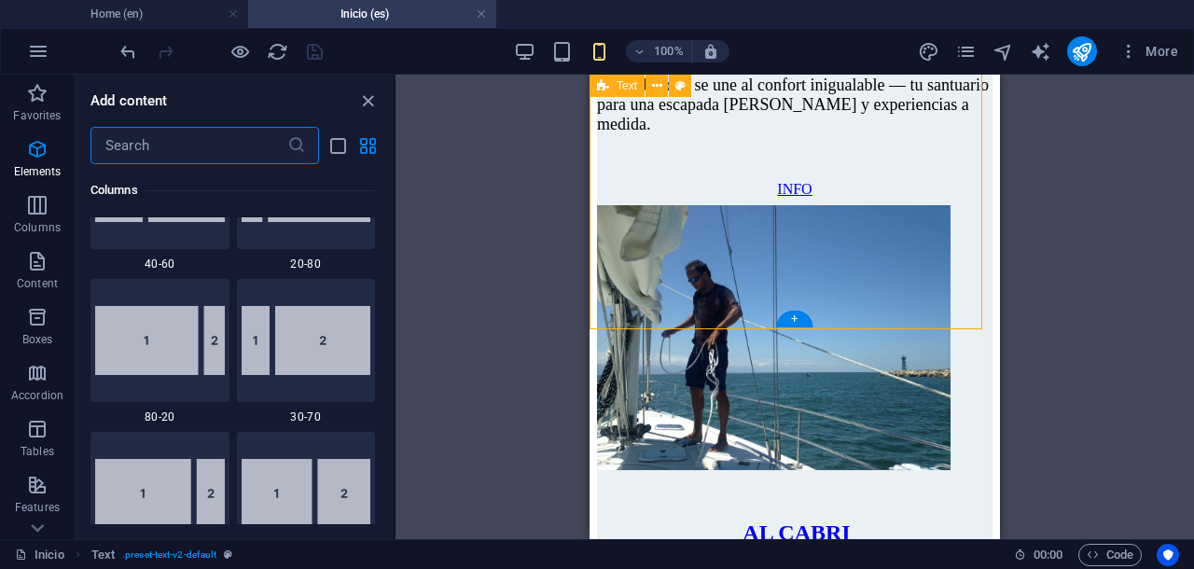
scroll to position [3569, 0]
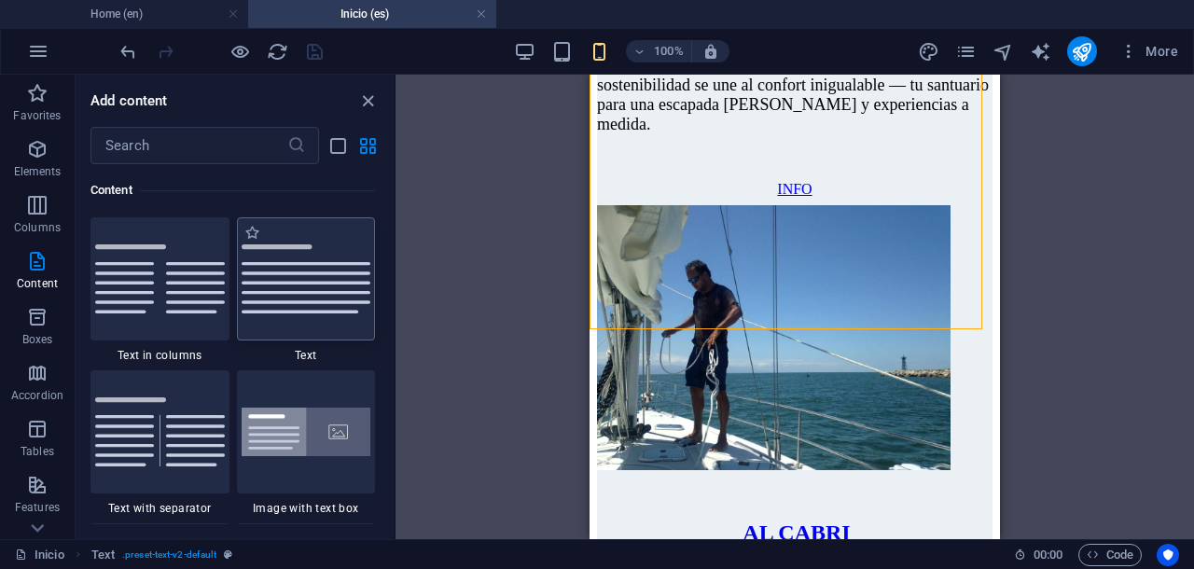
click at [328, 283] on img at bounding box center [307, 278] width 130 height 69
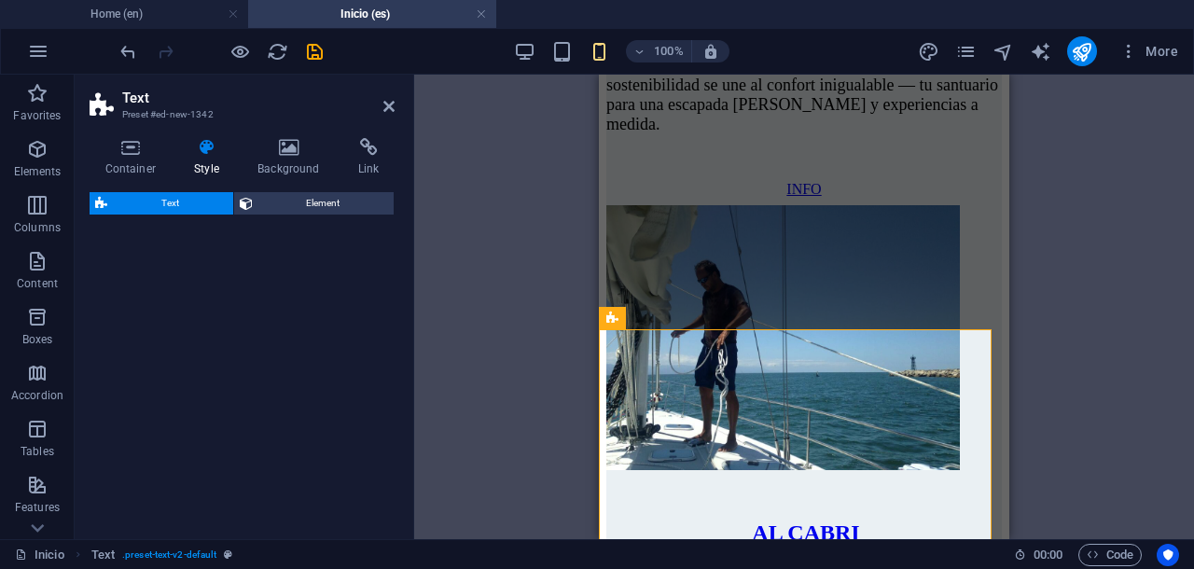
select select "preset-text-v2-default"
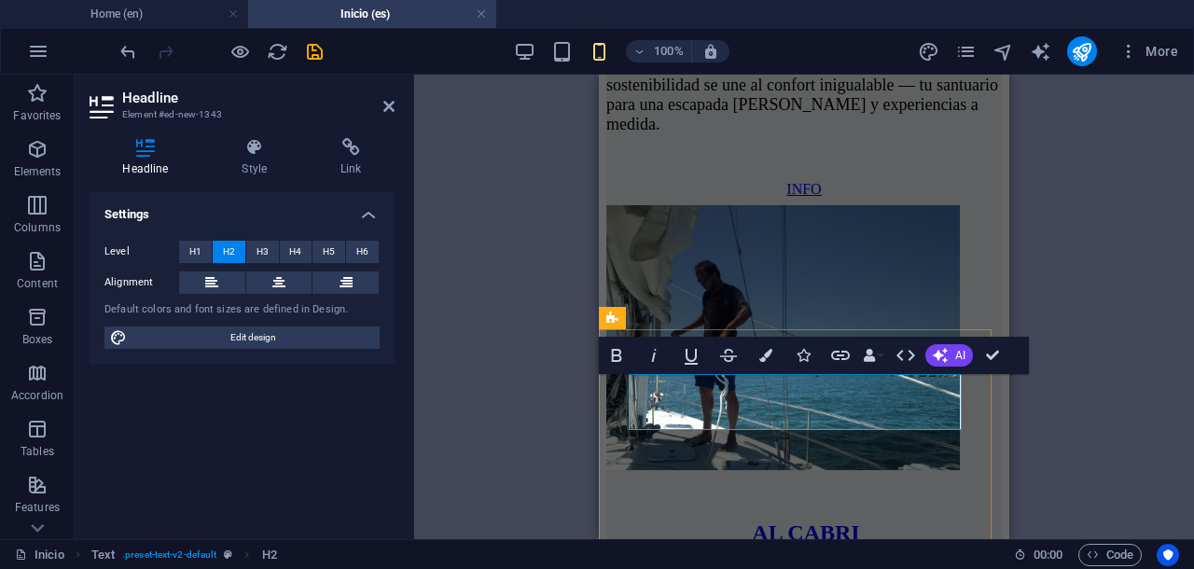
click at [276, 274] on icon at bounding box center [278, 282] width 13 height 22
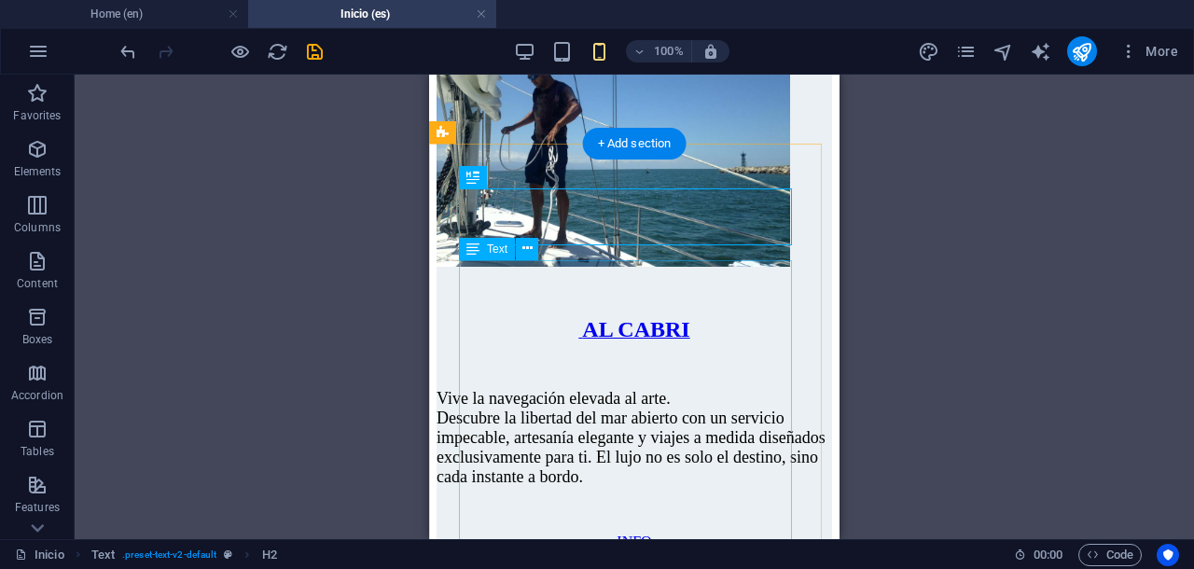
scroll to position [12303, 0]
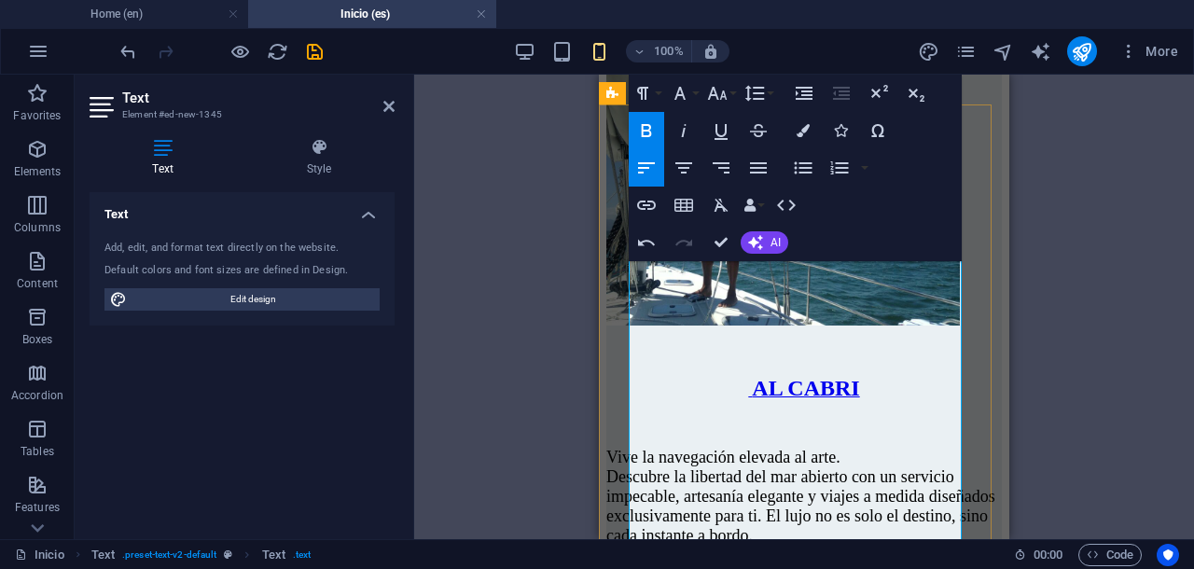
scroll to position [12187, 0]
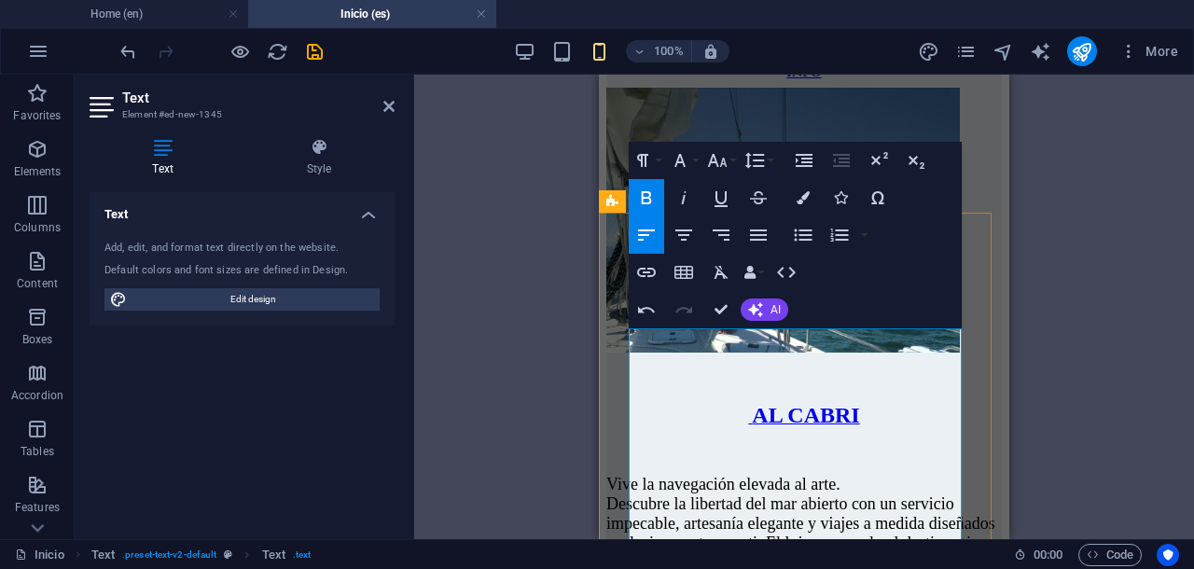
drag, startPoint x: 630, startPoint y: 340, endPoint x: 956, endPoint y: 472, distance: 351.0
click at [713, 168] on icon "button" at bounding box center [717, 160] width 22 height 22
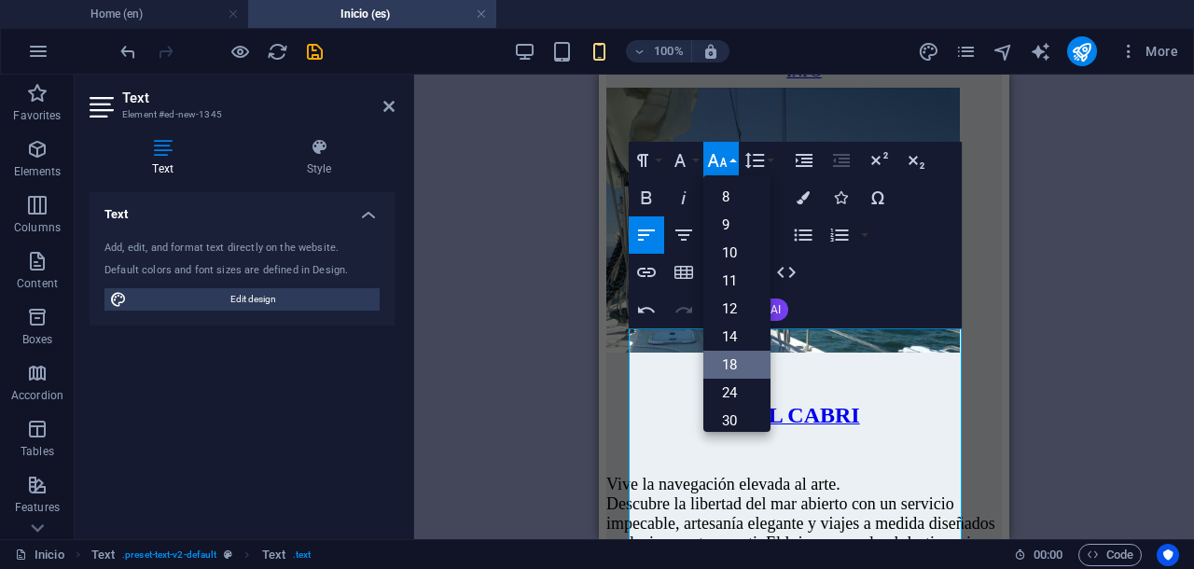
click at [735, 361] on link "18" at bounding box center [736, 365] width 67 height 28
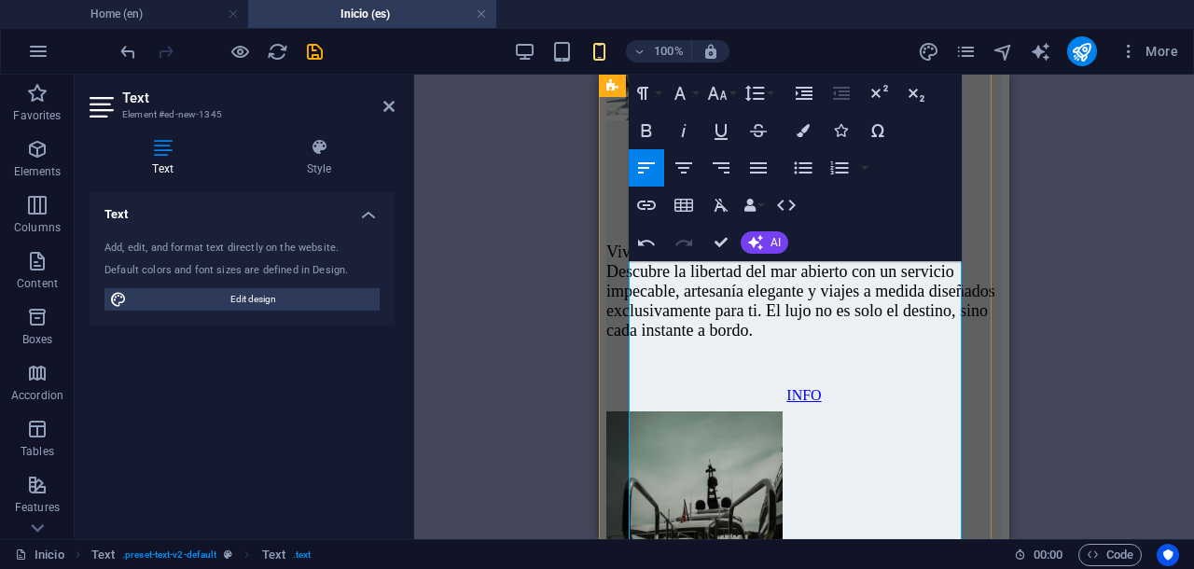
scroll to position [12421, 0]
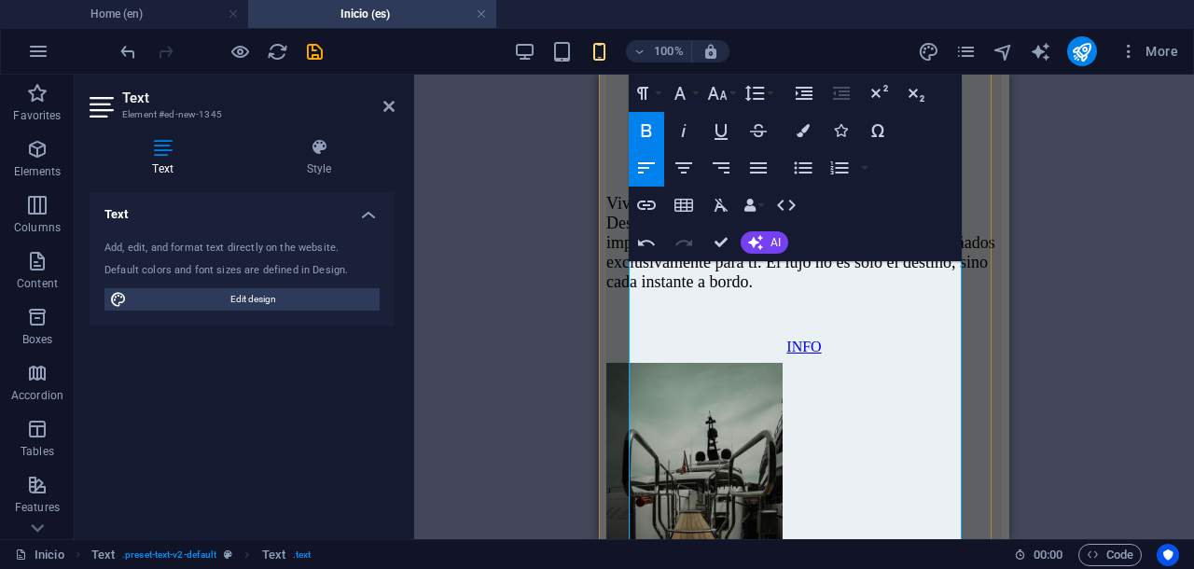
scroll to position [12443, 0]
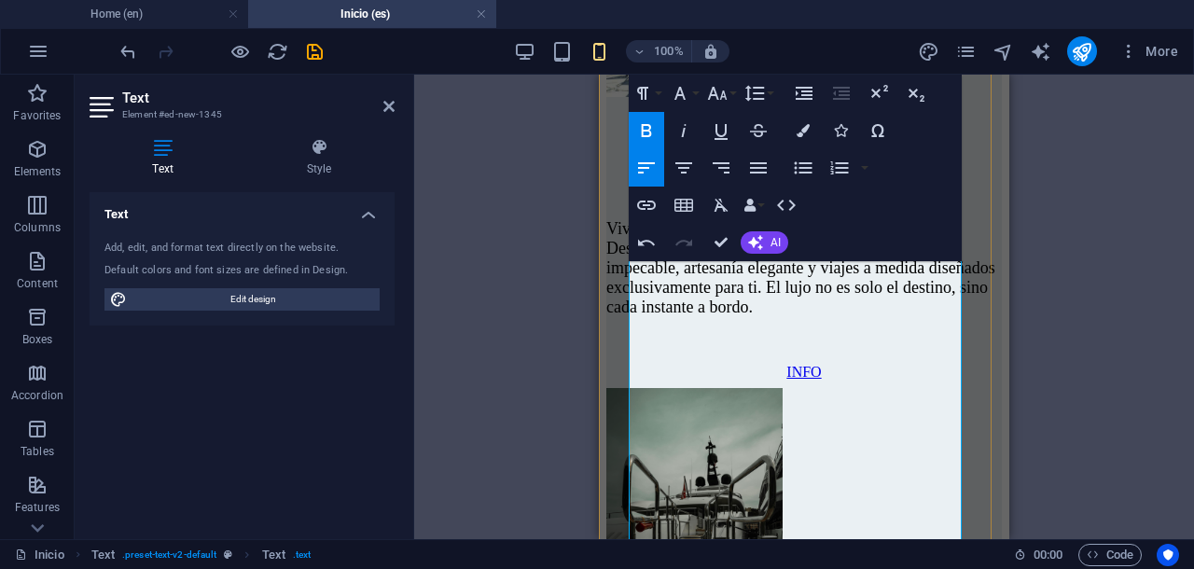
drag, startPoint x: 630, startPoint y: 356, endPoint x: 935, endPoint y: 488, distance: 333.0
click at [714, 88] on icon "button" at bounding box center [717, 93] width 22 height 22
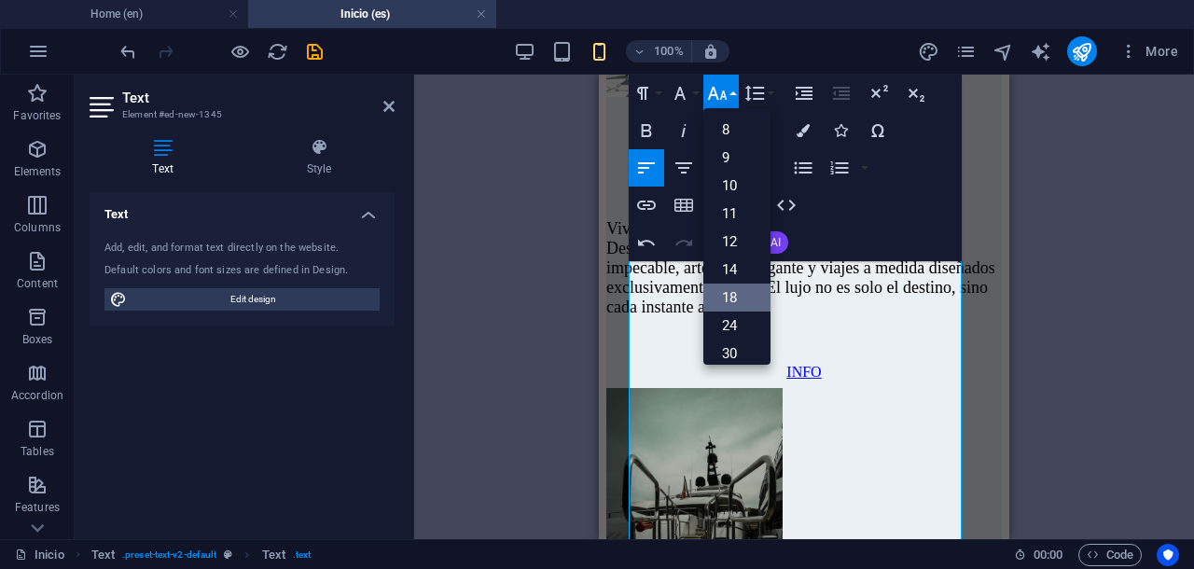
click at [732, 289] on link "18" at bounding box center [736, 298] width 67 height 28
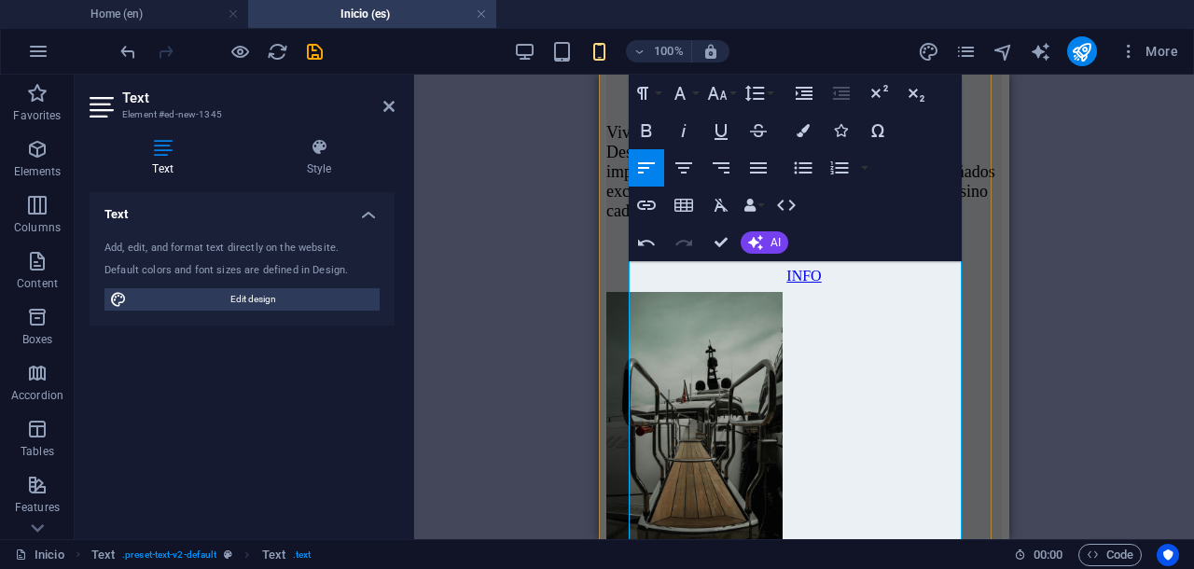
scroll to position [12559, 0]
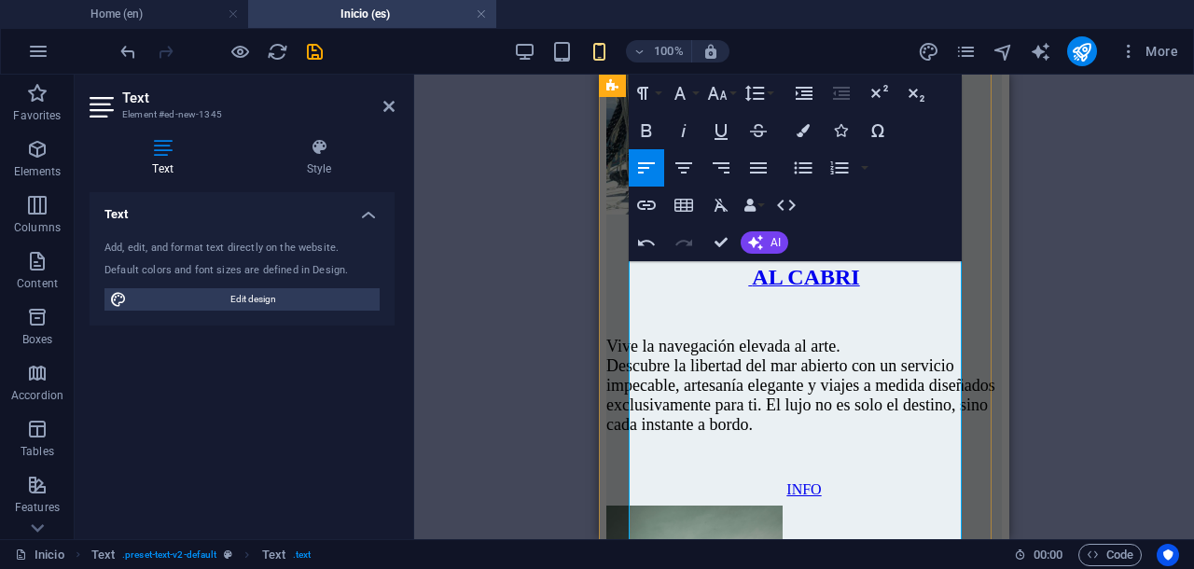
scroll to position [12443, 0]
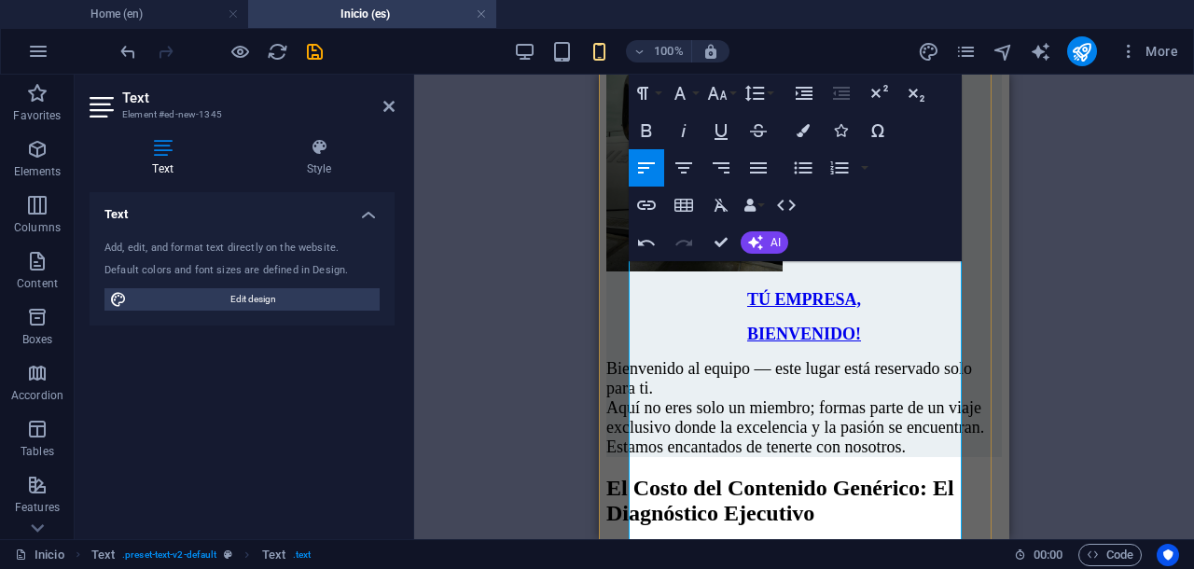
scroll to position [12792, 0]
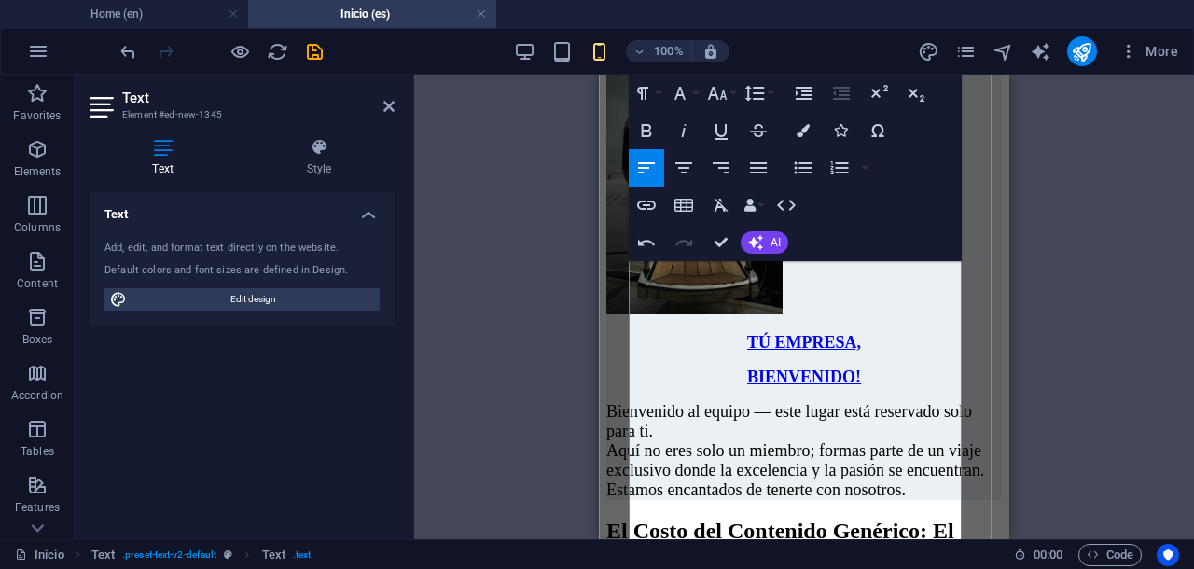
scroll to position [12786, 0]
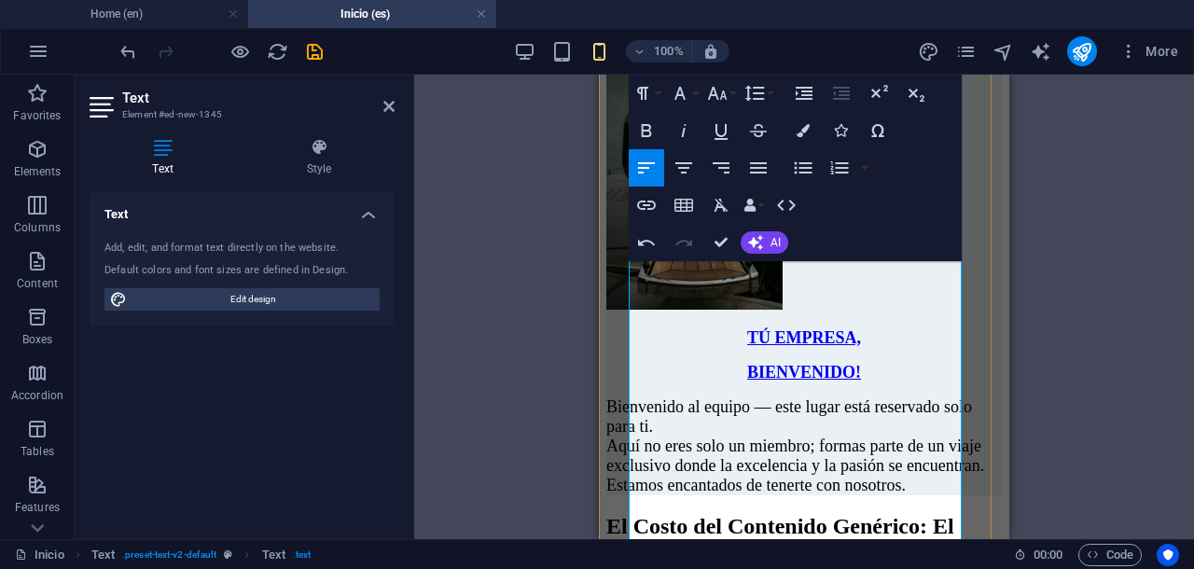
drag, startPoint x: 630, startPoint y: 417, endPoint x: 837, endPoint y: 445, distance: 208.9
click at [718, 90] on icon "button" at bounding box center [717, 93] width 22 height 22
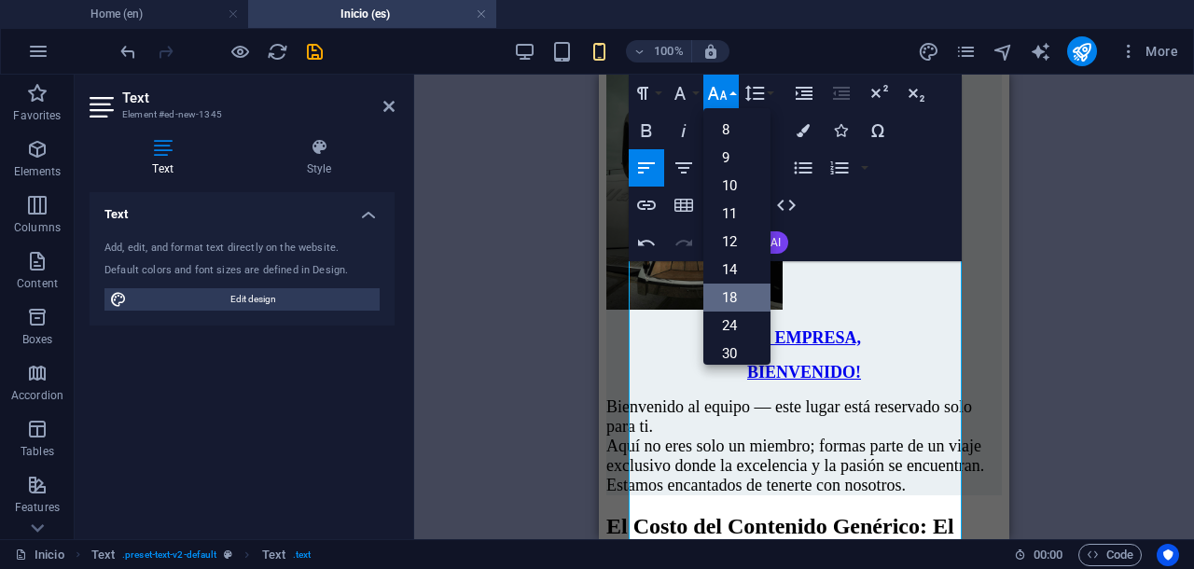
click at [738, 291] on link "18" at bounding box center [736, 298] width 67 height 28
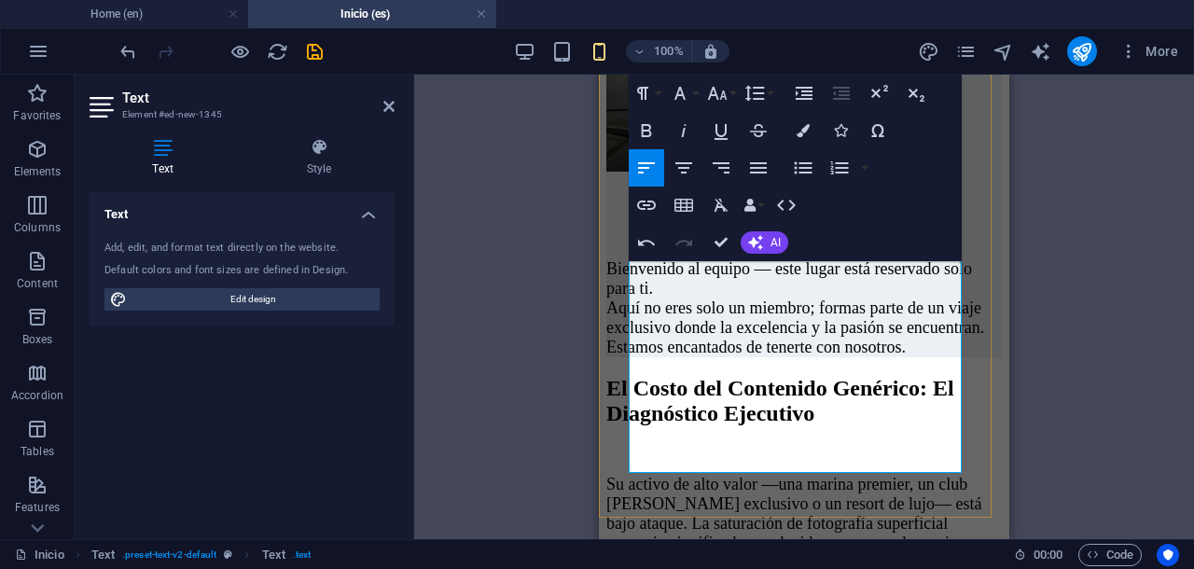
scroll to position [13019, 0]
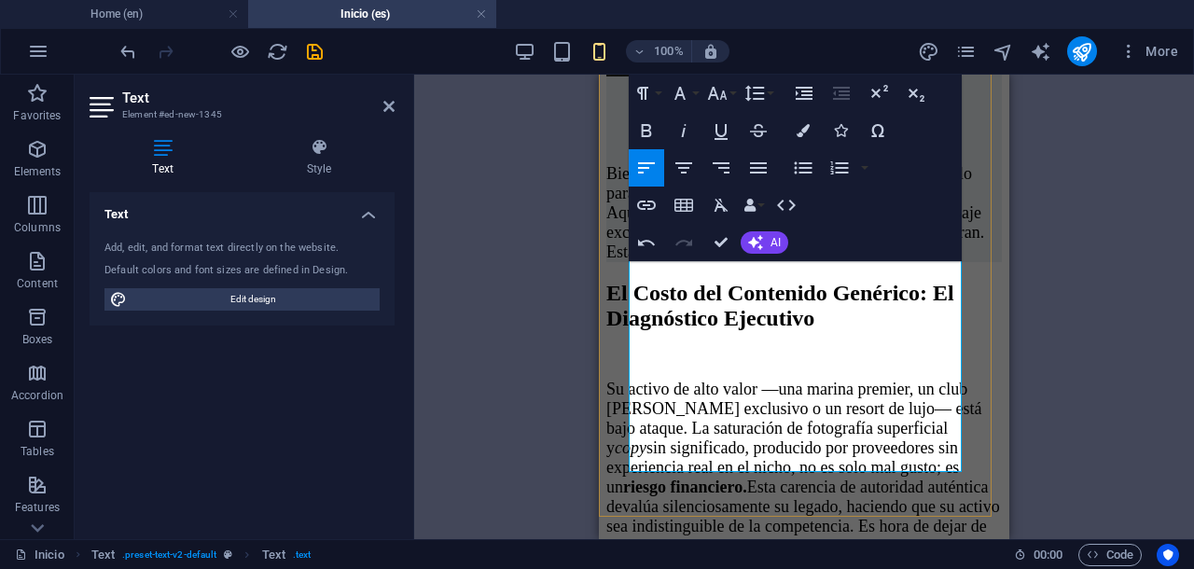
drag, startPoint x: 629, startPoint y: 324, endPoint x: 886, endPoint y: 437, distance: 281.4
click at [728, 98] on button "Font Size" at bounding box center [720, 93] width 35 height 37
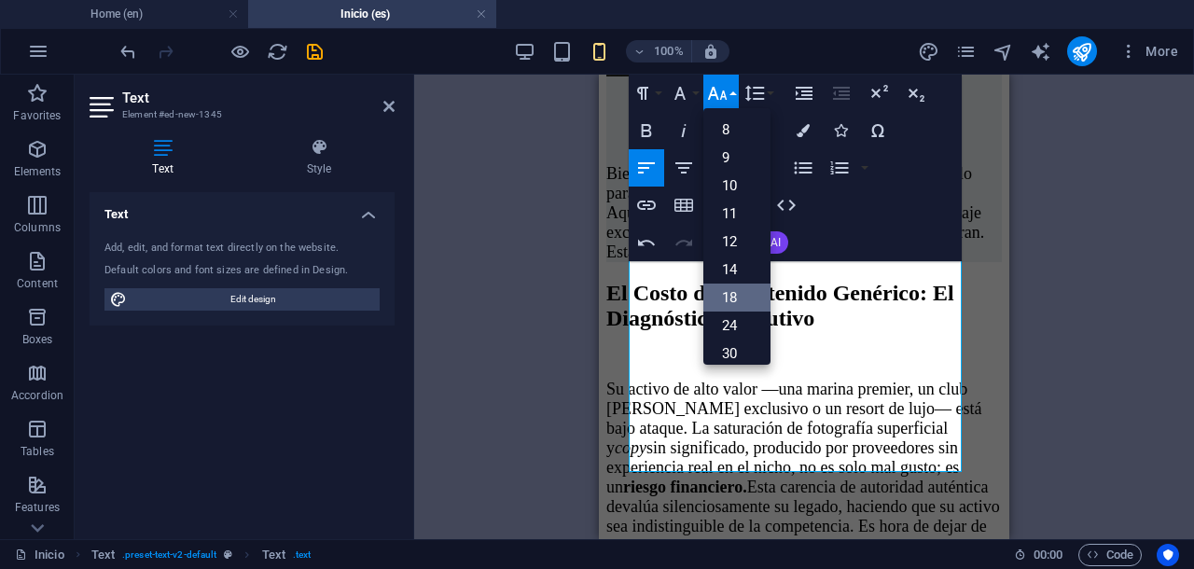
click at [737, 298] on link "18" at bounding box center [736, 298] width 67 height 28
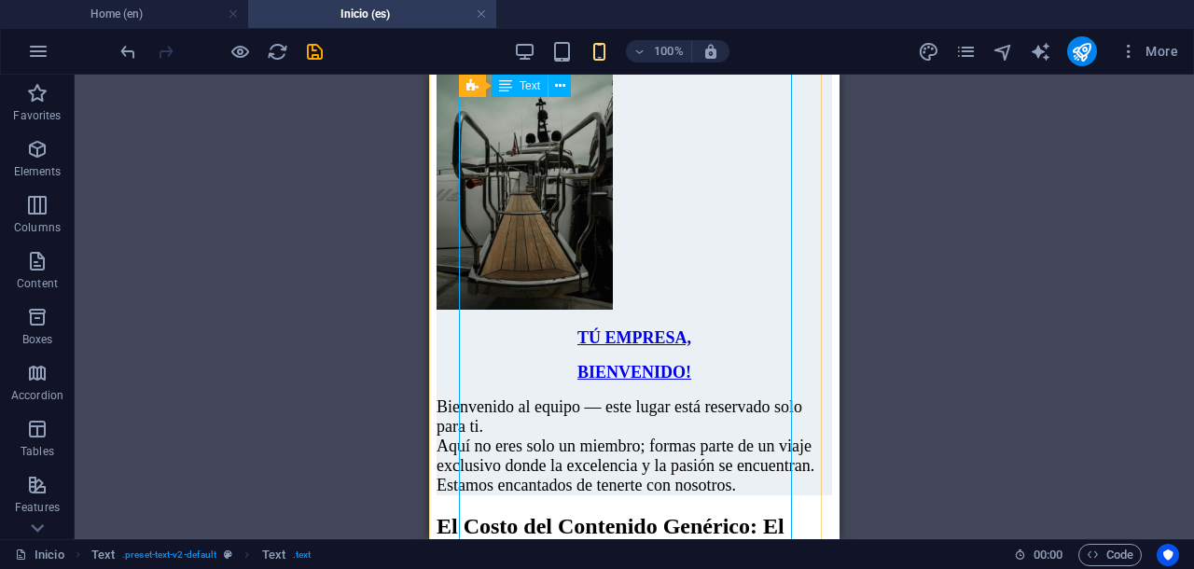
scroll to position [12786, 0]
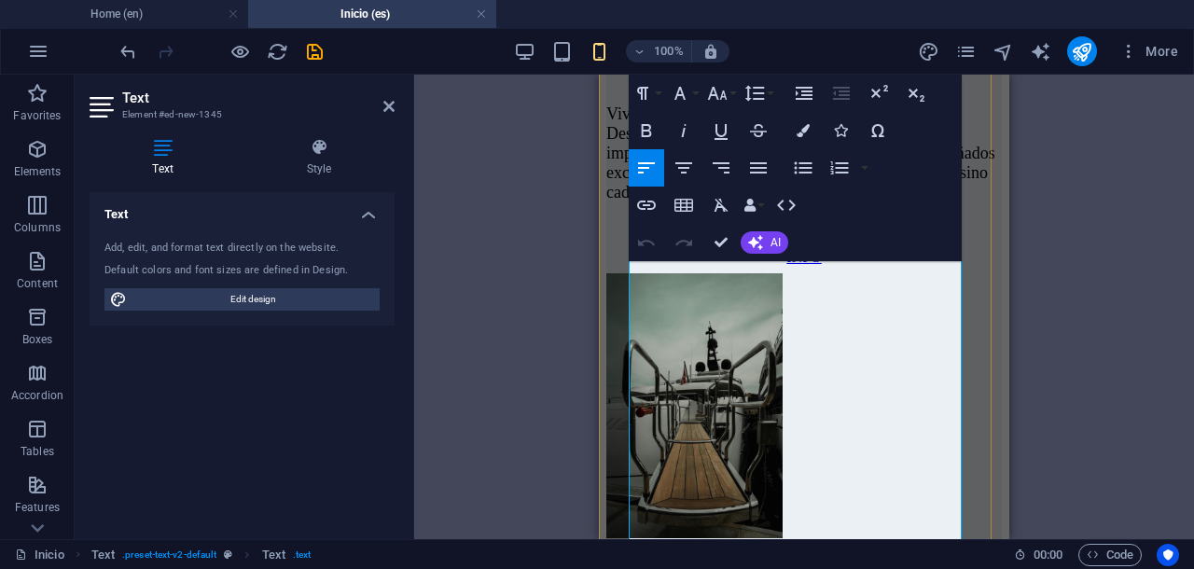
scroll to position [12674, 0]
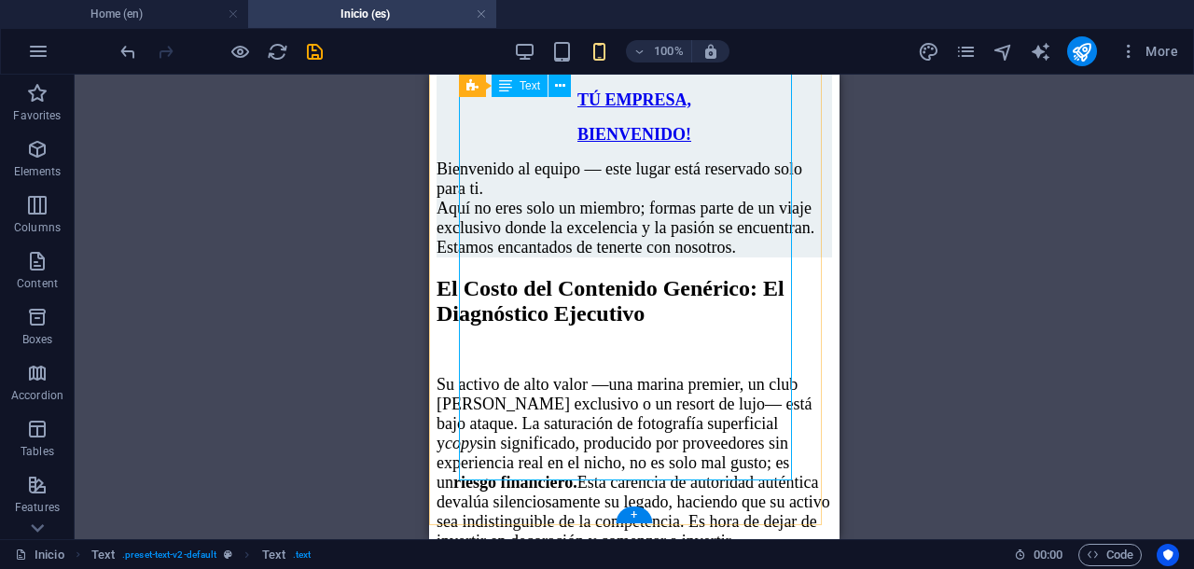
scroll to position [13141, 0]
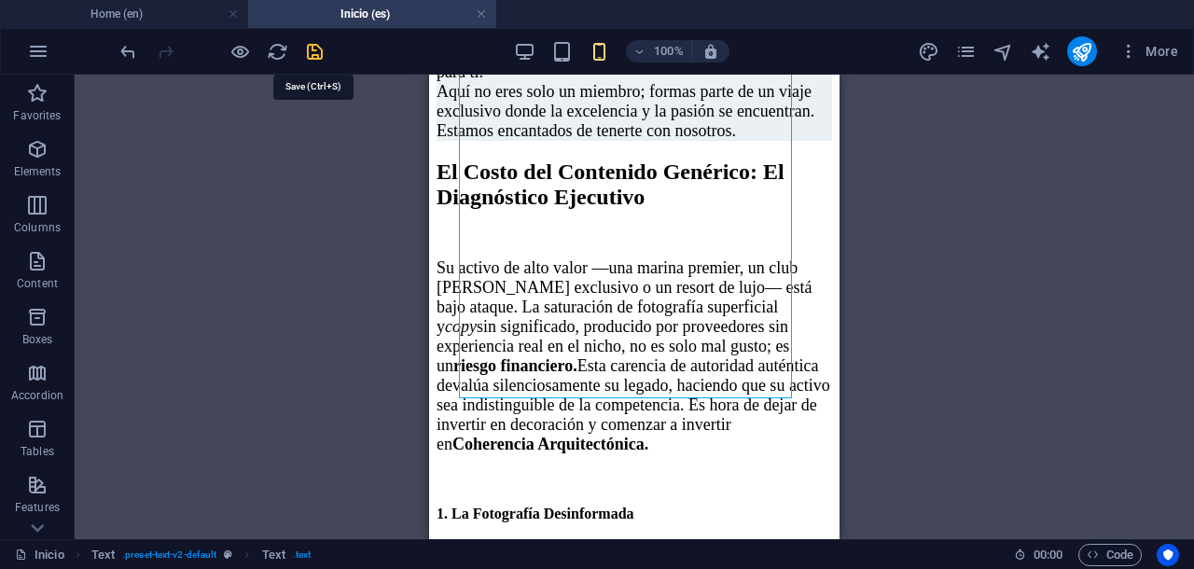
click at [315, 50] on icon "save" at bounding box center [314, 51] width 21 height 21
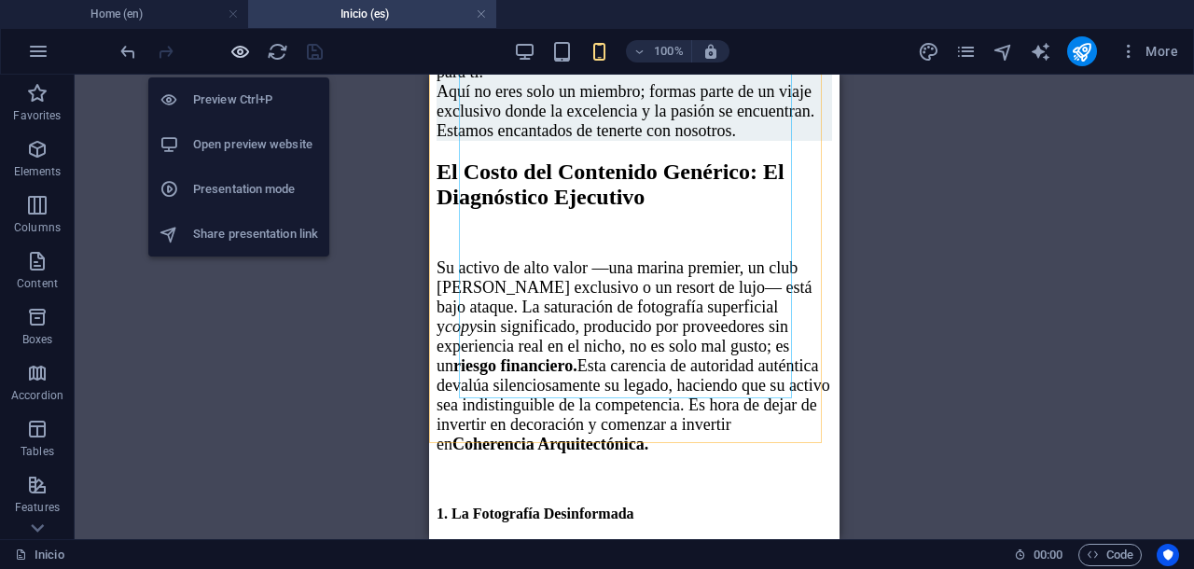
click at [231, 53] on icon "button" at bounding box center [239, 51] width 21 height 21
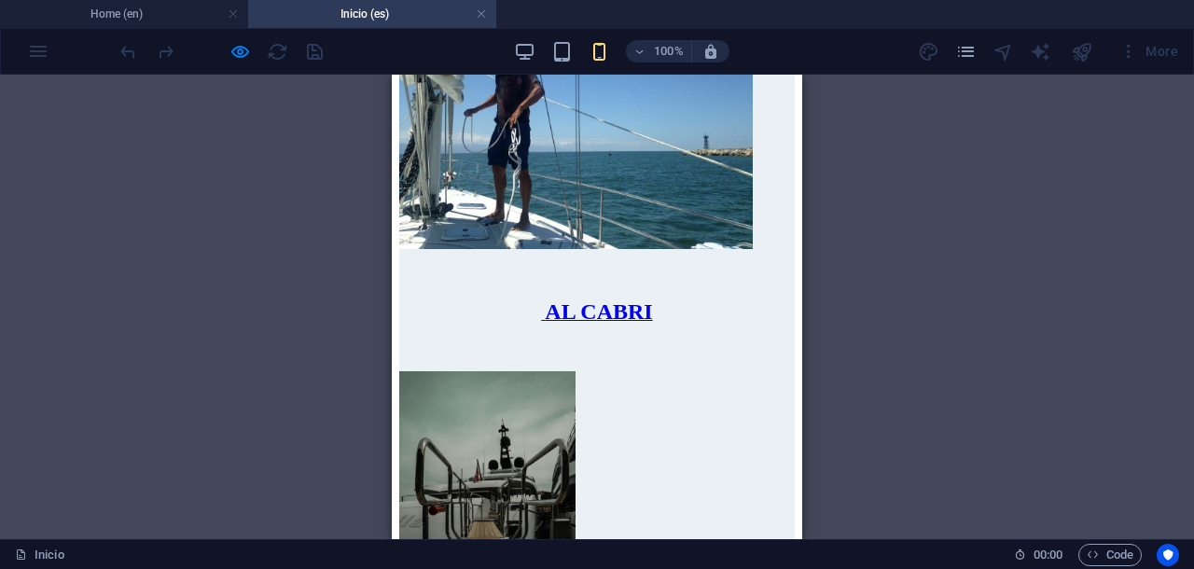
scroll to position [11331, 0]
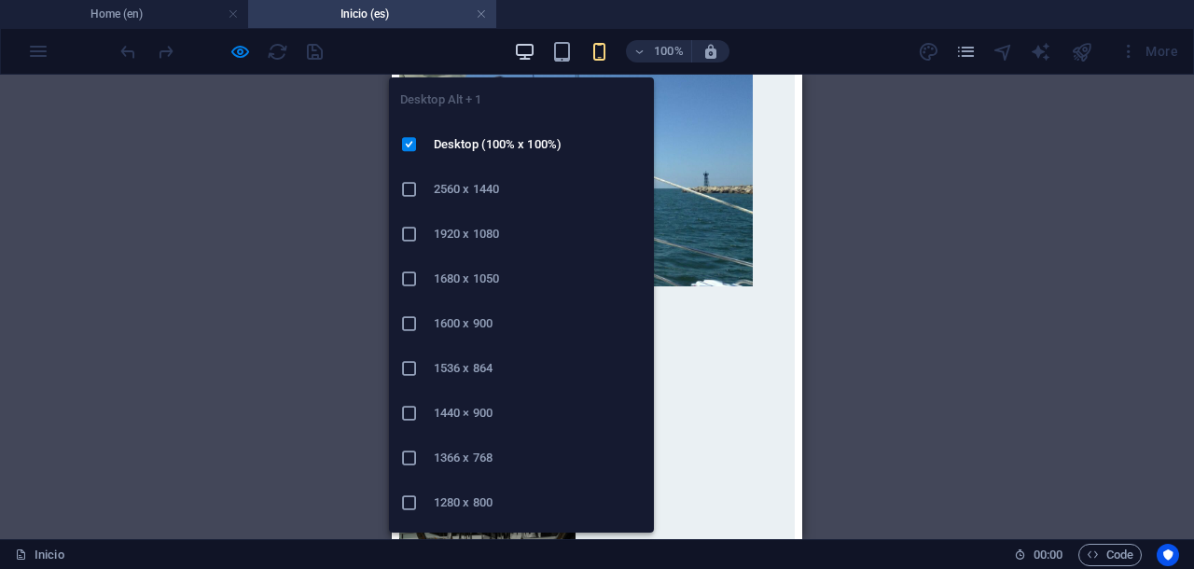
click at [529, 44] on icon "button" at bounding box center [524, 51] width 21 height 21
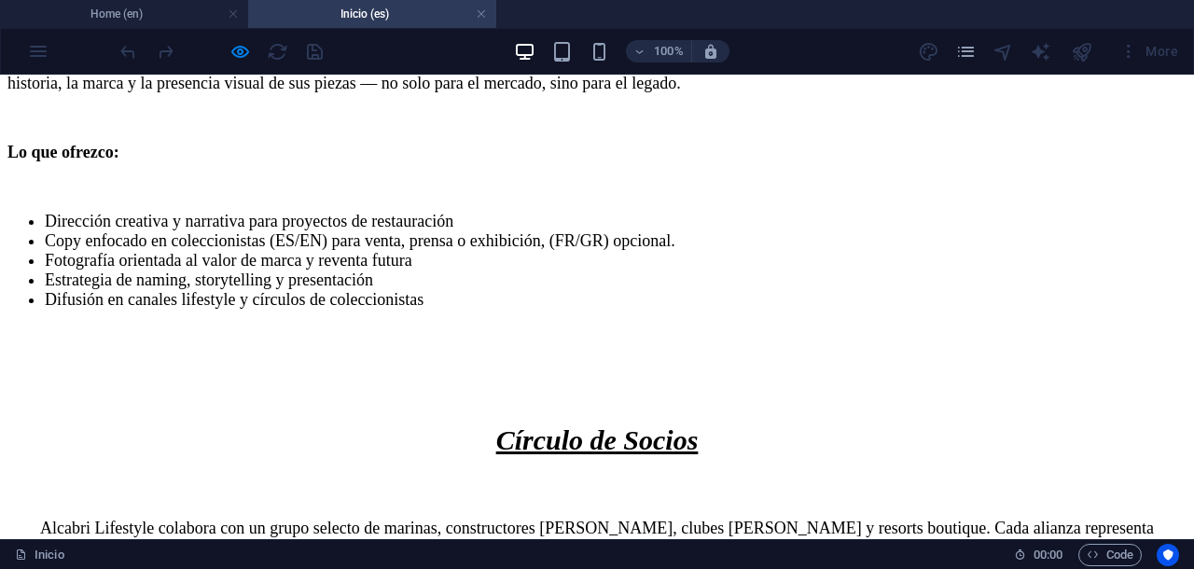
scroll to position [9087, 0]
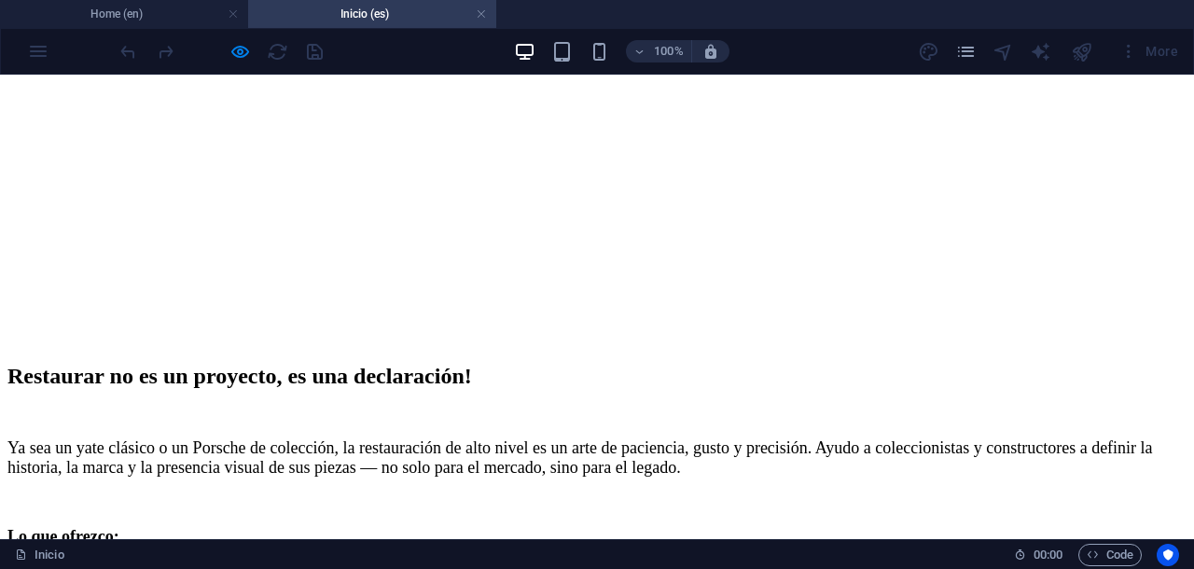
drag, startPoint x: 1172, startPoint y: 242, endPoint x: 1179, endPoint y: 104, distance: 139.1
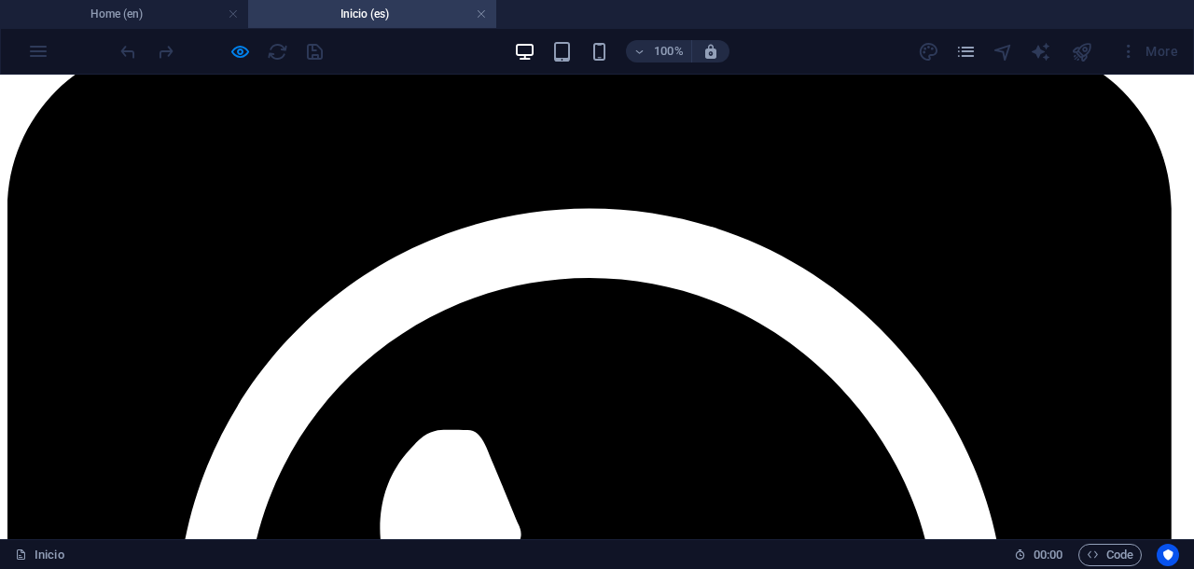
scroll to position [0, 0]
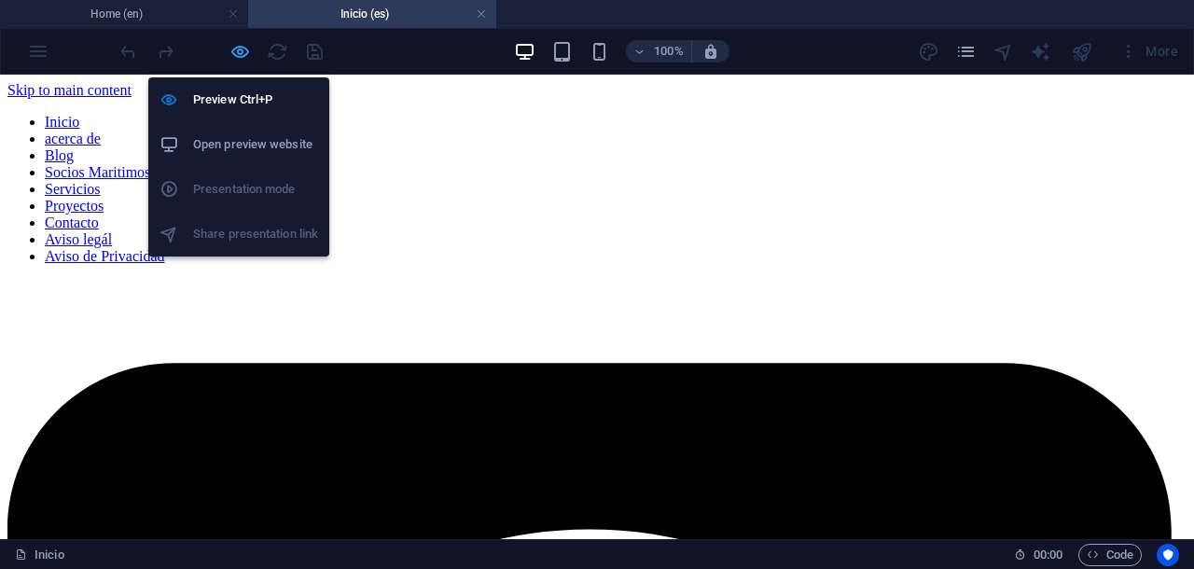
click at [241, 52] on icon "button" at bounding box center [239, 51] width 21 height 21
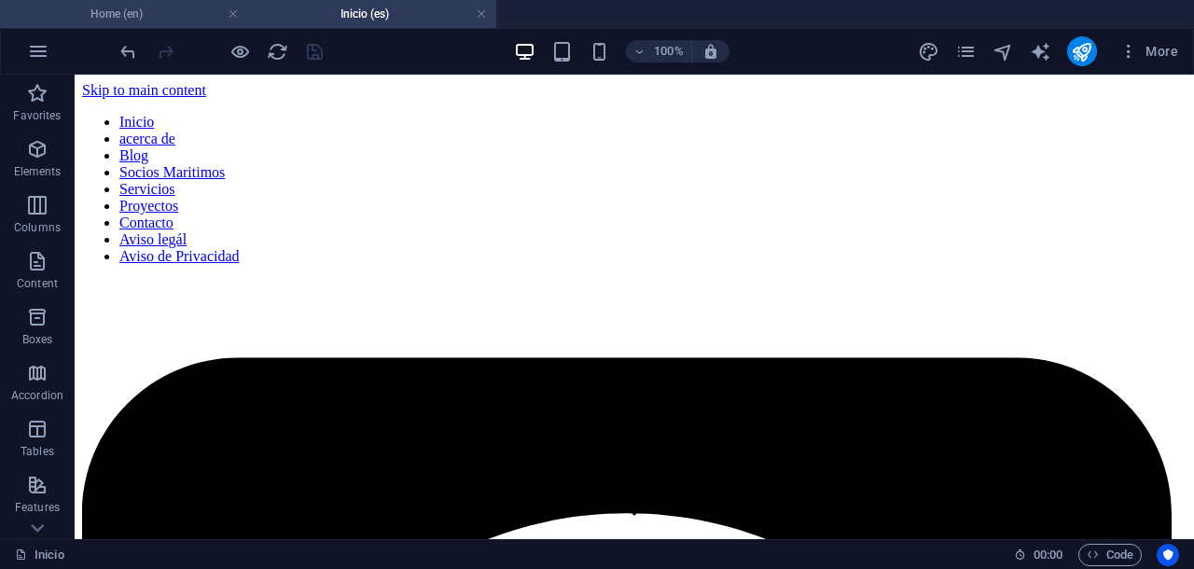
click at [185, 21] on h4 "Home (en)" at bounding box center [124, 14] width 248 height 21
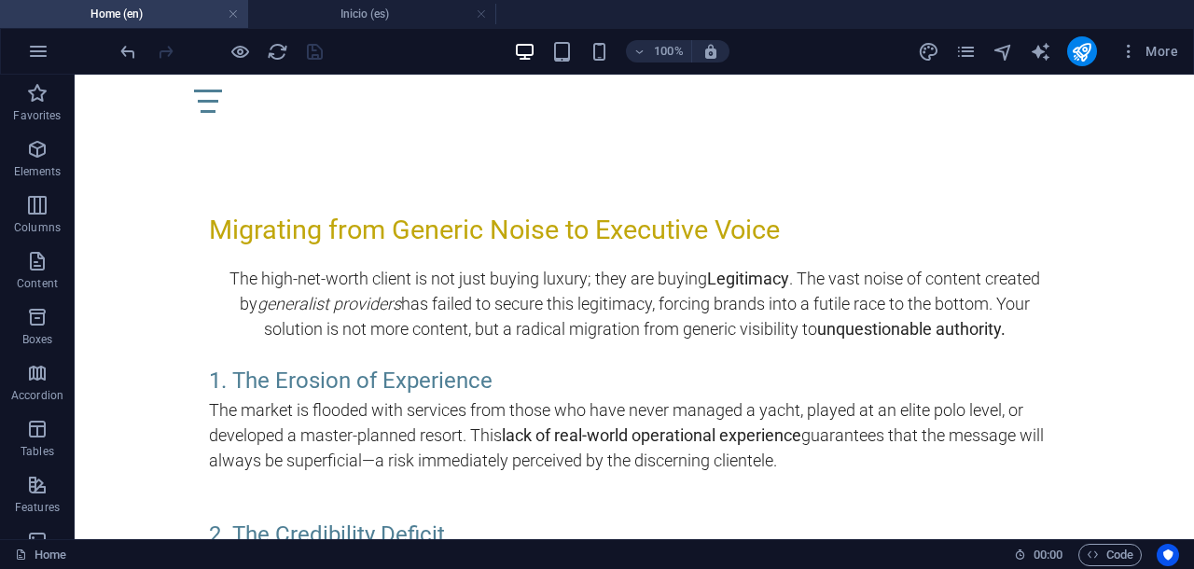
click at [317, 59] on div at bounding box center [221, 51] width 209 height 30
click at [339, 16] on h4 "Inicio (es)" at bounding box center [372, 14] width 248 height 21
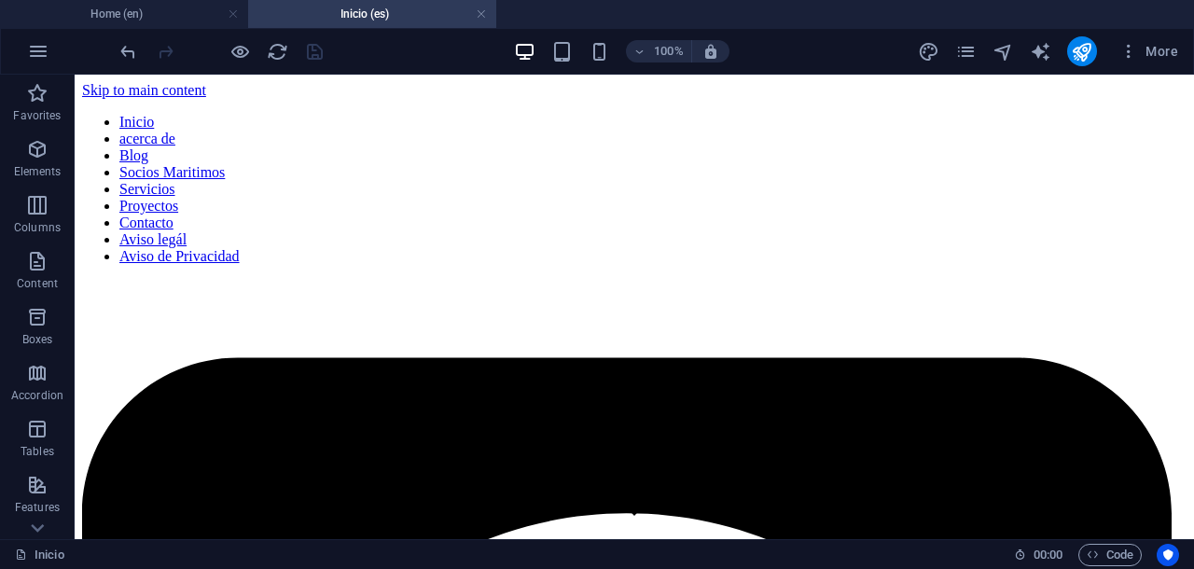
click at [315, 53] on div at bounding box center [221, 51] width 209 height 30
click at [166, 13] on h4 "Home (en)" at bounding box center [124, 14] width 248 height 21
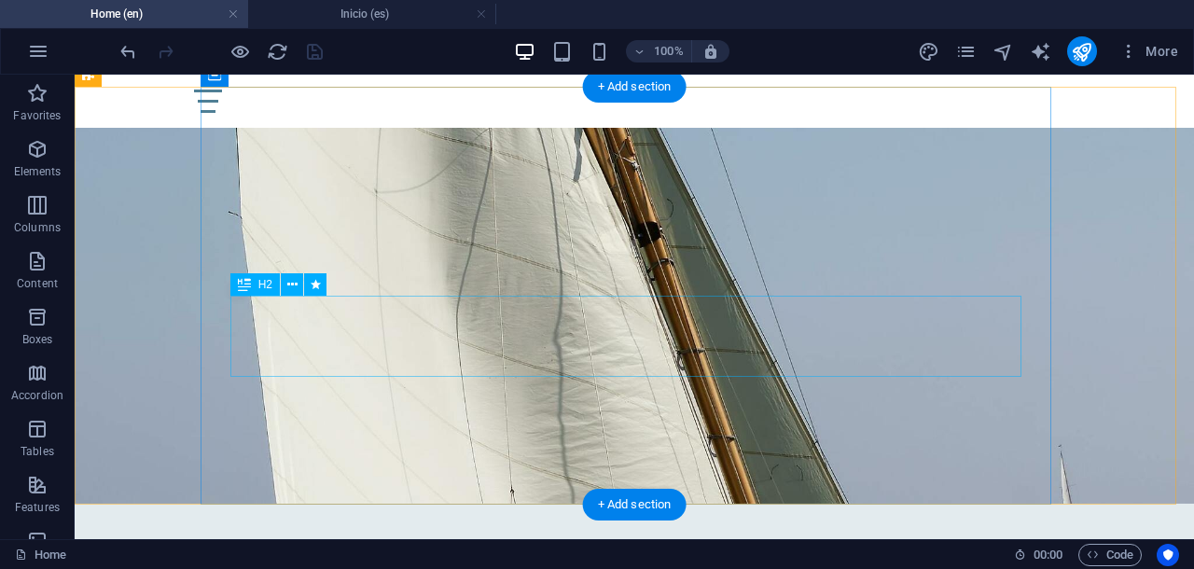
scroll to position [117, 0]
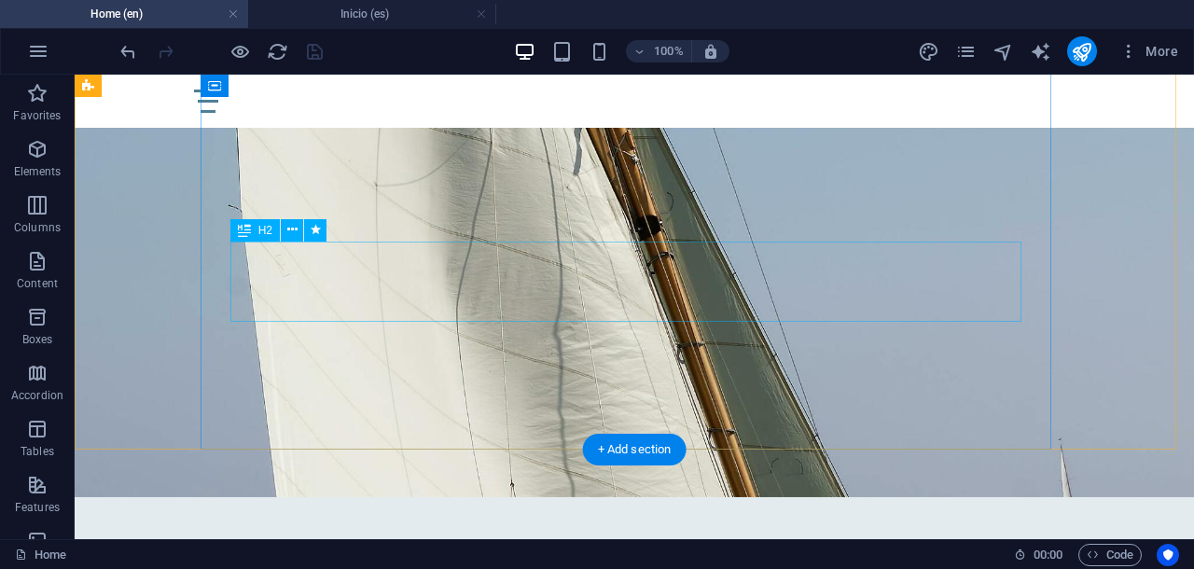
click at [248, 194] on div "Curating timeless experiences in yachting, polo, and luxury living across [GEOG…" at bounding box center [634, 154] width 791 height 80
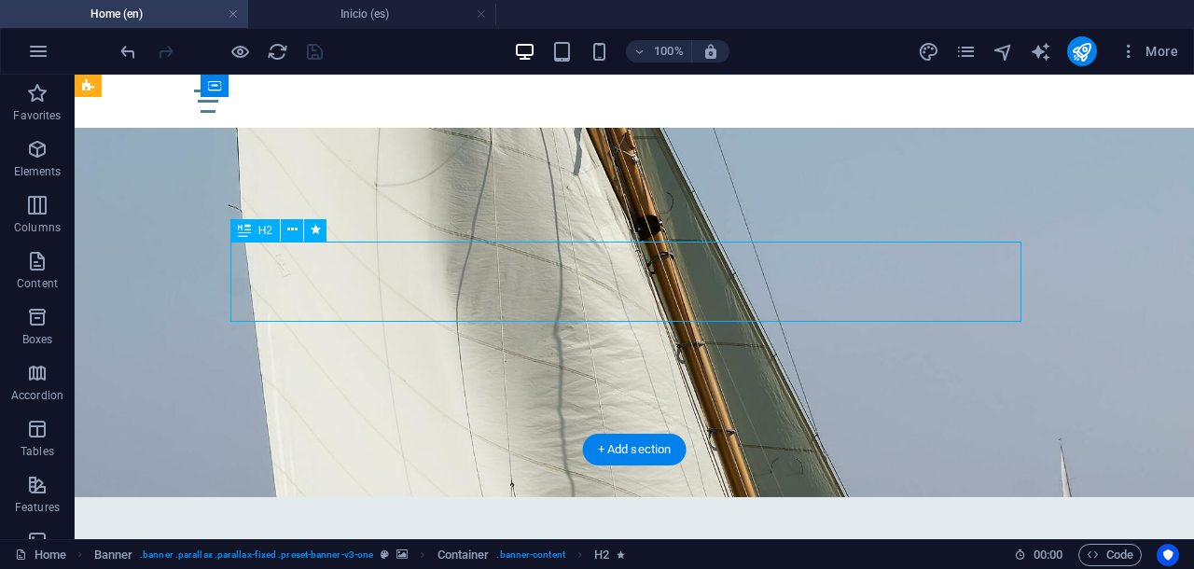
click at [248, 194] on div "Curating timeless experiences in yachting, polo, and luxury living across [GEOG…" at bounding box center [634, 154] width 791 height 80
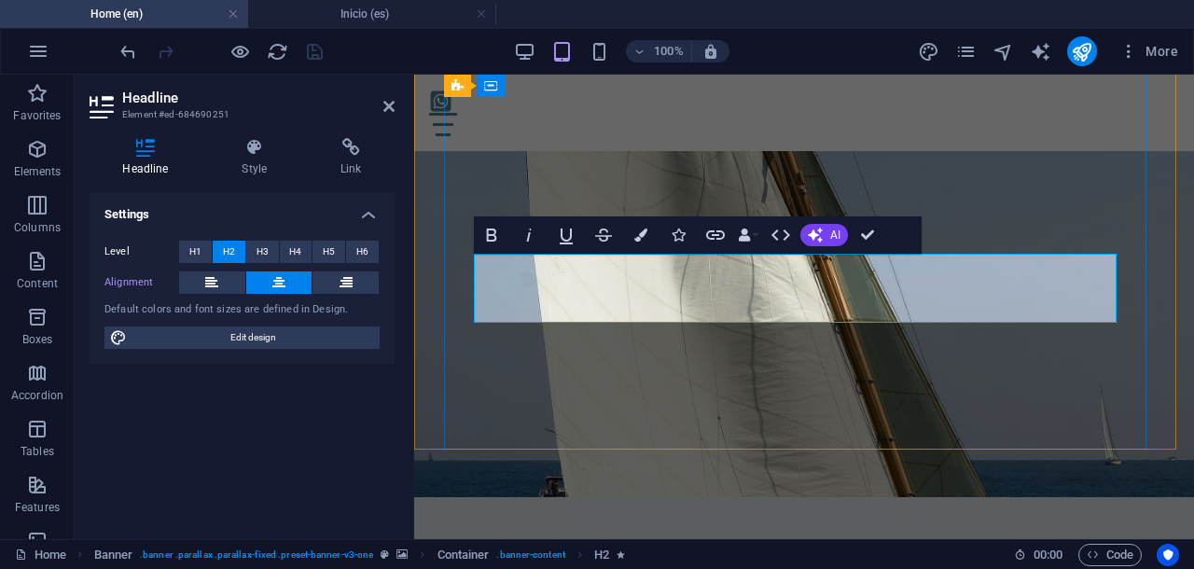
click at [502, 191] on span "Curating timeless experiences in yachting, polo, and luxury living across [GEOG…" at bounding box center [804, 161] width 652 height 62
drag, startPoint x: 477, startPoint y: 277, endPoint x: 613, endPoint y: 311, distance: 140.2
click at [613, 225] on span "Brand architect Curating timeless experiences in yachting, polo, and luxury liv…" at bounding box center [804, 177] width 643 height 95
drag, startPoint x: 644, startPoint y: 301, endPoint x: 696, endPoint y: 311, distance: 53.1
click at [696, 225] on span "Brand Architect & Strategic Consulting - Luxury Lifestyle & Nautical Sector liv…" at bounding box center [804, 177] width 624 height 95
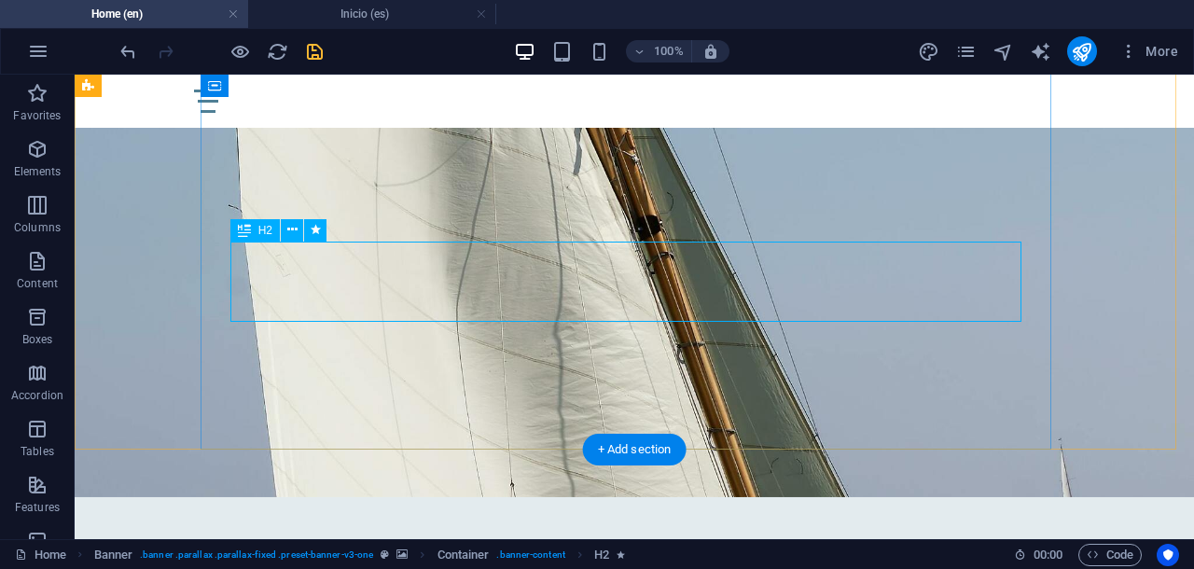
click at [916, 235] on div "Brand Architect & Strategic Consulting - Luxury Lifestyle & Nautical Sector acr…" at bounding box center [634, 174] width 791 height 121
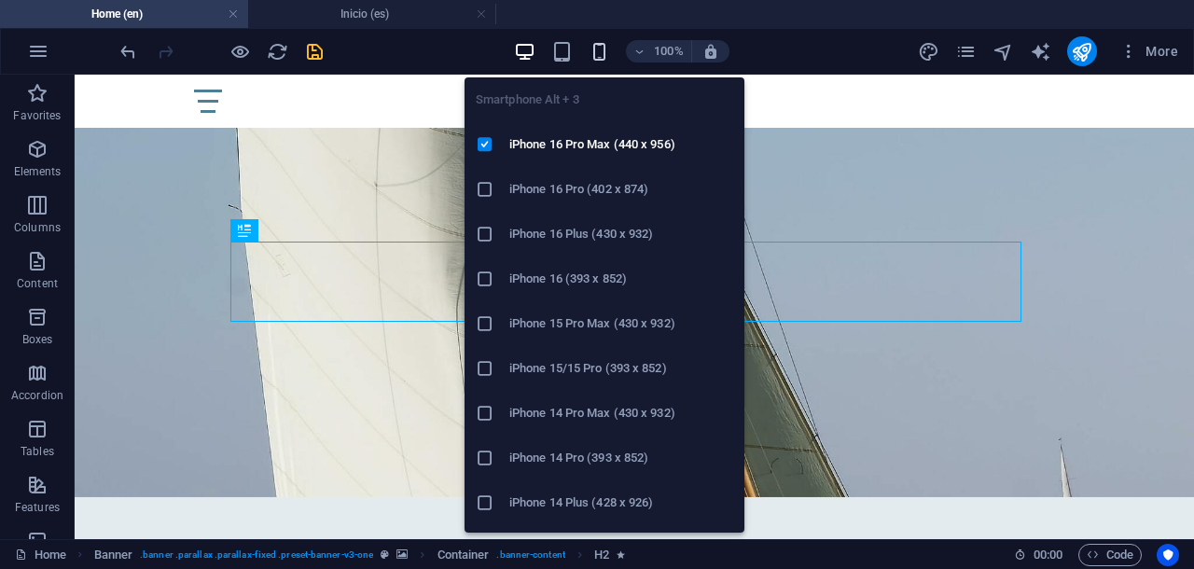
click at [597, 52] on icon "button" at bounding box center [598, 51] width 21 height 21
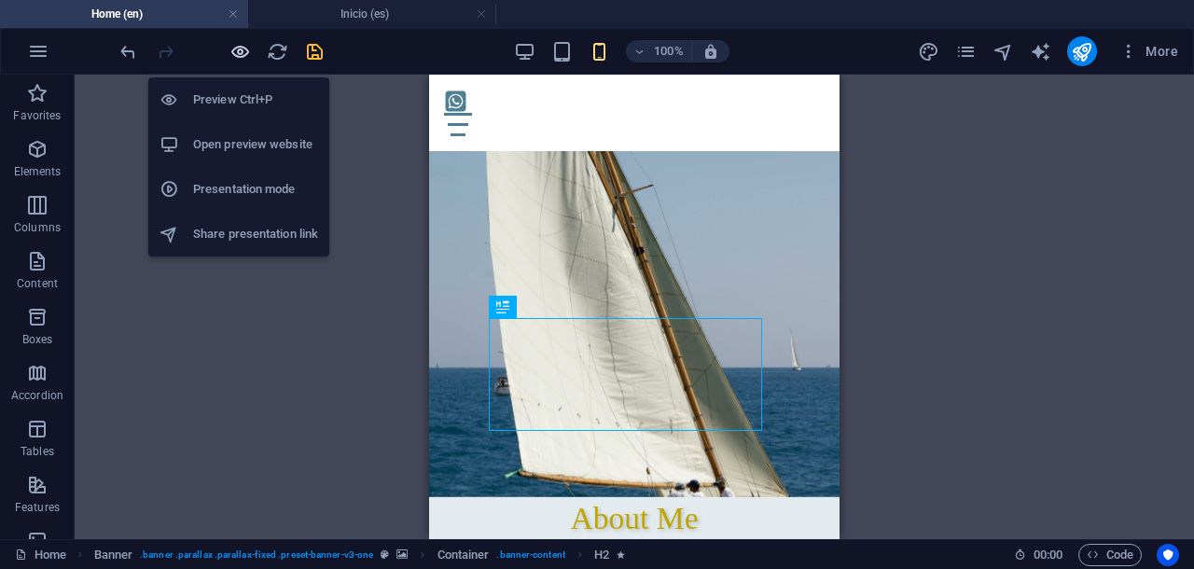
click at [242, 56] on icon "button" at bounding box center [239, 51] width 21 height 21
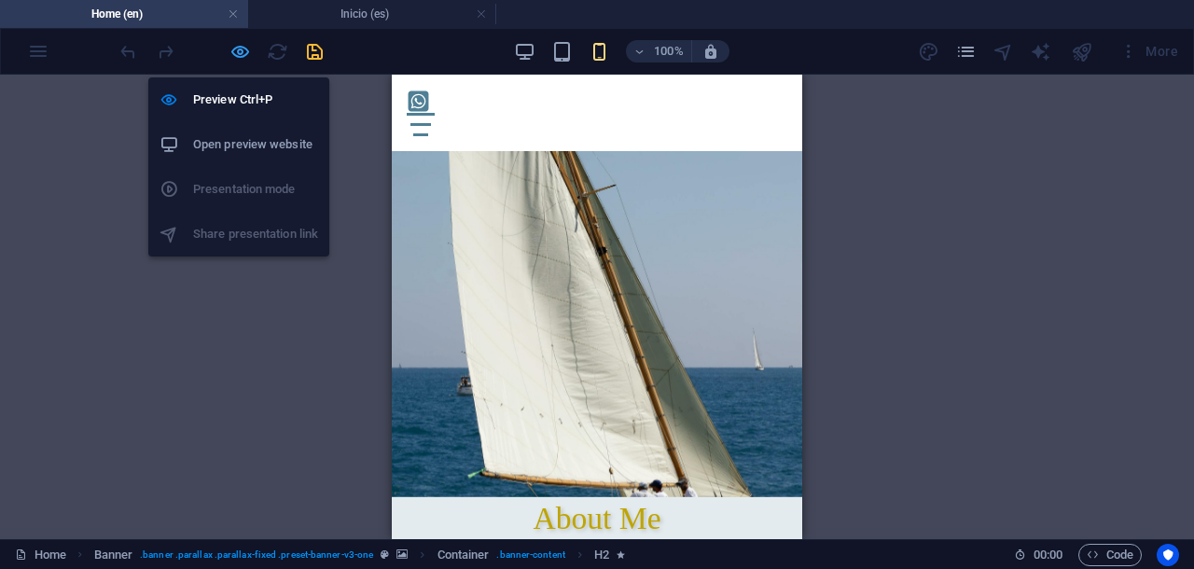
click at [237, 52] on icon "button" at bounding box center [239, 51] width 21 height 21
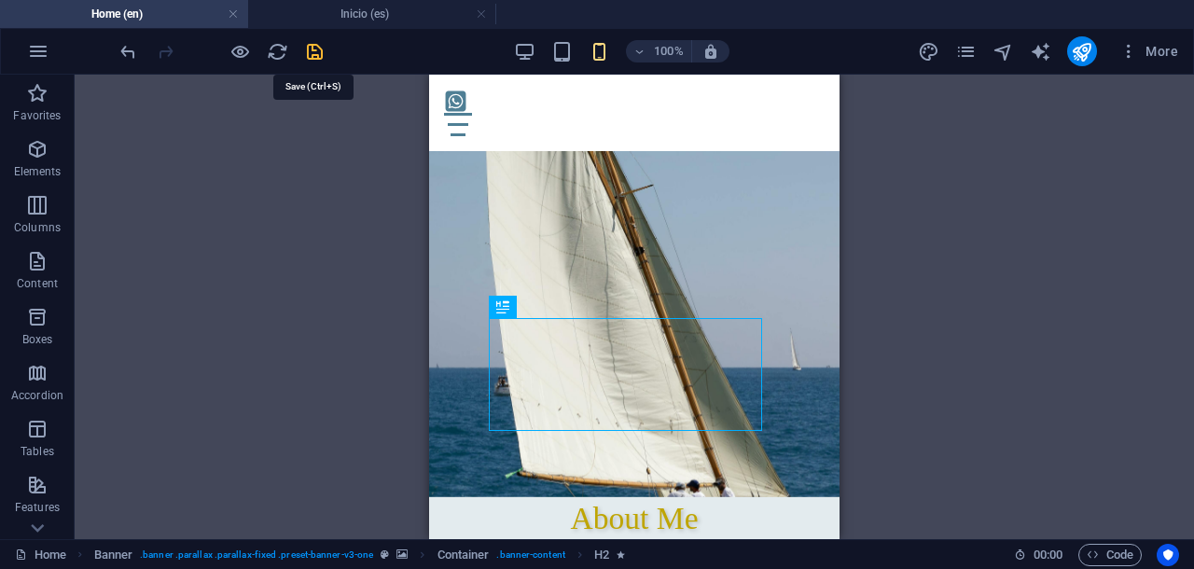
click at [313, 53] on icon "save" at bounding box center [314, 51] width 21 height 21
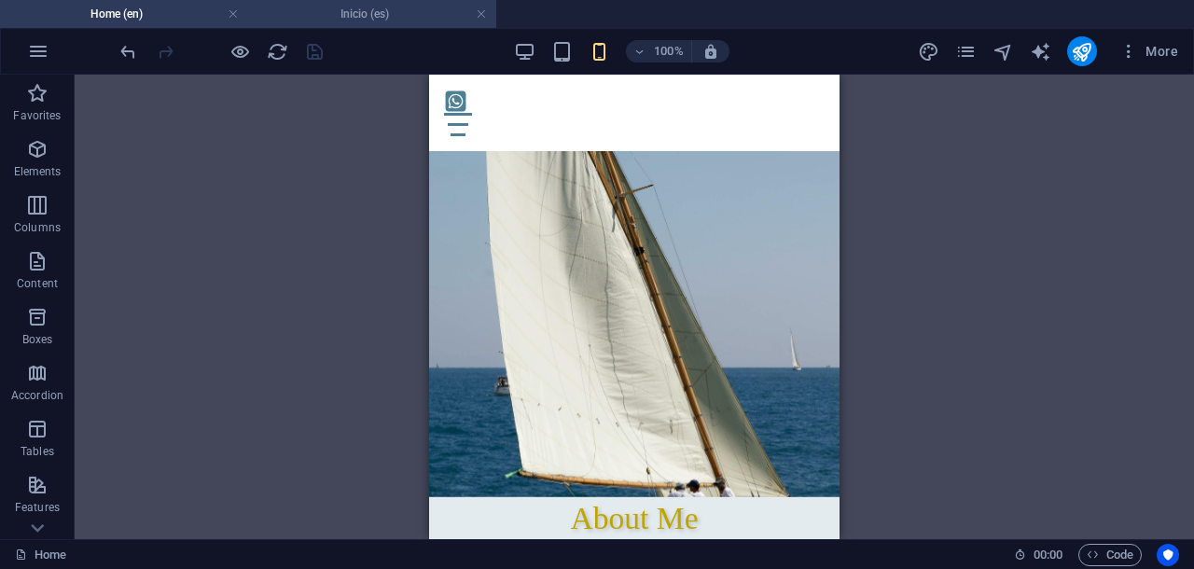
click at [364, 12] on h4 "Inicio (es)" at bounding box center [372, 14] width 248 height 21
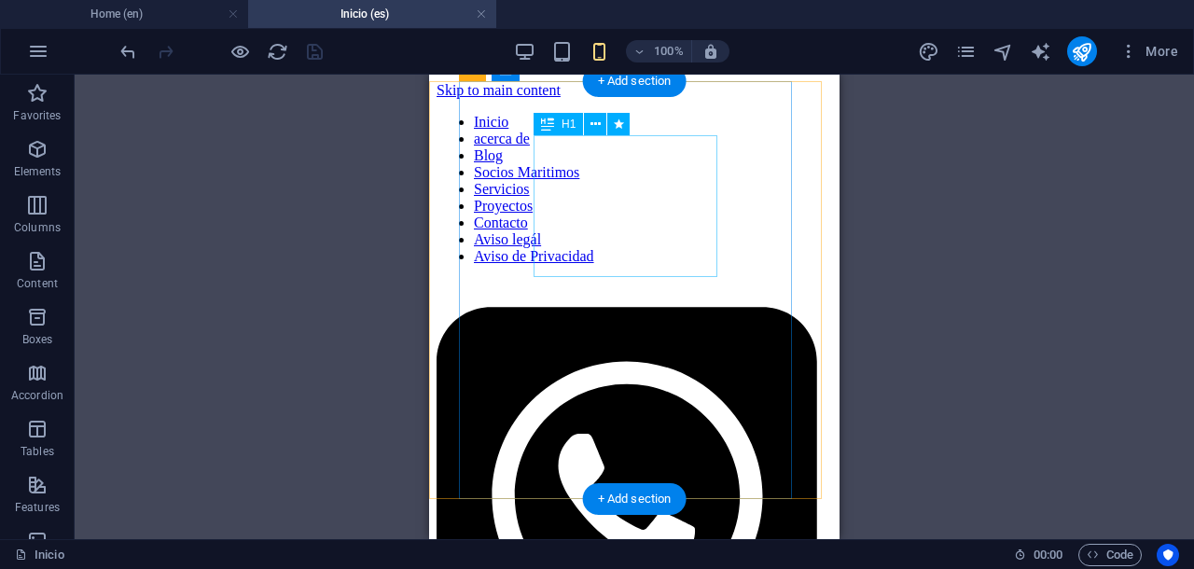
scroll to position [117, 0]
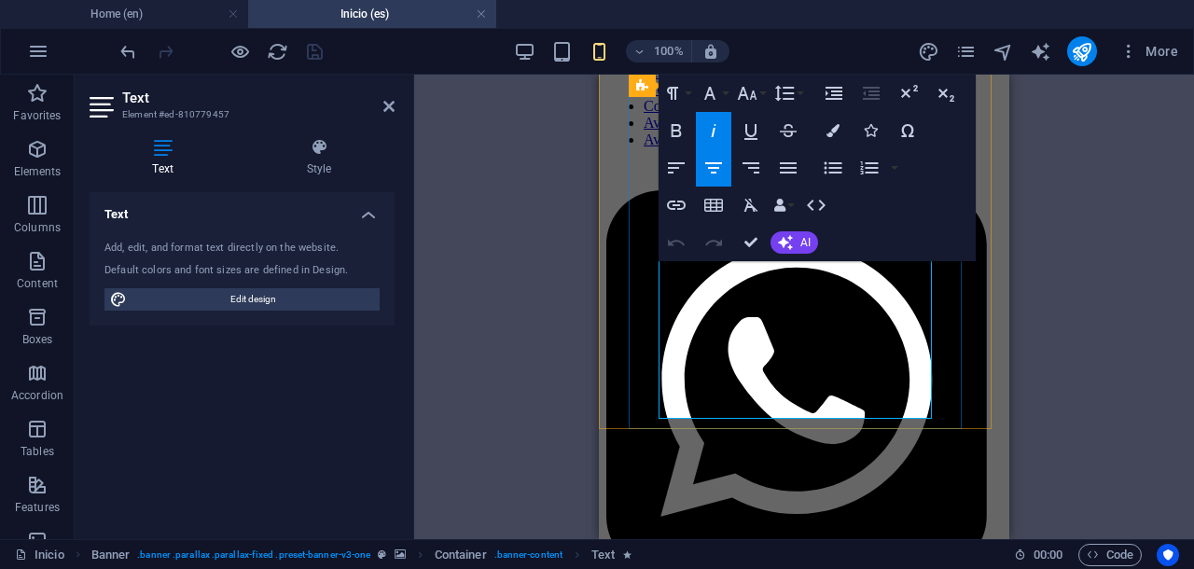
drag, startPoint x: 693, startPoint y: 274, endPoint x: 888, endPoint y: 339, distance: 205.3
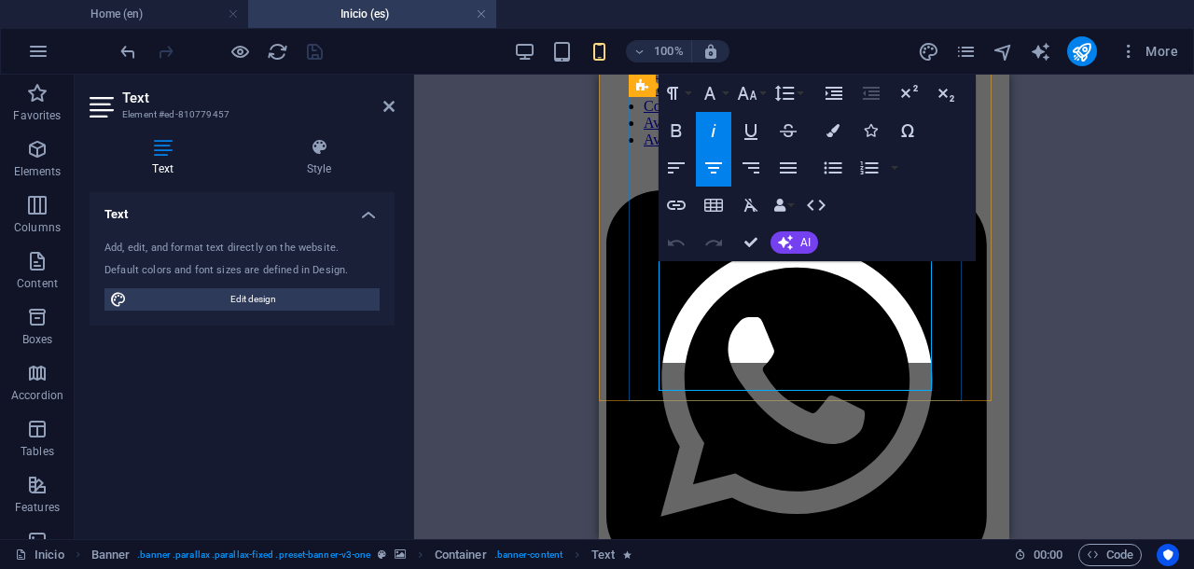
scroll to position [145, 0]
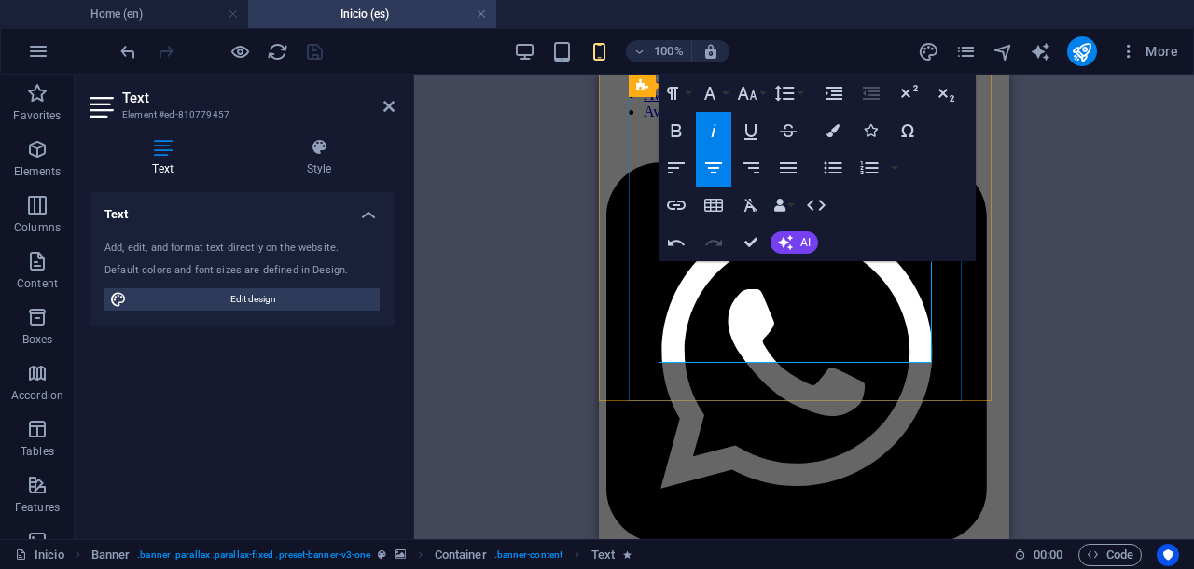
drag, startPoint x: 778, startPoint y: 311, endPoint x: 670, endPoint y: 272, distance: 114.7
click at [714, 122] on icon "button" at bounding box center [713, 130] width 22 height 22
click at [751, 90] on icon "button" at bounding box center [747, 93] width 22 height 22
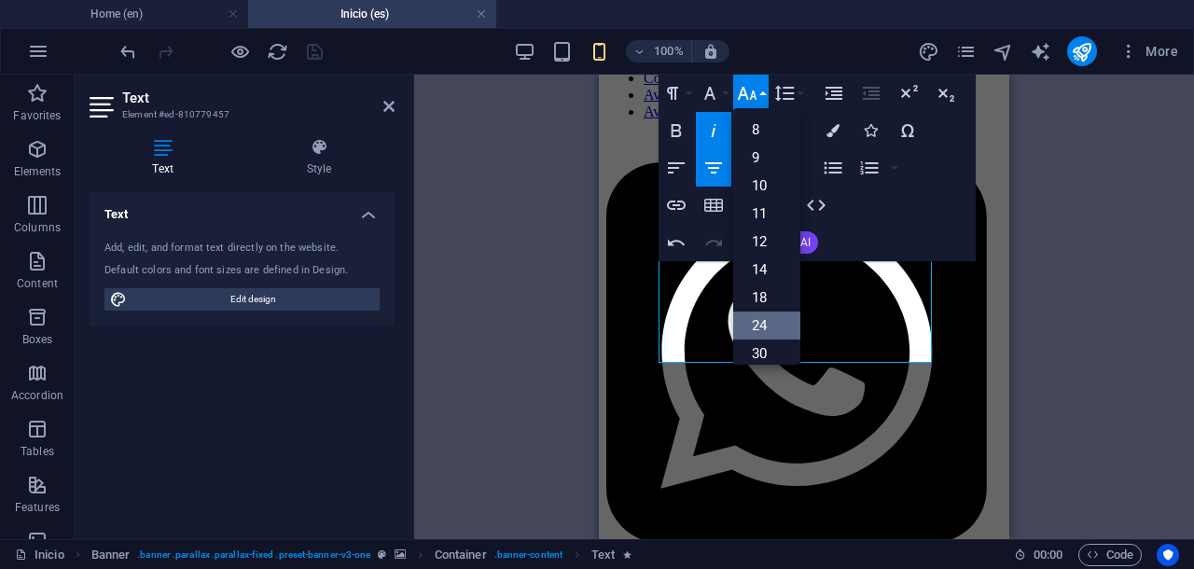
click at [763, 322] on link "24" at bounding box center [766, 325] width 67 height 28
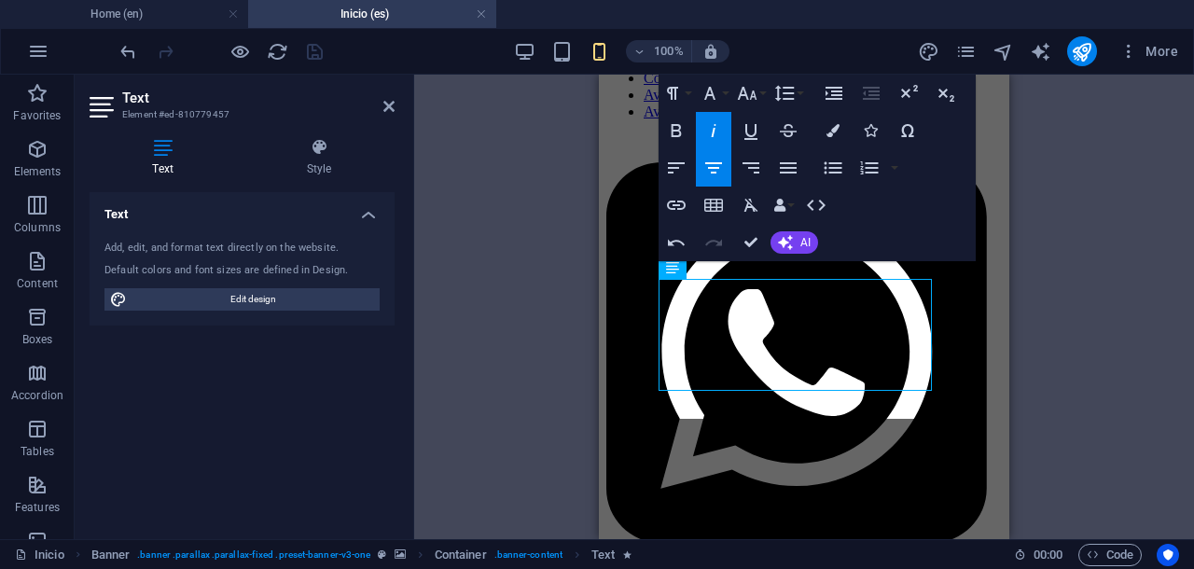
scroll to position [117, 0]
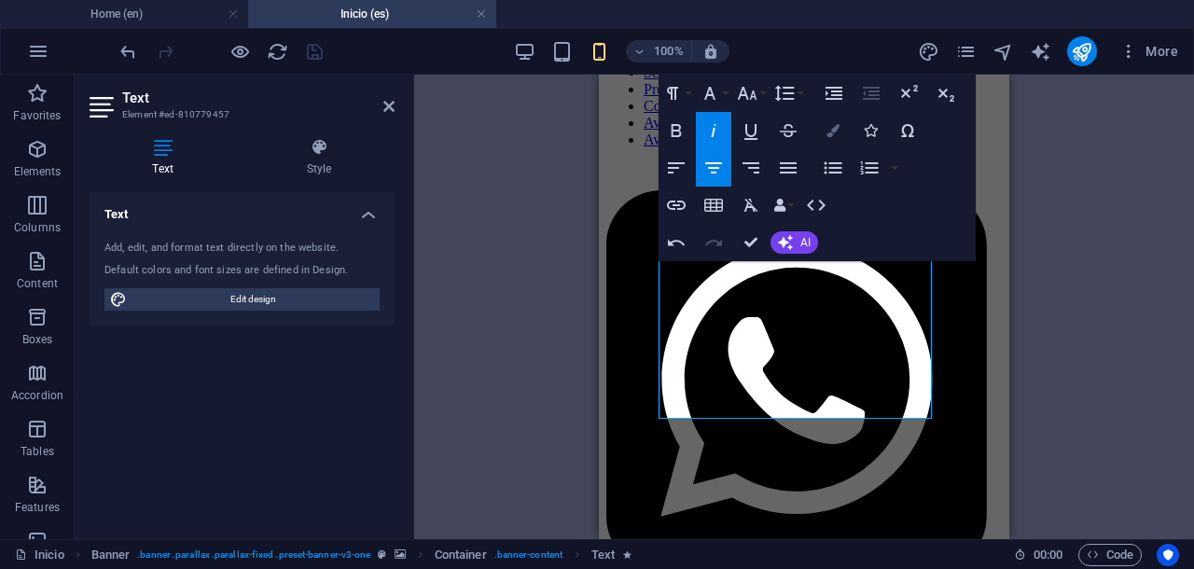
click at [827, 138] on button "Colors" at bounding box center [832, 130] width 35 height 37
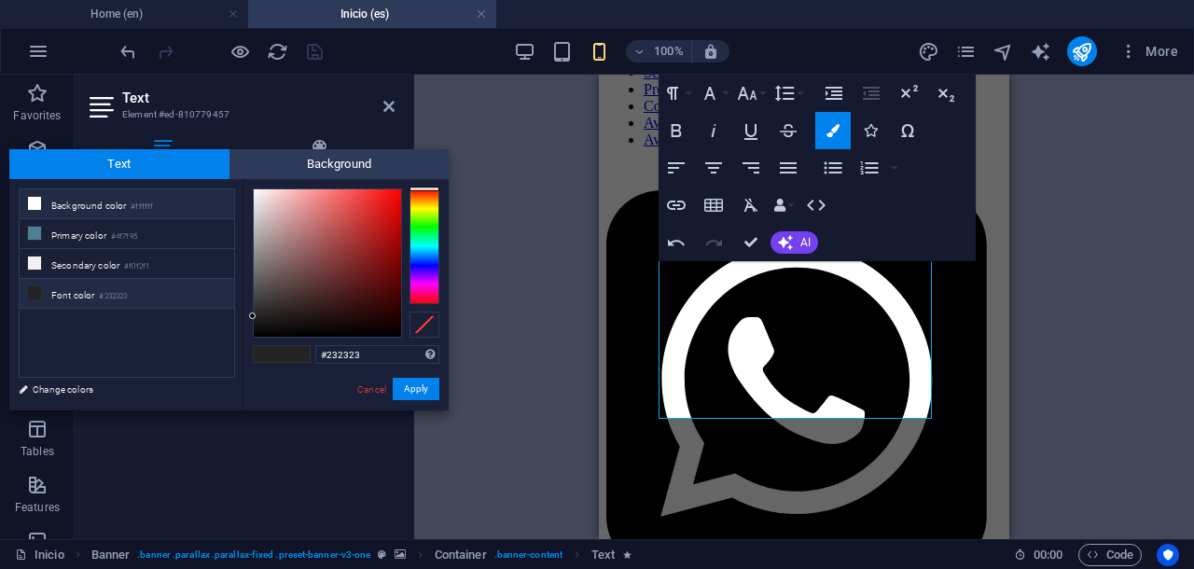
click at [37, 206] on icon at bounding box center [34, 203] width 13 height 13
type input "#ffffff"
click at [425, 381] on button "Apply" at bounding box center [416, 389] width 47 height 22
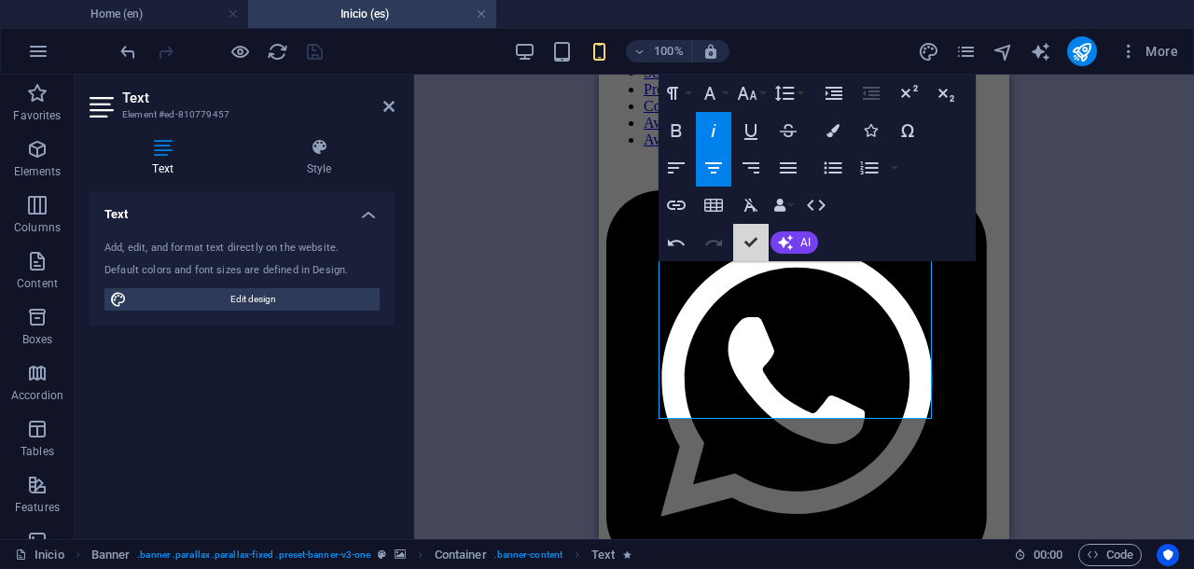
drag, startPoint x: 1343, startPoint y: 314, endPoint x: 914, endPoint y: 240, distance: 435.4
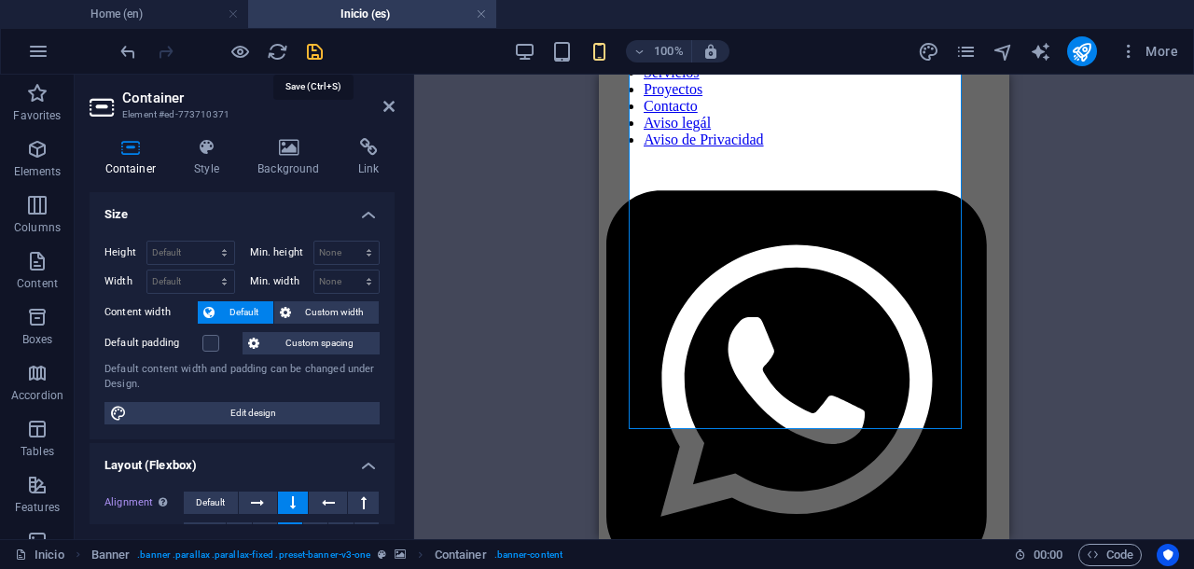
click at [317, 53] on icon "save" at bounding box center [314, 51] width 21 height 21
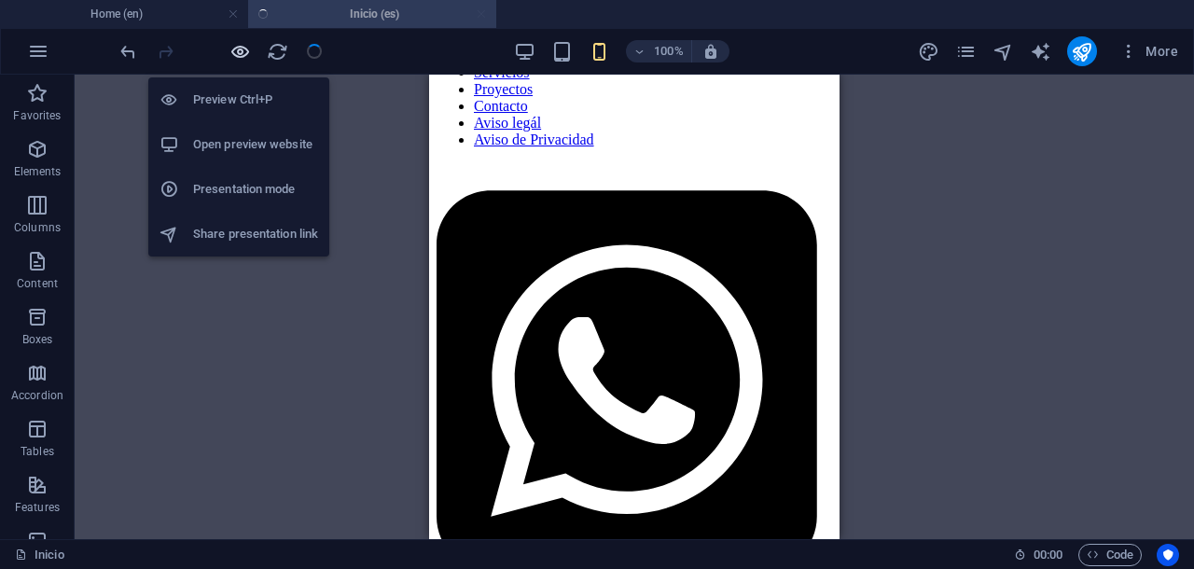
click at [242, 46] on icon "button" at bounding box center [239, 51] width 21 height 21
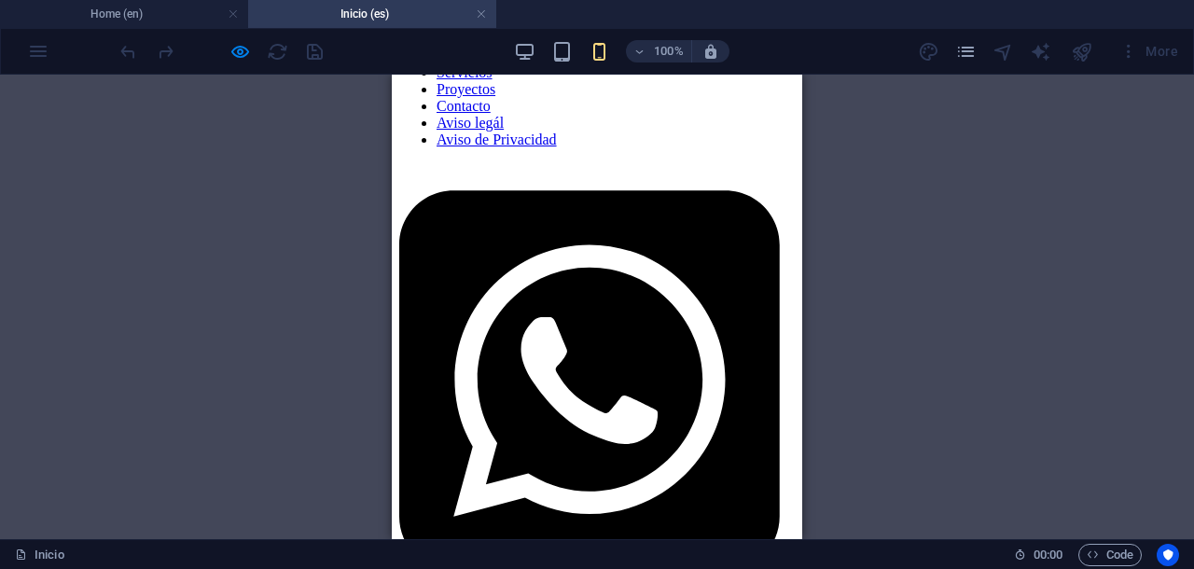
scroll to position [0, 0]
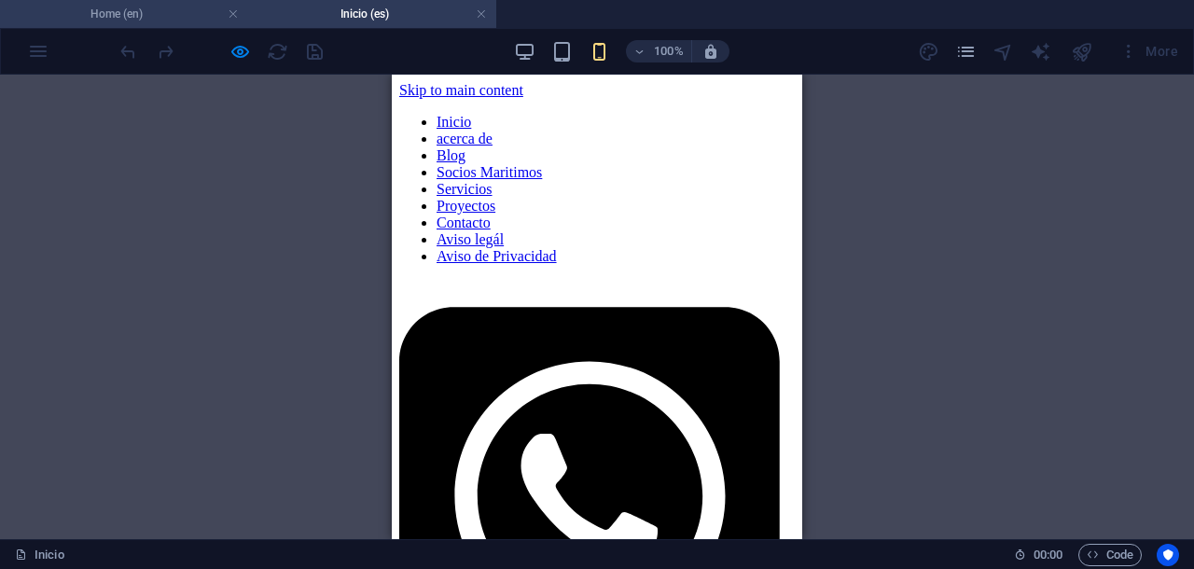
click at [159, 18] on h4 "Home (en)" at bounding box center [124, 14] width 248 height 21
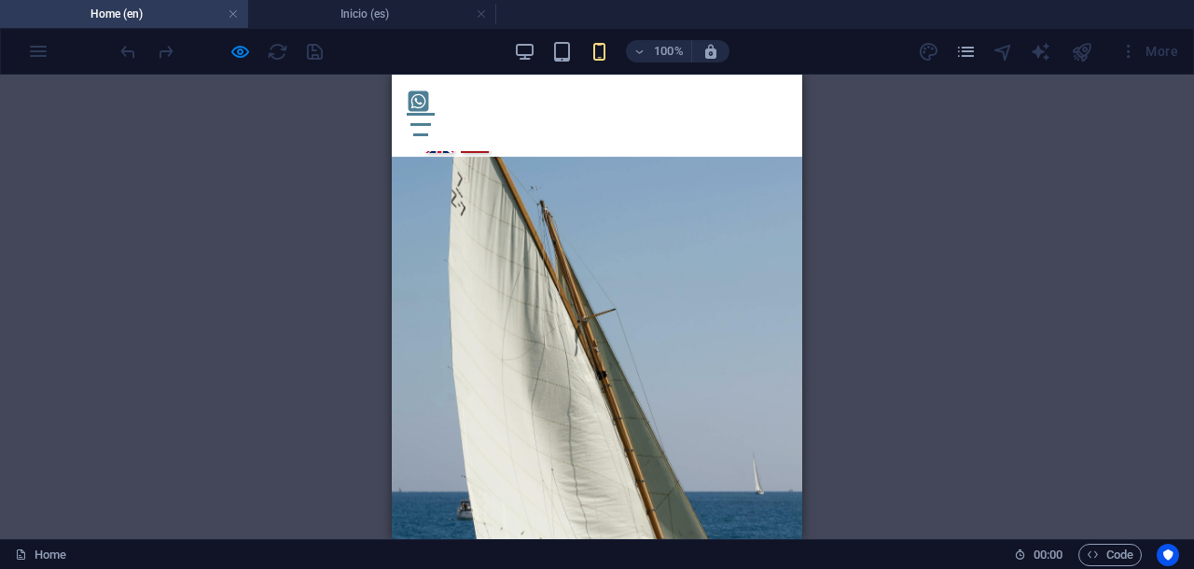
scroll to position [125, 0]
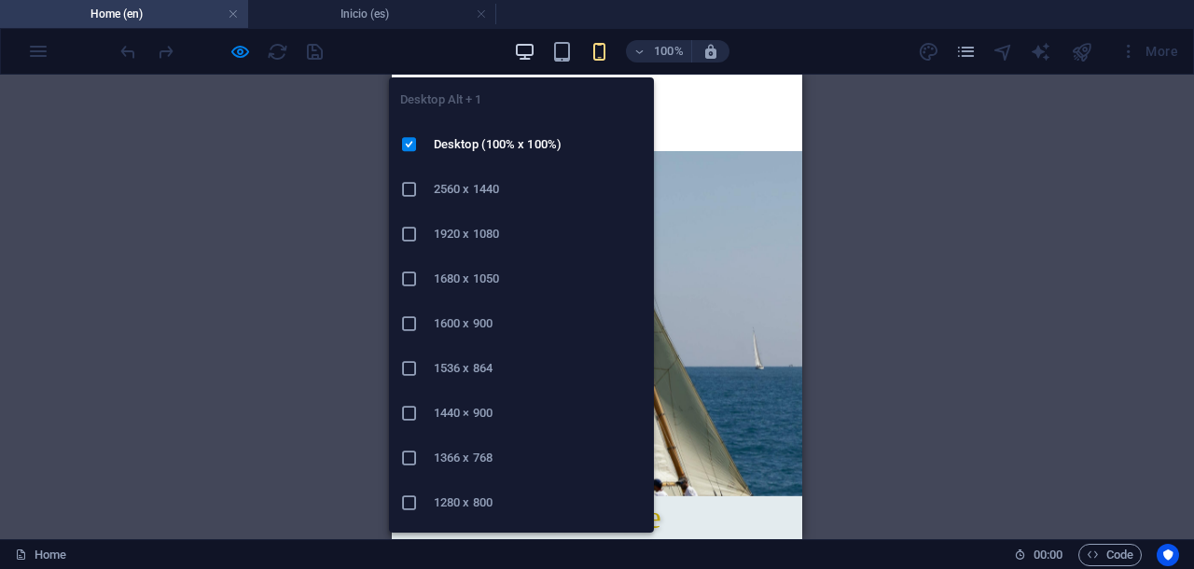
click at [530, 45] on icon "button" at bounding box center [524, 51] width 21 height 21
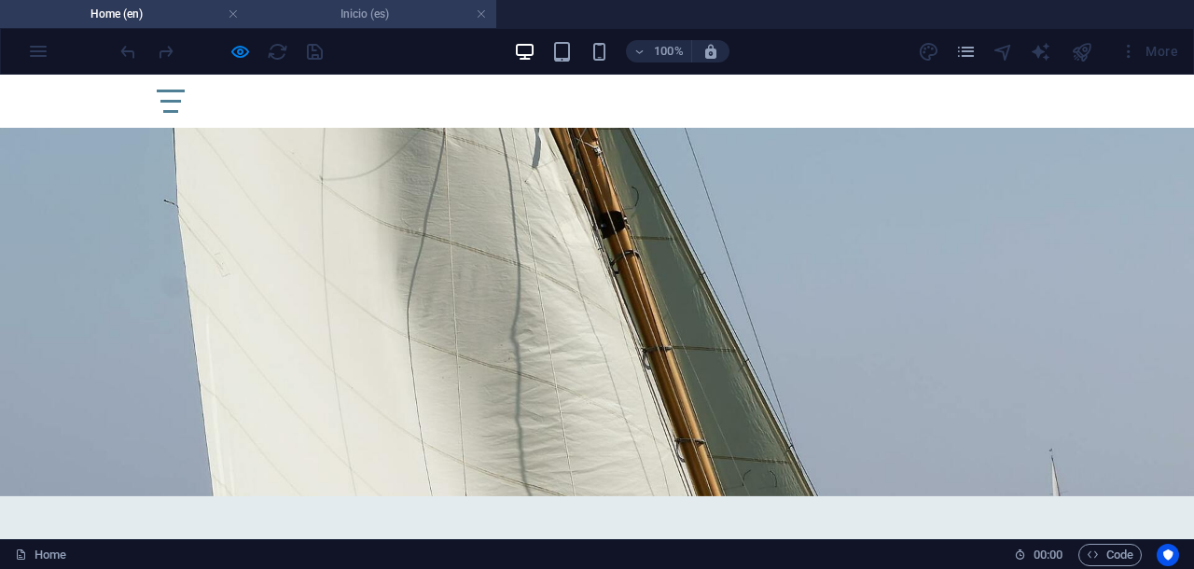
click at [397, 16] on h4 "Inicio (es)" at bounding box center [372, 14] width 248 height 21
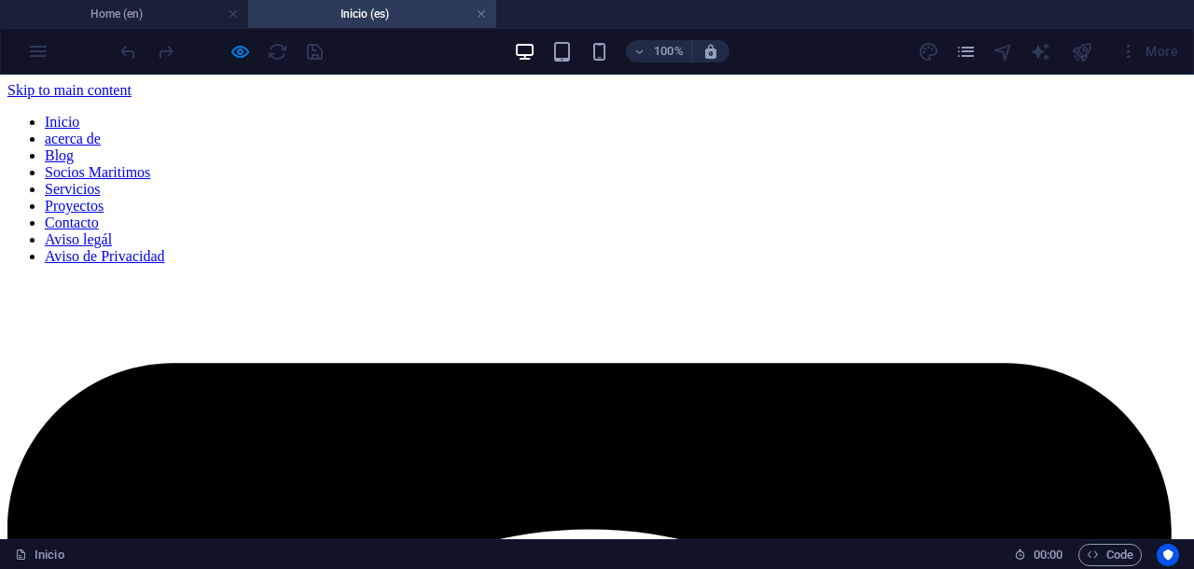
scroll to position [0, 0]
click at [188, 25] on li "Home (en)" at bounding box center [124, 14] width 248 height 28
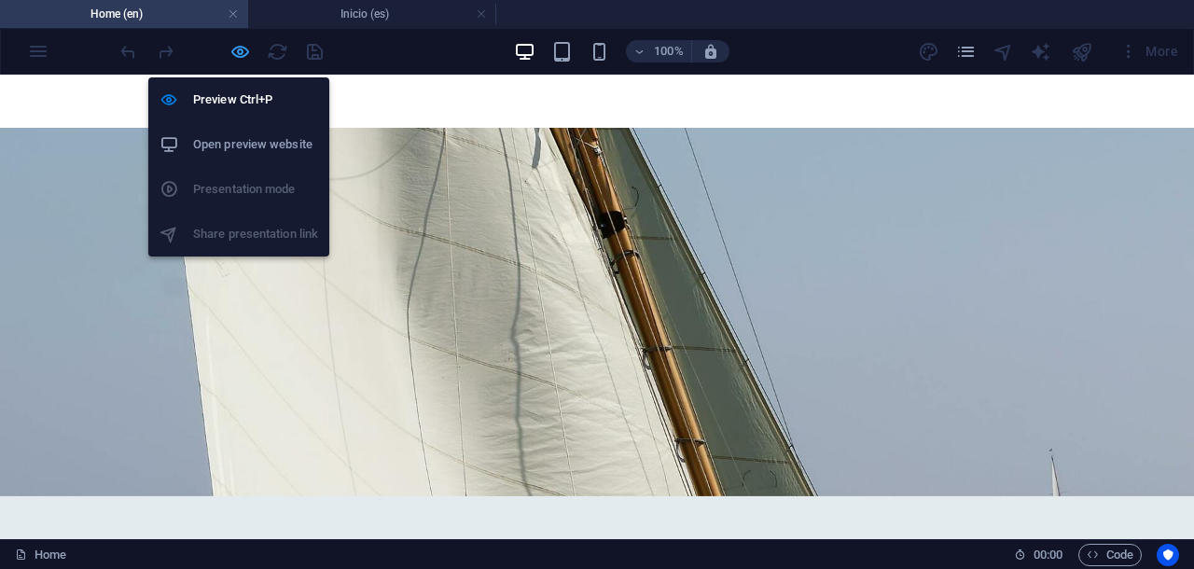
click at [242, 47] on icon "button" at bounding box center [239, 51] width 21 height 21
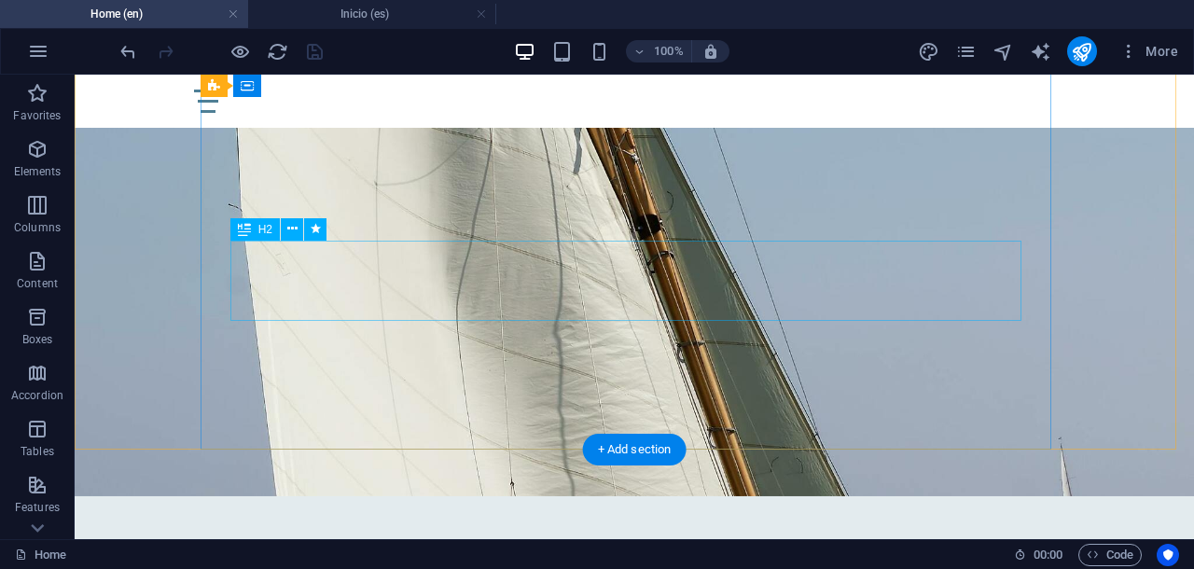
click at [533, 234] on div "Brand Architect & Strategic Consulting - Luxury Lifestyle & Nautical Sector acr…" at bounding box center [634, 173] width 791 height 121
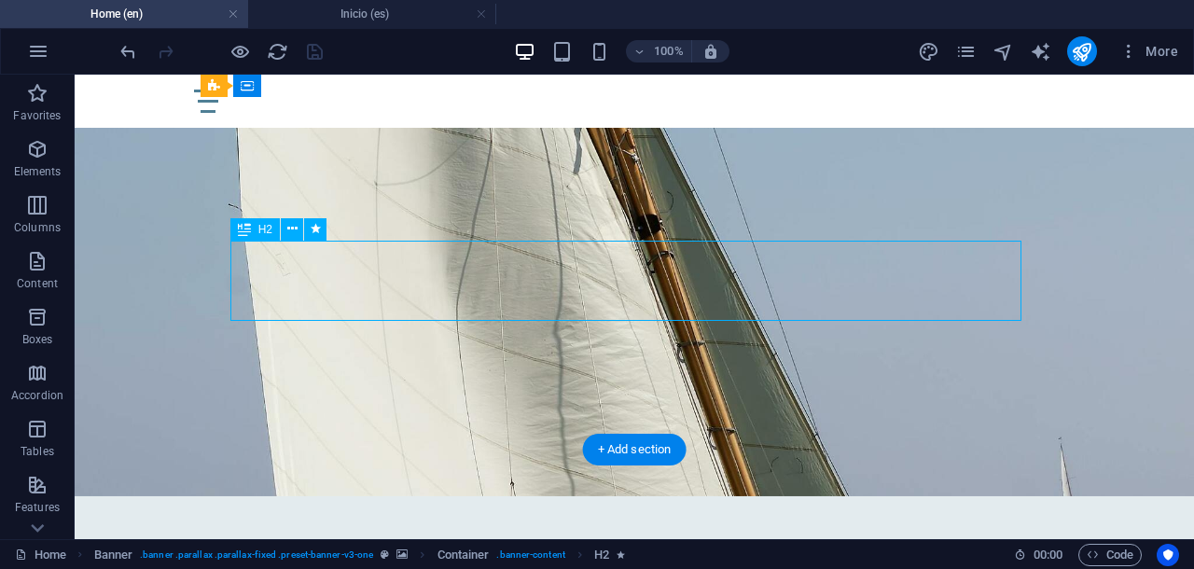
click at [533, 234] on div "Brand Architect & Strategic Consulting - Luxury Lifestyle & Nautical Sector acr…" at bounding box center [634, 173] width 791 height 121
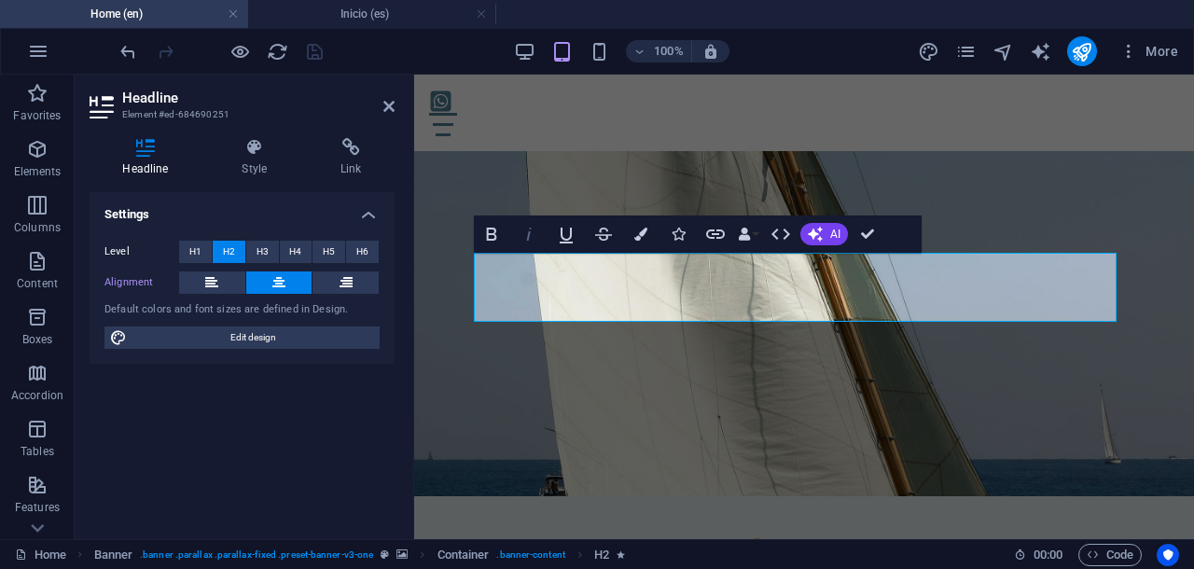
click at [532, 228] on icon "button" at bounding box center [529, 234] width 22 height 22
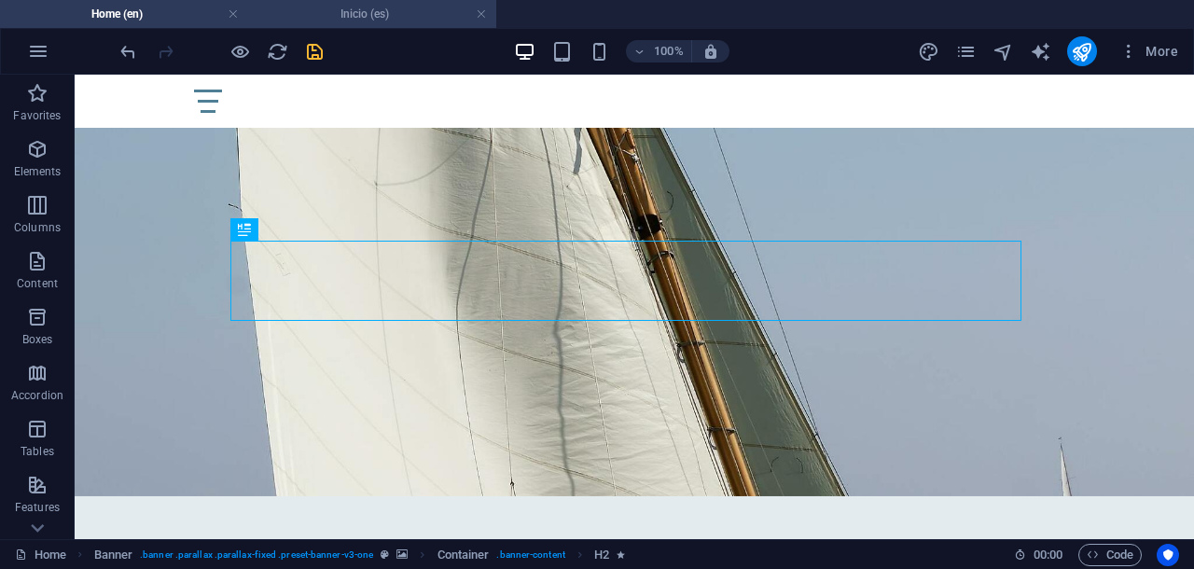
click at [373, 13] on h4 "Inicio (es)" at bounding box center [372, 14] width 248 height 21
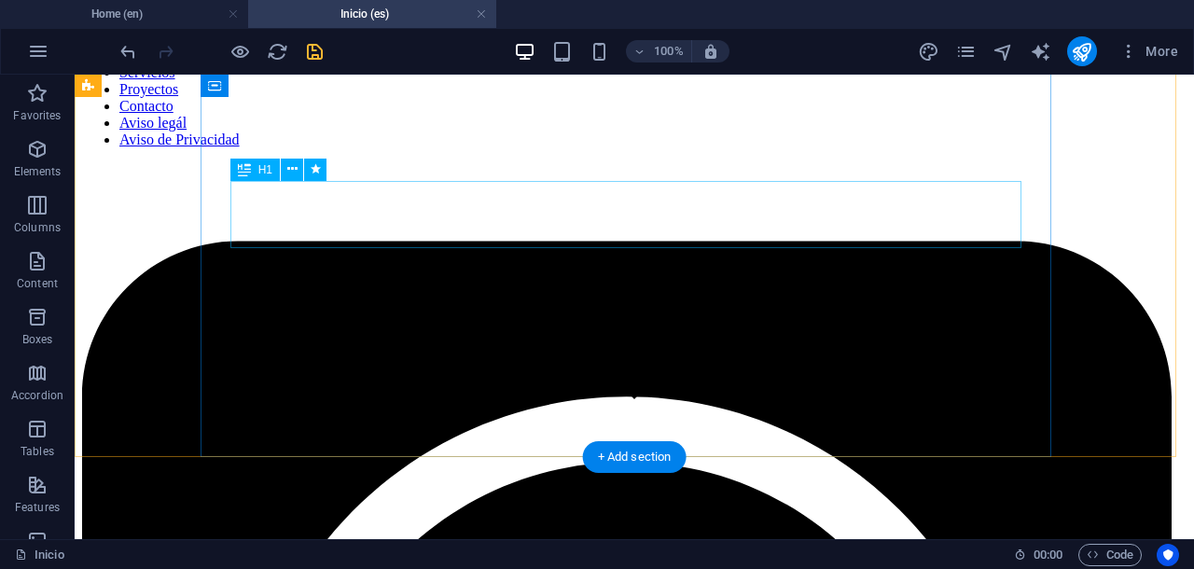
scroll to position [0, 0]
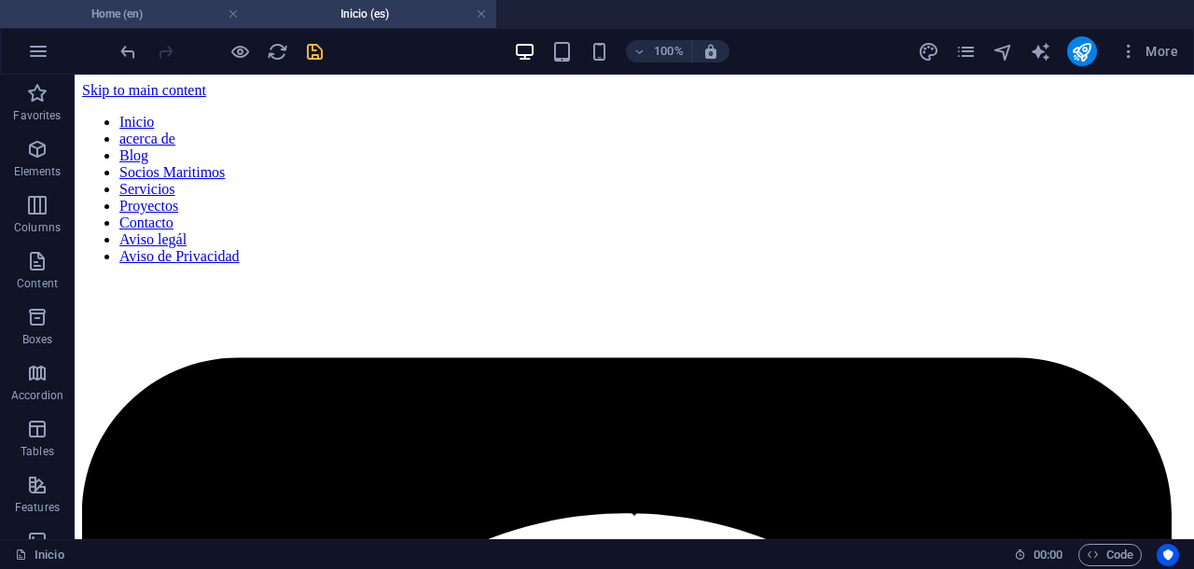
click at [185, 11] on h4 "Home (en)" at bounding box center [124, 14] width 248 height 21
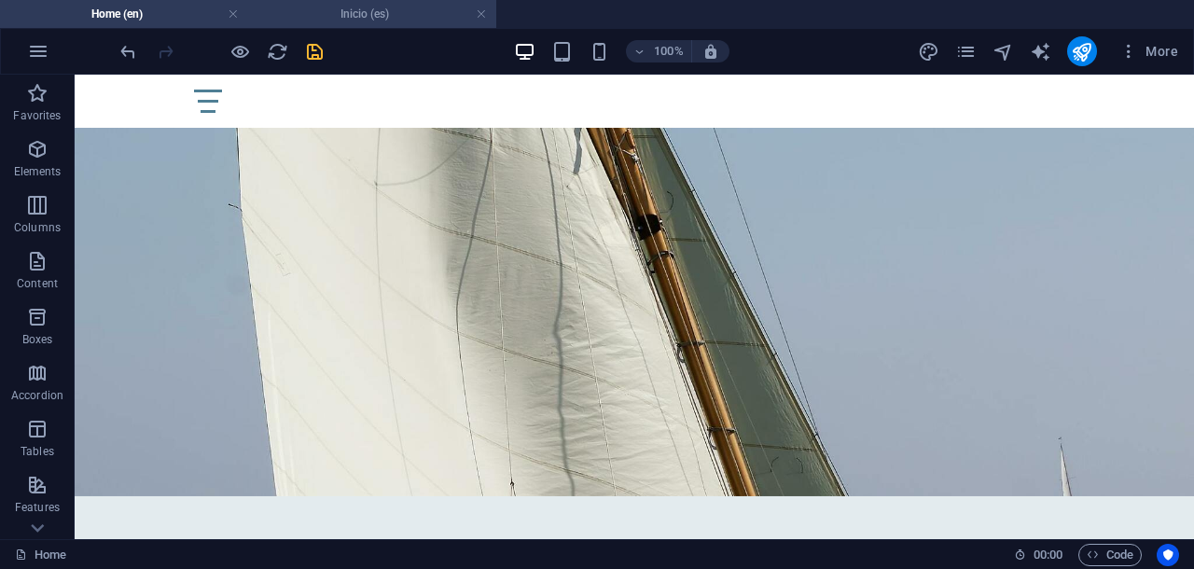
click at [407, 21] on h4 "Inicio (es)" at bounding box center [372, 14] width 248 height 21
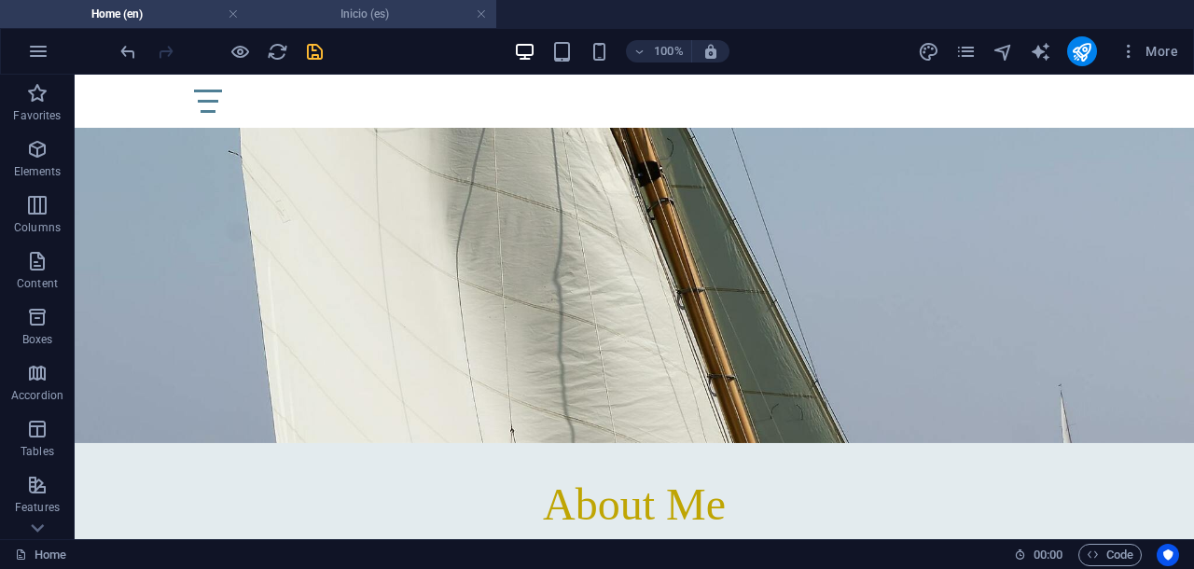
scroll to position [0, 0]
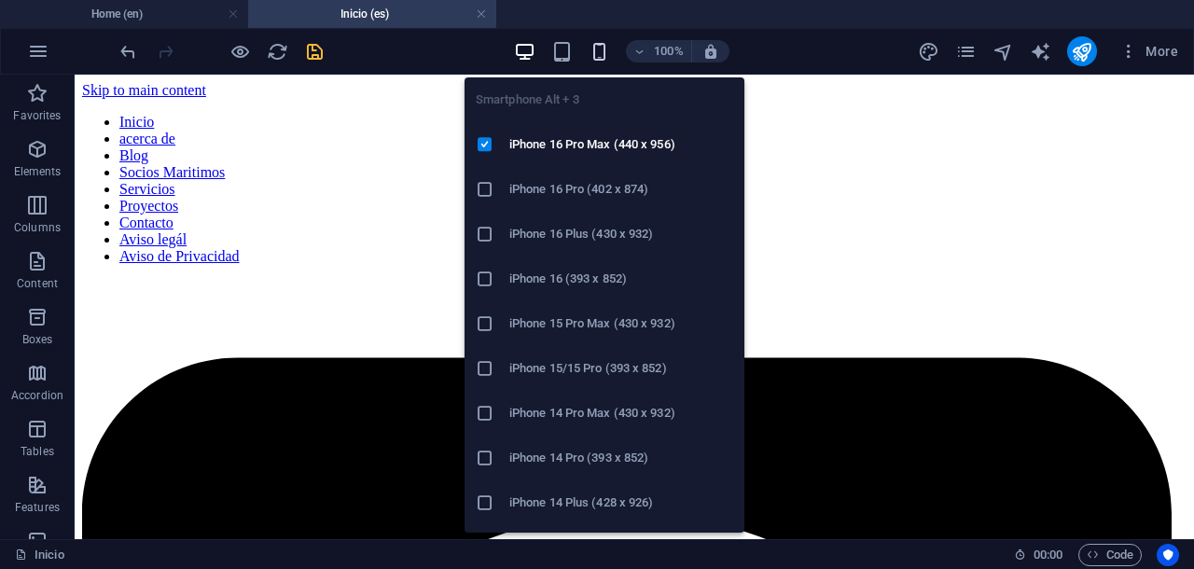
click at [599, 54] on icon "button" at bounding box center [598, 51] width 21 height 21
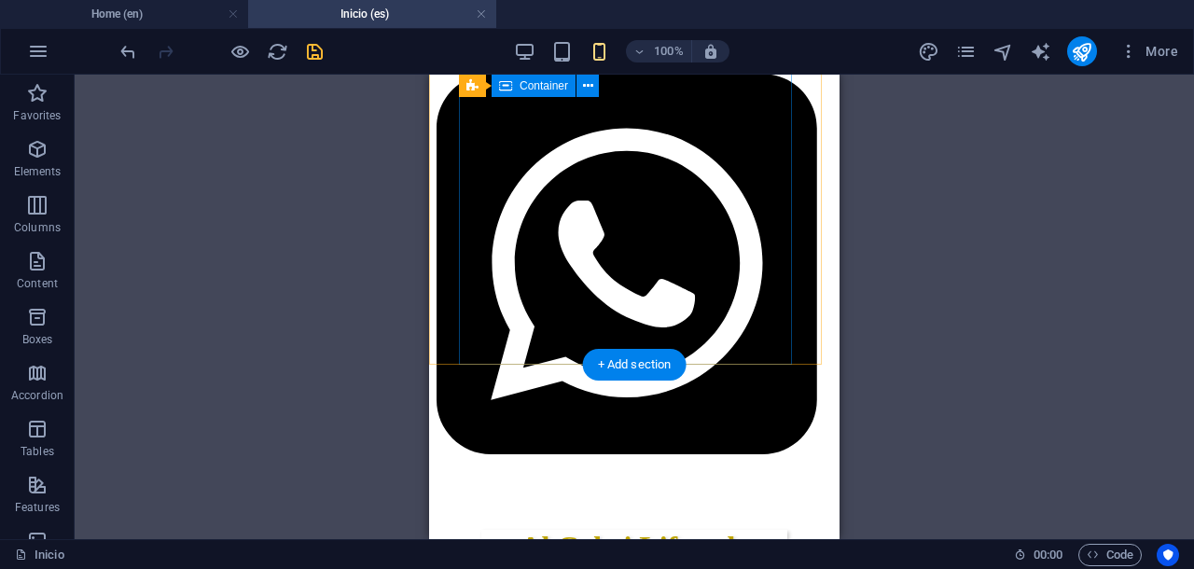
scroll to position [117, 0]
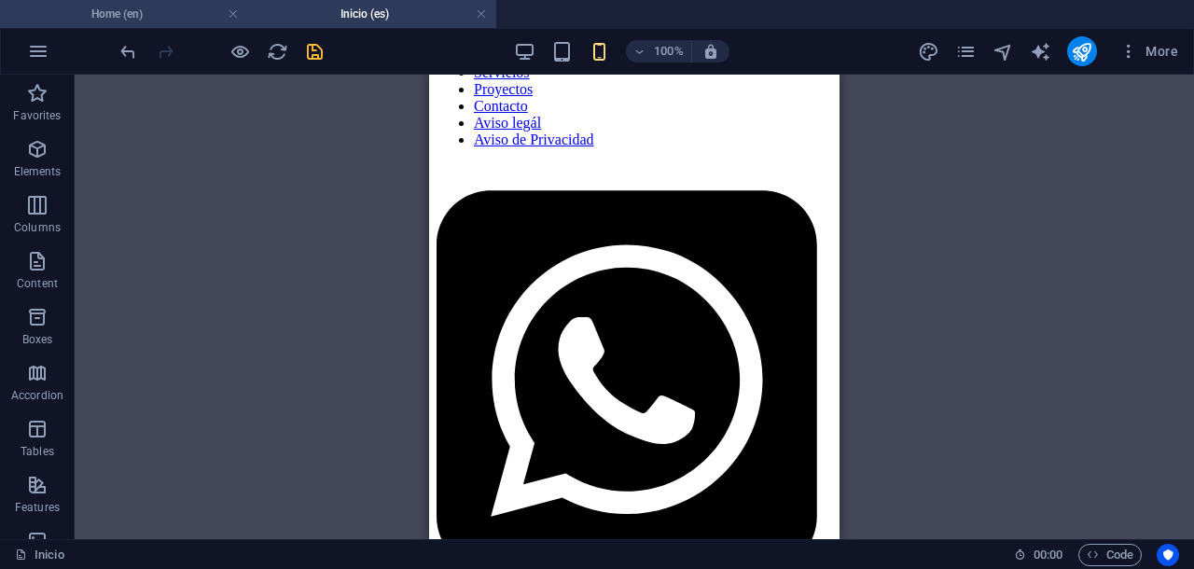
click at [147, 16] on h4 "Home (en)" at bounding box center [124, 14] width 248 height 21
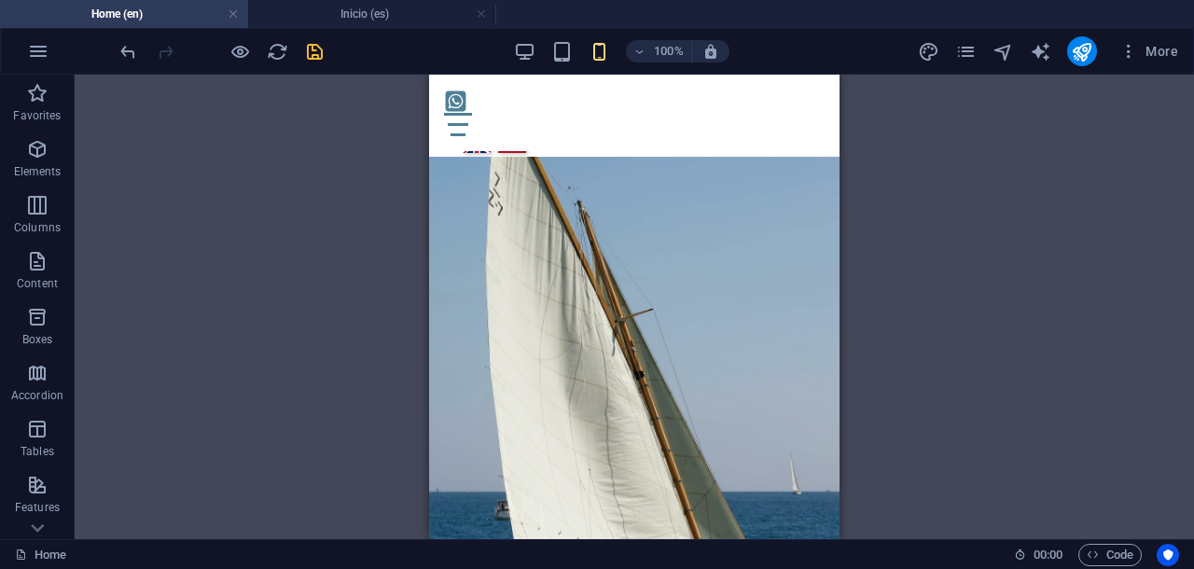
scroll to position [118, 0]
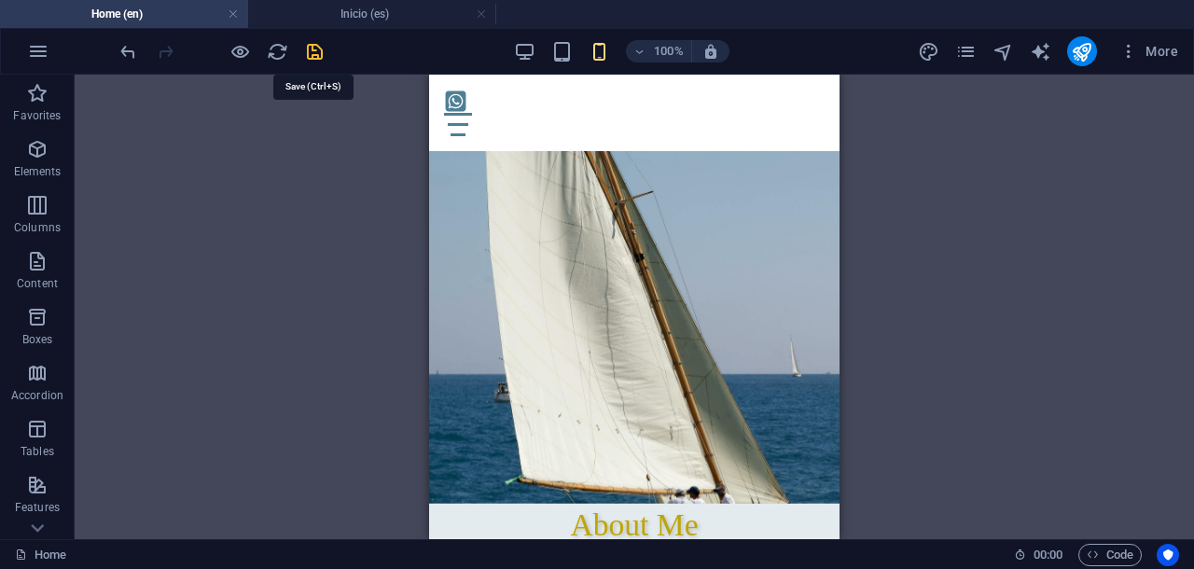
click at [309, 54] on icon "save" at bounding box center [314, 51] width 21 height 21
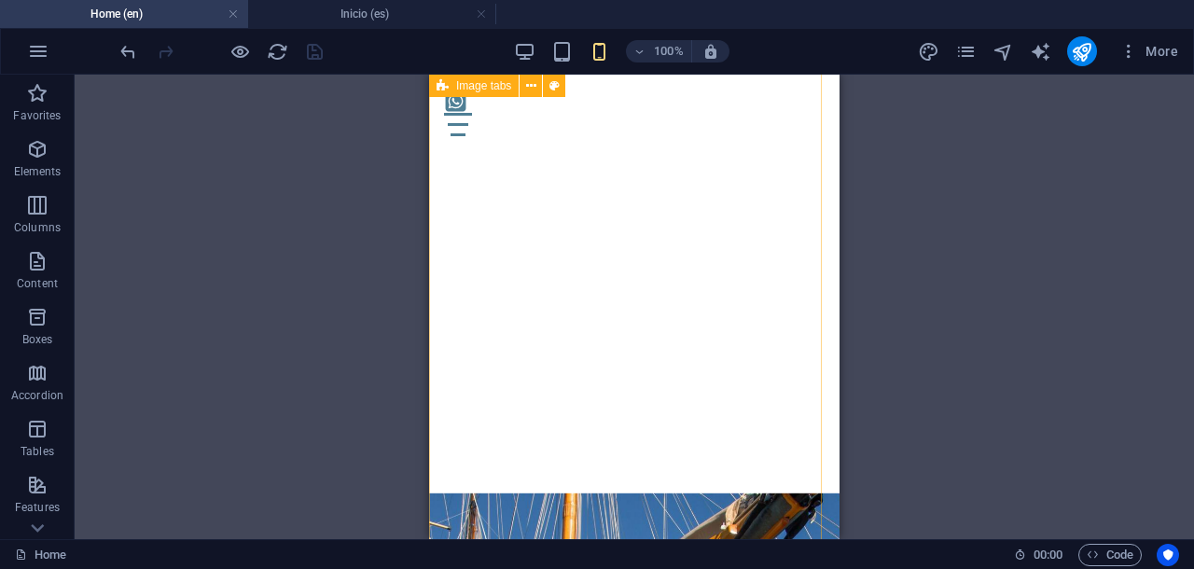
scroll to position [7694, 0]
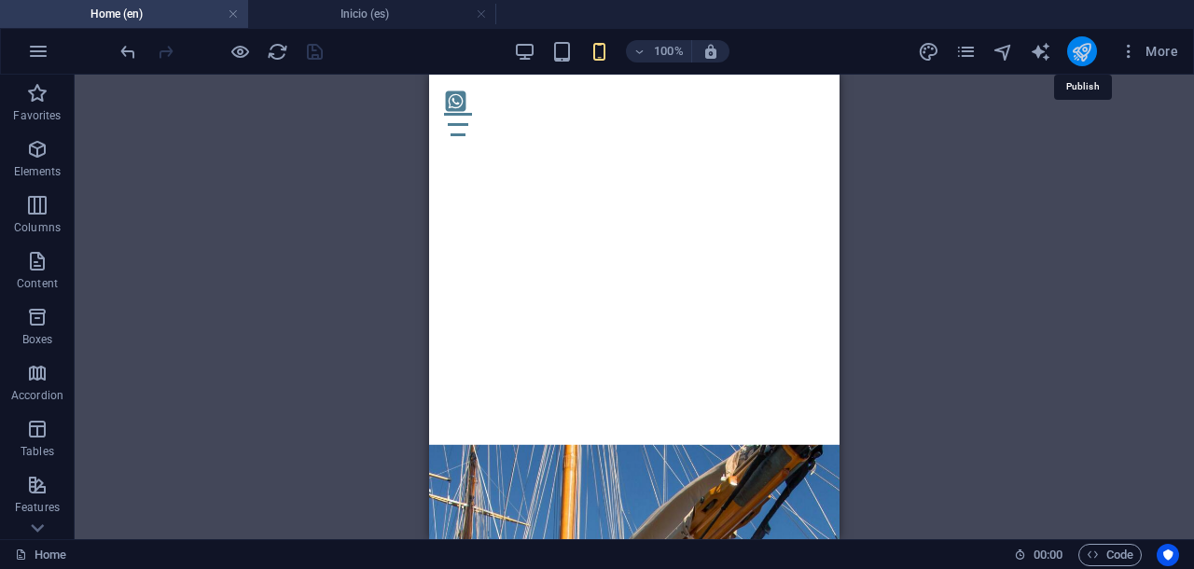
click at [1080, 52] on icon "publish" at bounding box center [1081, 51] width 21 height 21
